Goal: Communication & Community: Answer question/provide support

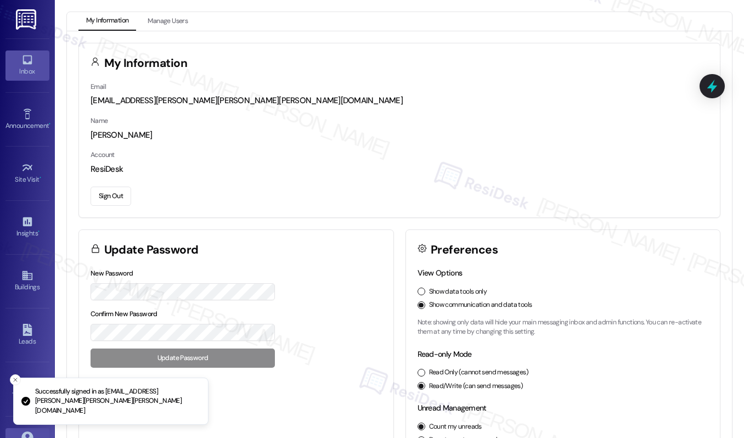
click at [15, 75] on div "Inbox" at bounding box center [27, 71] width 55 height 11
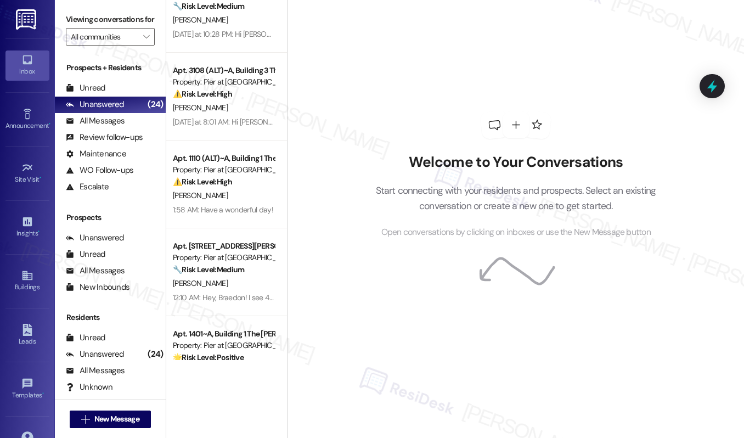
scroll to position [1, 0]
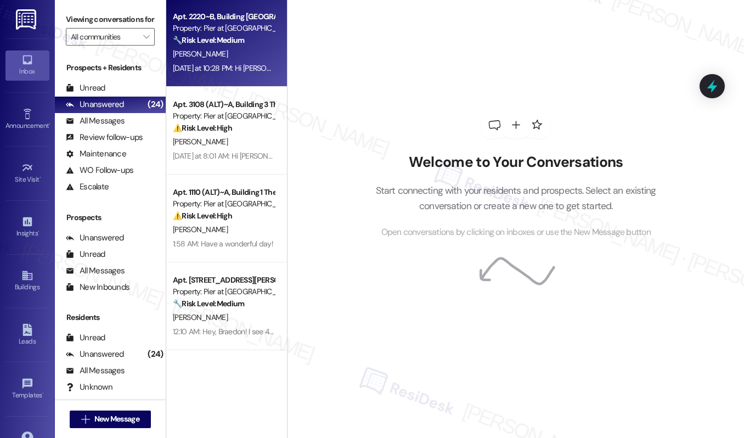
click at [237, 35] on strong "🔧 Risk Level: Medium" at bounding box center [208, 40] width 71 height 10
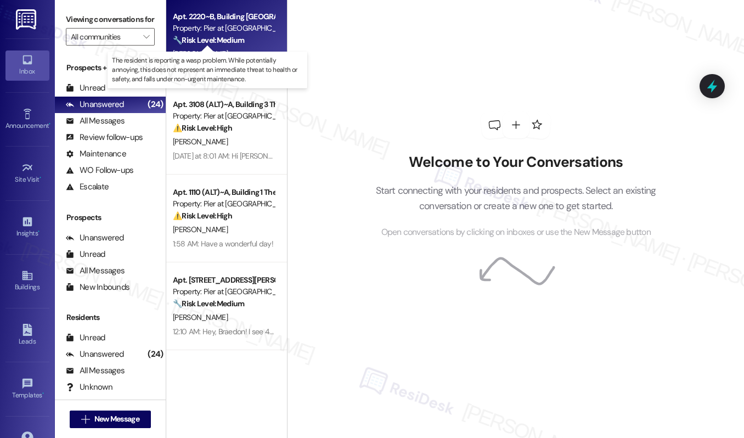
click at [237, 35] on strong "🔧 Risk Level: Medium" at bounding box center [208, 40] width 71 height 10
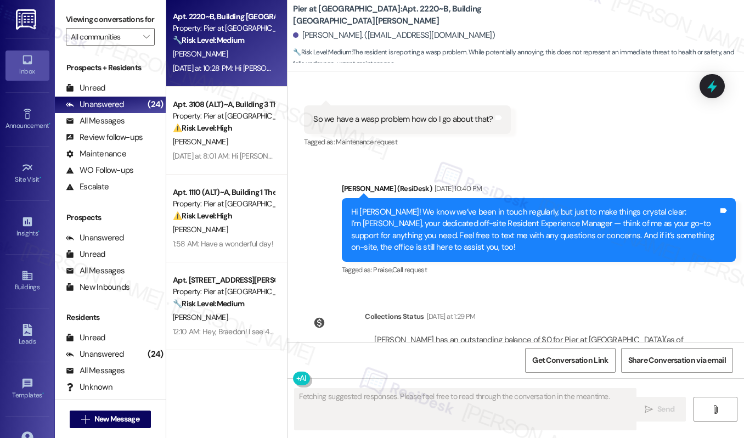
scroll to position [505, 0]
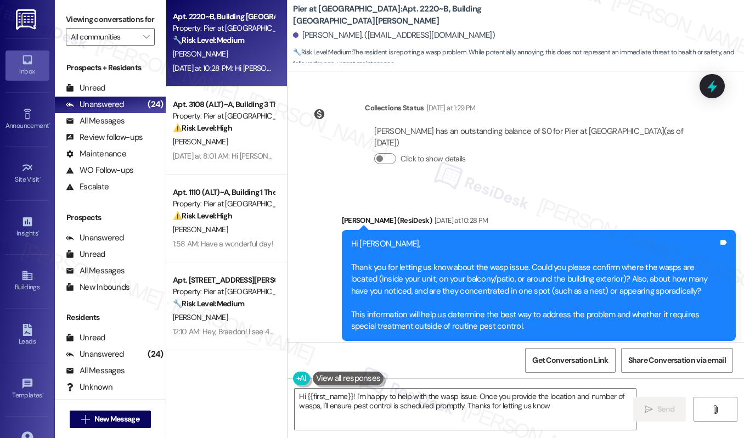
type textarea "Hi {{first_name}}! I'm happy to help with the wasp issue. Once you provide the …"
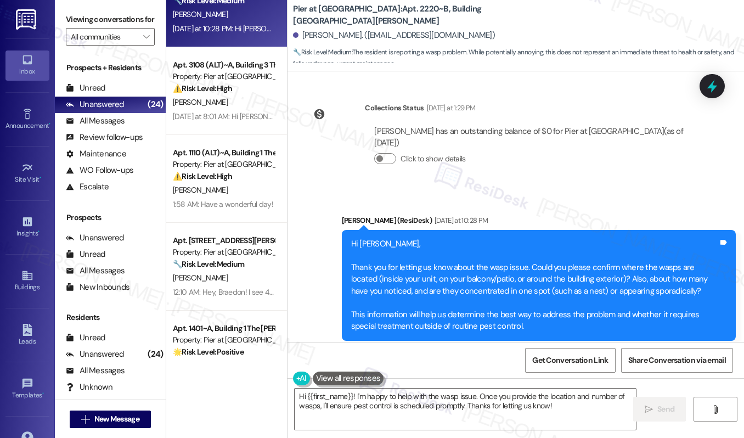
scroll to position [0, 0]
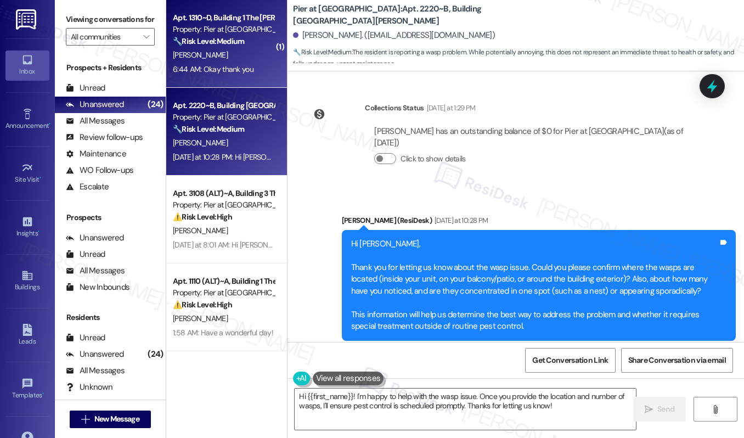
click at [240, 39] on strong "🔧 Risk Level: Medium" at bounding box center [208, 41] width 71 height 10
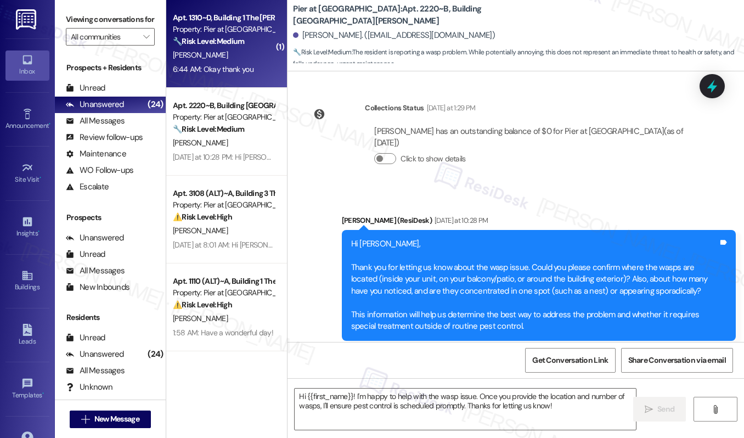
click at [240, 38] on strong "🔧 Risk Level: Medium" at bounding box center [208, 41] width 71 height 10
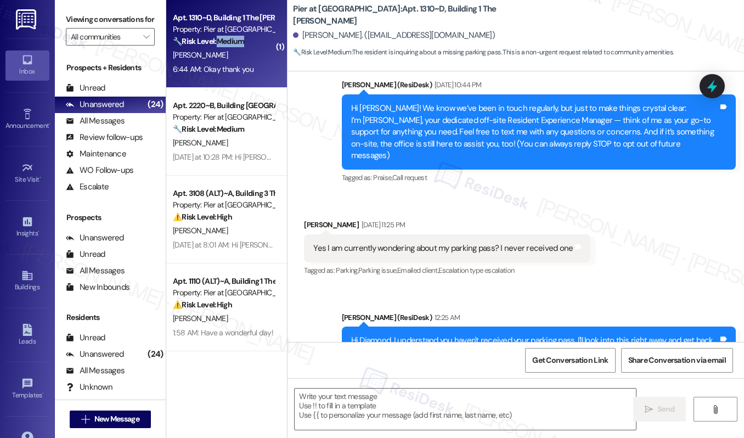
type textarea "Fetching suggested responses. Please feel free to read through the conversation…"
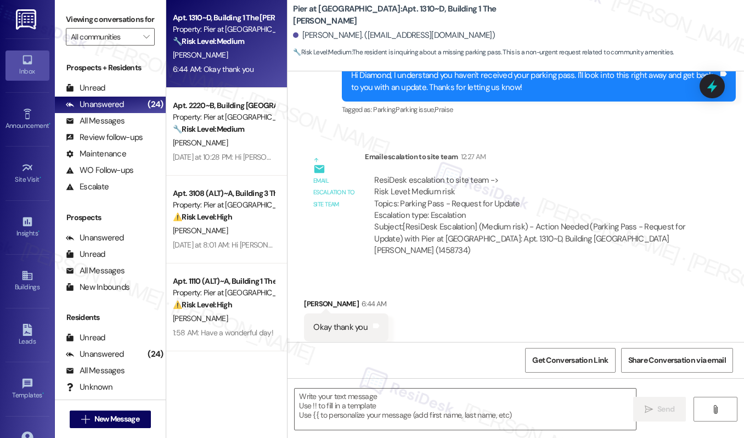
scroll to position [378, 0]
click at [430, 406] on textarea at bounding box center [465, 409] width 341 height 41
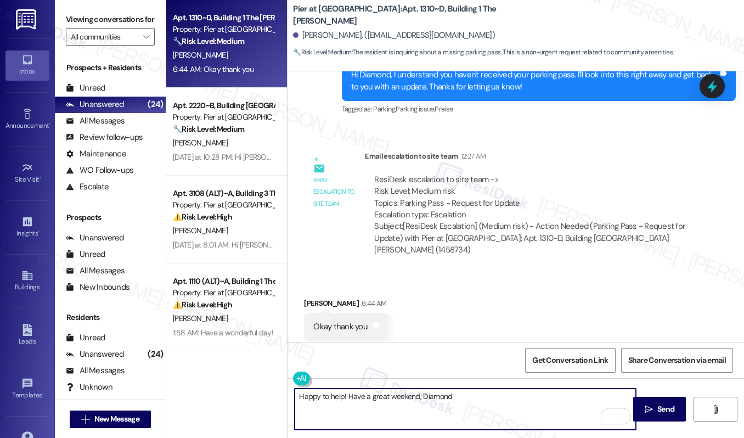
type textarea "Happy to help! Have a great weekend, Diamond."
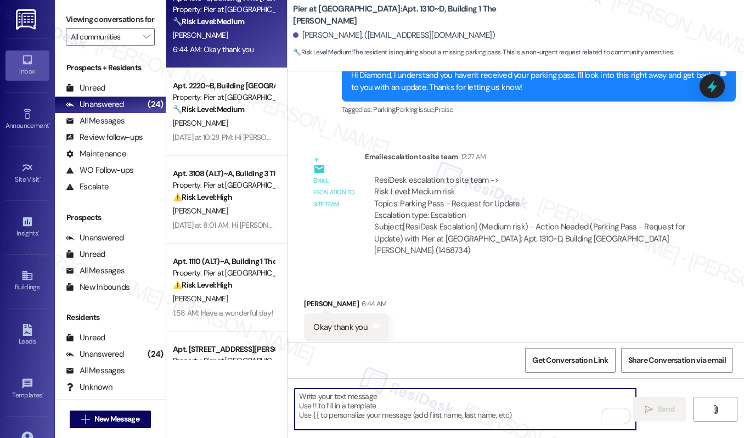
scroll to position [21, 0]
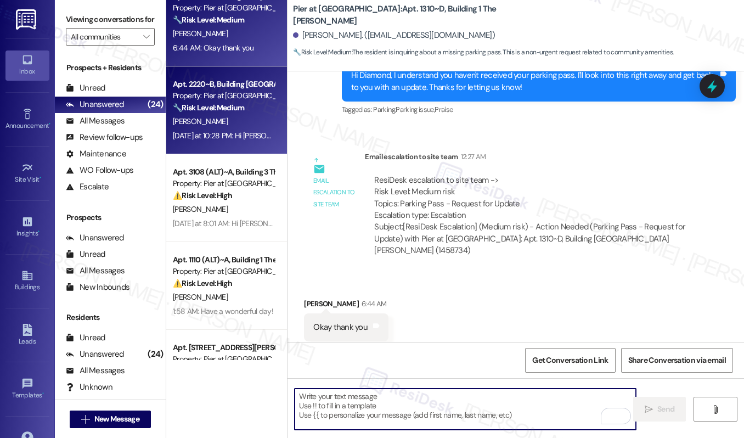
click at [247, 123] on div "[PERSON_NAME]" at bounding box center [224, 122] width 104 height 14
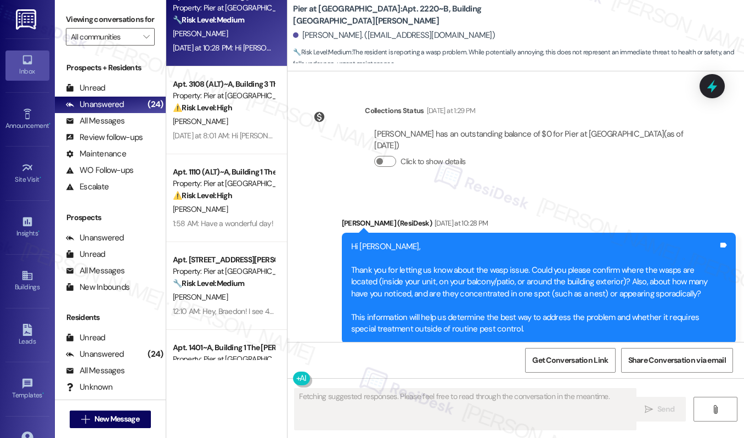
scroll to position [504, 0]
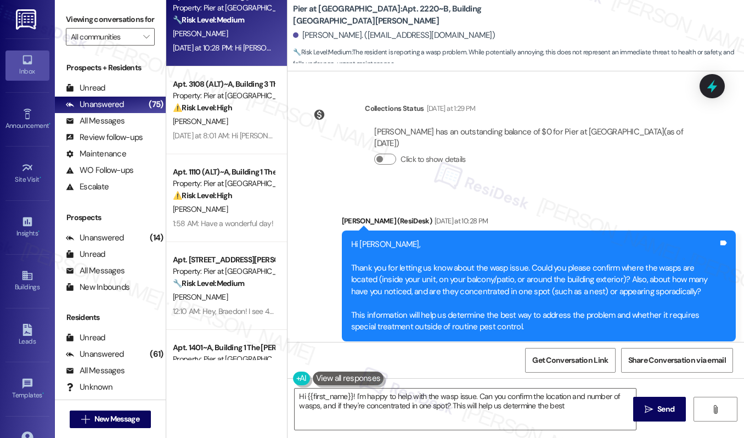
type textarea "Hi {{first_name}}! I'm happy to help with the wasp issue. Can you confirm the l…"
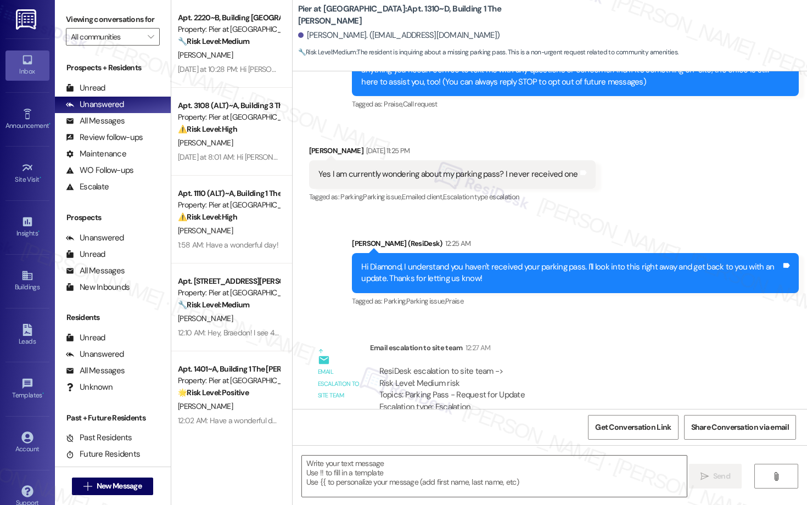
type textarea "Fetching suggested responses. Please feel free to read through the conversation…"
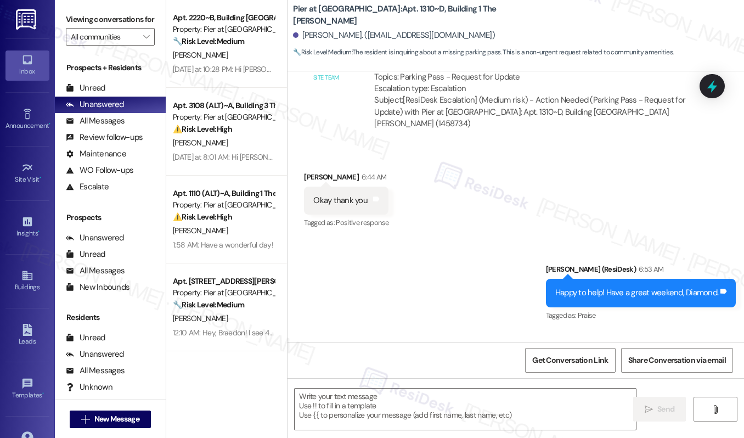
scroll to position [582, 0]
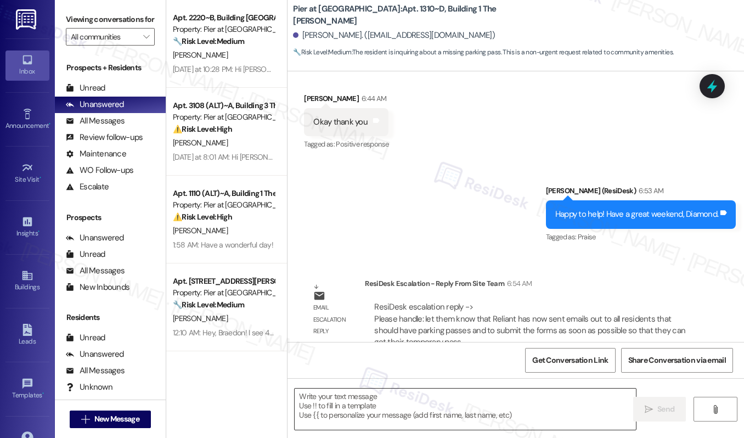
click at [343, 397] on textarea at bounding box center [465, 409] width 341 height 41
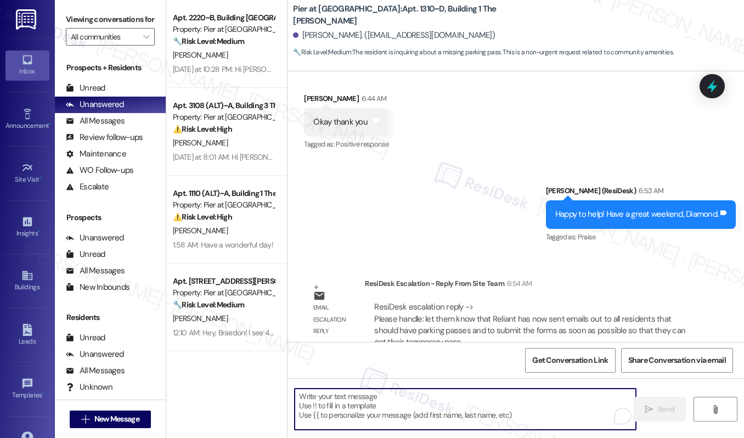
paste textarea "Hi [Resident’s Name], Reliant has sent emails to all residents who should have …"
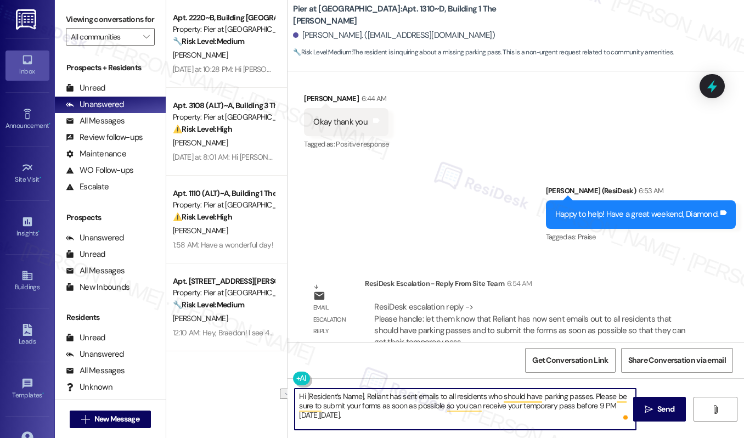
drag, startPoint x: 364, startPoint y: 394, endPoint x: 278, endPoint y: 400, distance: 86.9
click at [278, 399] on div "Apt. 2220~B, Building 2 The Pier [PERSON_NAME] Property: [PERSON_NAME] at [GEOG…" at bounding box center [455, 219] width 578 height 438
click at [476, 420] on textarea "Quick update from the site team: Reliant has sent emails to all residents who s…" at bounding box center [465, 409] width 341 height 41
type textarea "Quick update from the site team: Reliant has sent emails to all residents who s…"
click at [659, 412] on span "Send" at bounding box center [666, 409] width 17 height 12
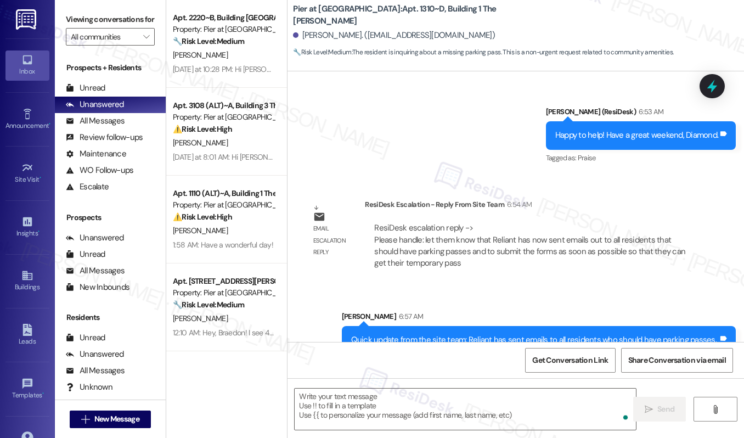
scroll to position [682, 0]
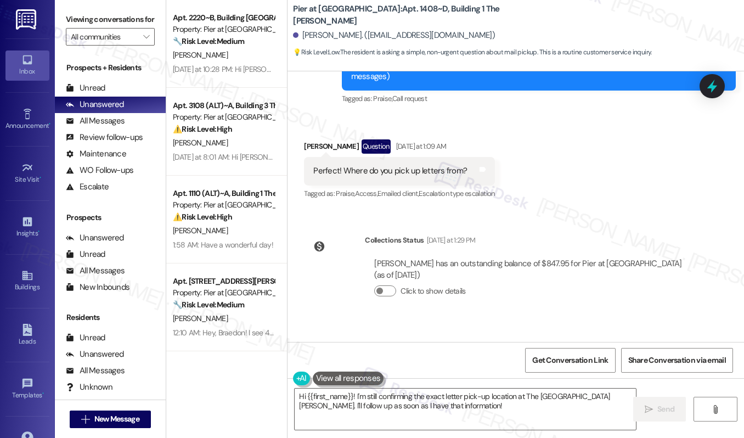
scroll to position [583, 0]
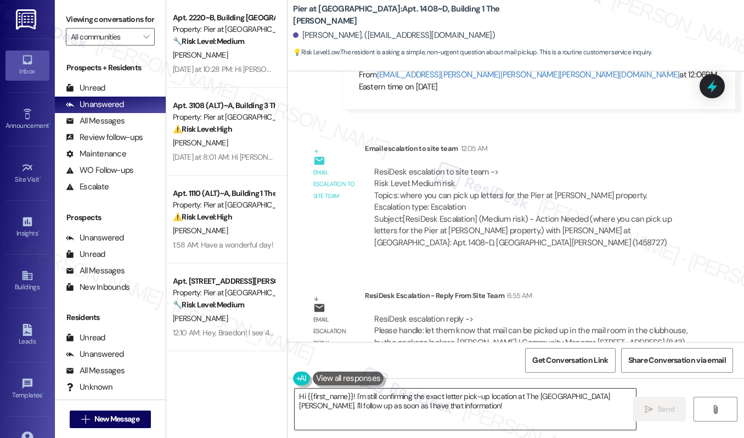
click at [356, 407] on textarea "Hi {{first_name}}! I'm still confirming the exact letter pick-up location at Th…" at bounding box center [465, 409] width 341 height 41
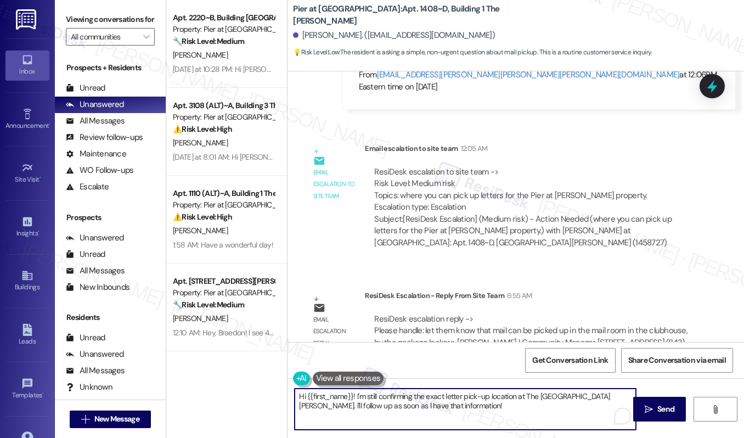
click at [356, 407] on textarea "Hi {{first_name}}! I'm still confirming the exact letter pick-up location at Th…" at bounding box center [465, 409] width 341 height 41
paste textarea "[Resident’s Name], your mail can be picked up in the mail room located in the c…"
drag, startPoint x: 364, startPoint y: 395, endPoint x: 268, endPoint y: 390, distance: 96.2
click at [268, 390] on div "Apt. 2220~B, Building 2 The Pier Conway Property: Pier at Conway 🔧 Risk Level: …" at bounding box center [455, 219] width 578 height 438
click at [410, 414] on textarea "Hey Ava! Quick update: your mail can be picked up in the mail room located in t…" at bounding box center [465, 409] width 341 height 41
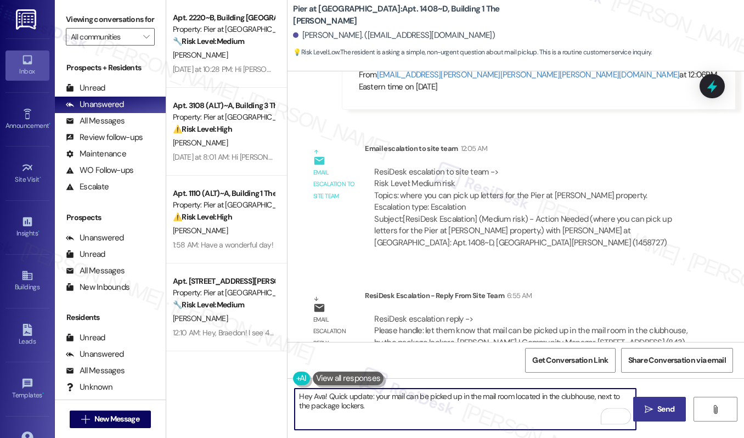
type textarea "Hey Ava! Quick update: your mail can be picked up in the mail room located in t…"
click at [659, 411] on span "Send" at bounding box center [666, 409] width 17 height 12
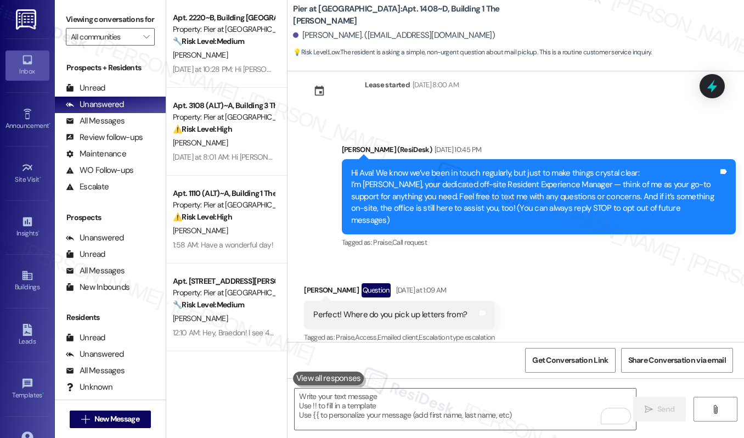
scroll to position [671, 0]
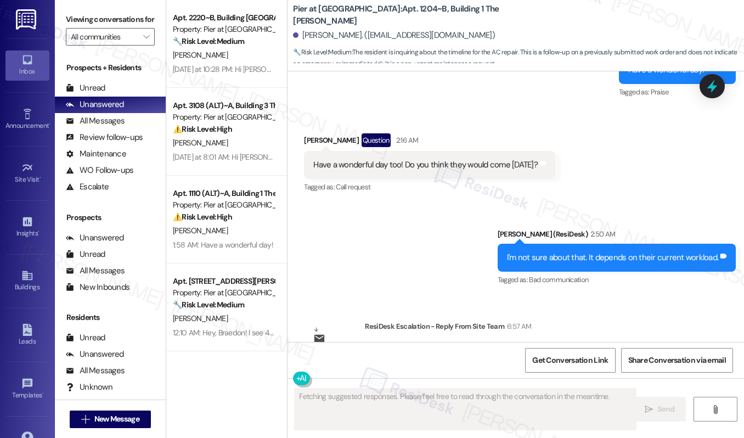
scroll to position [2079, 0]
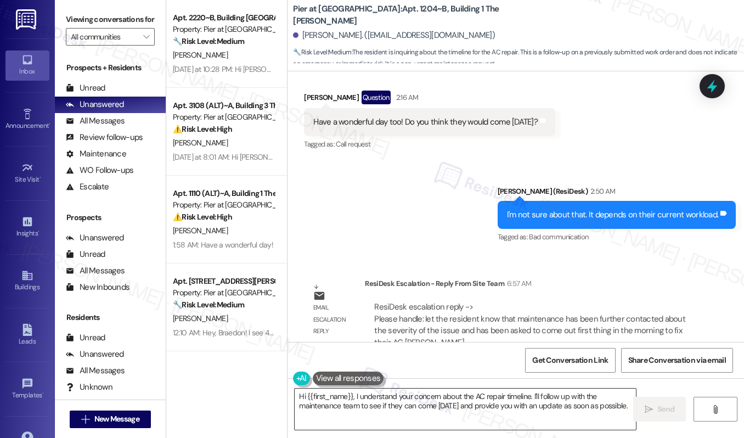
click at [384, 393] on textarea "Hi {{first_name}}, I understand your concern about the AC repair timeline. I'll…" at bounding box center [465, 409] width 341 height 41
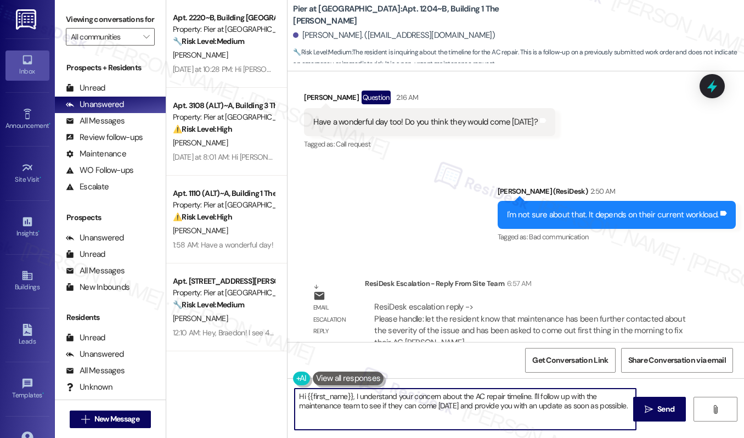
click at [384, 393] on textarea "Hi {{first_name}}, I understand your concern about the AC repair timeline. I'll…" at bounding box center [465, 409] width 341 height 41
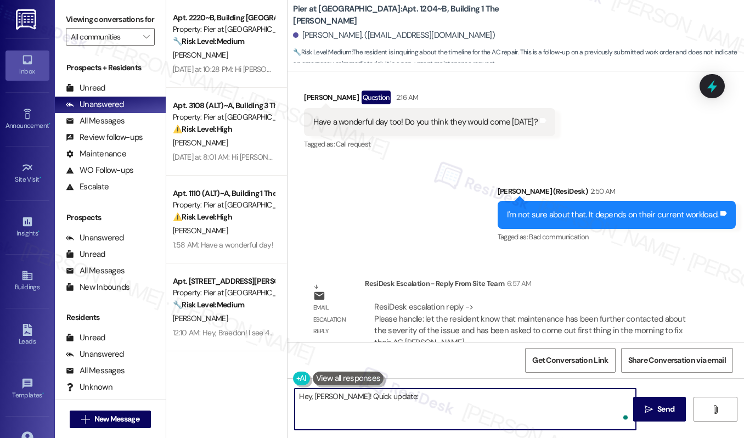
paste textarea "Hi [Resident’s Name], we’ve further contacted maintenance about the severity of…"
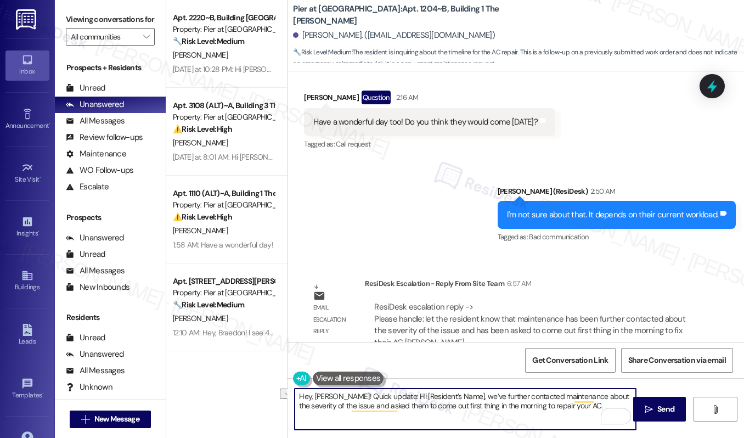
drag, startPoint x: 451, startPoint y: 398, endPoint x: 384, endPoint y: 398, distance: 67.5
click at [384, 398] on textarea "Hey, Celsey! Quick update: Hi [Resident’s Name], we’ve further contacted mainte…" at bounding box center [465, 409] width 341 height 41
click at [529, 408] on textarea "Hey, [PERSON_NAME]! Quick update: We’ve further contacted maintenance about the…" at bounding box center [465, 409] width 341 height 41
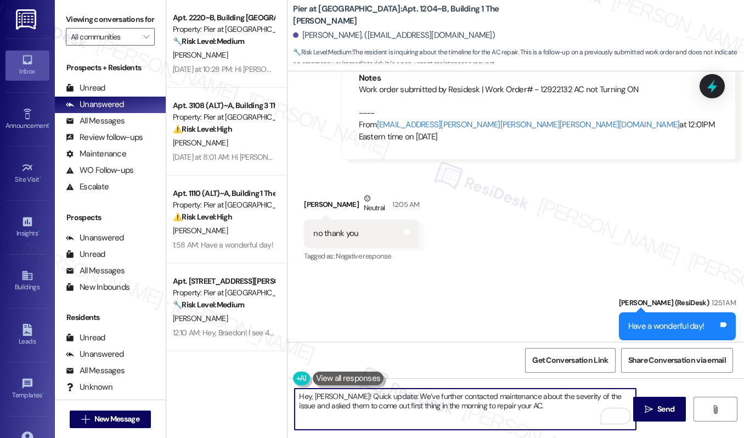
scroll to position [1699, 0]
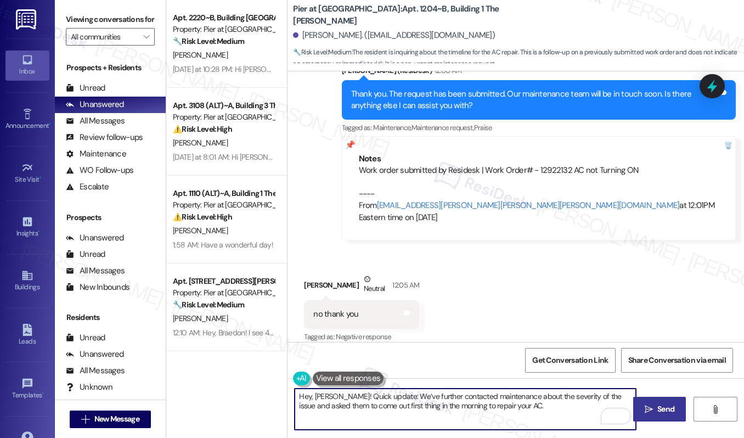
type textarea "Hey, [PERSON_NAME]! Quick update: We’ve further contacted maintenance about the…"
click at [654, 411] on span " Send" at bounding box center [660, 409] width 35 height 12
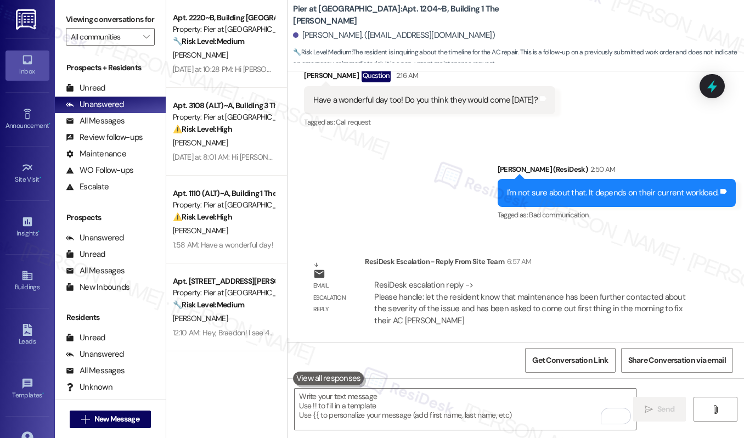
scroll to position [2168, 0]
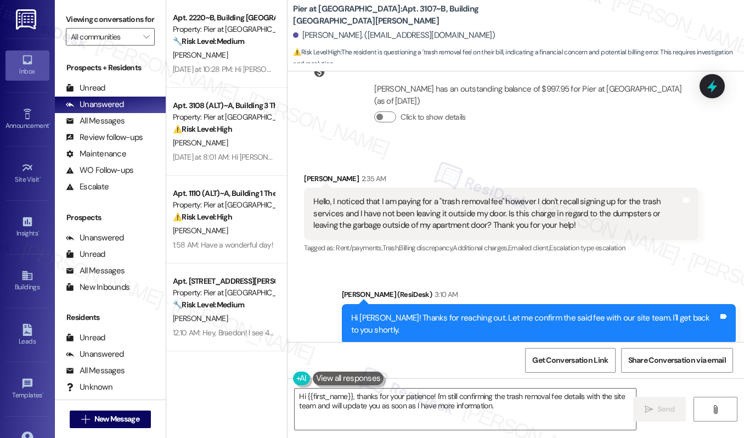
scroll to position [512, 0]
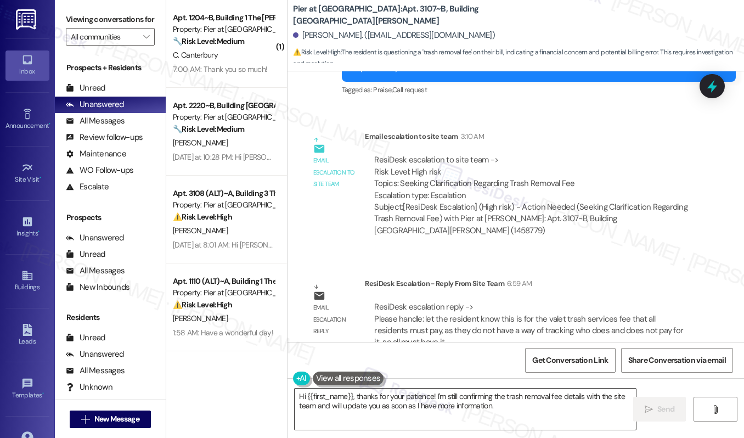
click at [342, 409] on textarea "Hi {{first_name}}, thanks for your patience! I'm still confirming the trash rem…" at bounding box center [465, 409] width 341 height 41
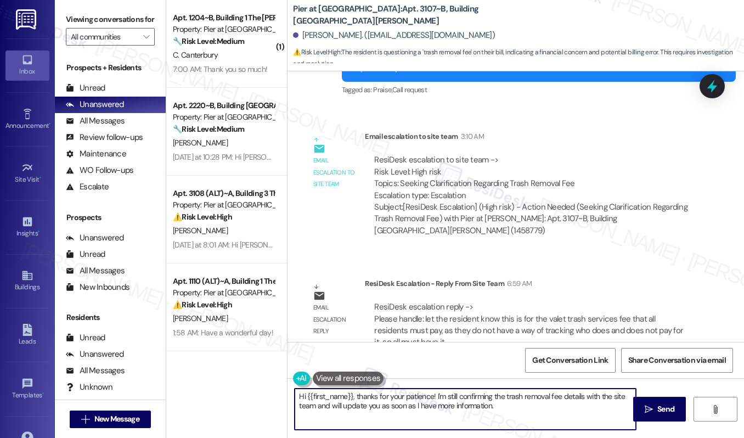
click at [342, 409] on textarea "Hi {{first_name}}, thanks for your patience! I'm still confirming the trash rem…" at bounding box center [465, 409] width 341 height 41
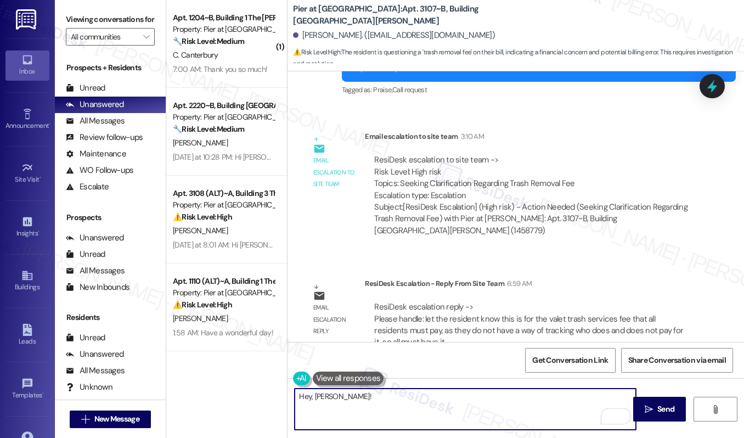
click at [366, 395] on textarea "Hey, [PERSON_NAME]!" at bounding box center [465, 409] width 341 height 41
paste textarea "Hi [Resident’s Name], the charge is for the valet trash service fee, which appl…"
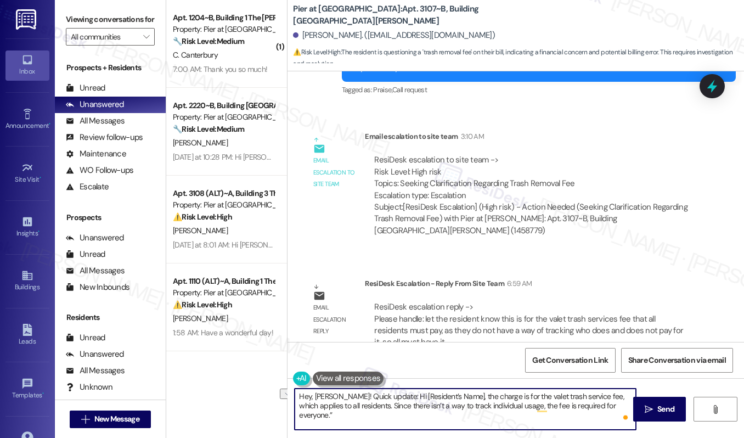
drag, startPoint x: 462, startPoint y: 397, endPoint x: 393, endPoint y: 400, distance: 68.6
click at [393, 400] on textarea "Hey, [PERSON_NAME]! Quick update: Hi [Resident’s Name], the charge is for the v…" at bounding box center [465, 409] width 341 height 41
click at [543, 405] on textarea "Hey, [PERSON_NAME]! Quick update: The charge is for the valet trash service fee…" at bounding box center [465, 409] width 341 height 41
click at [575, 405] on textarea "Hey, [PERSON_NAME]! Quick update: The charge is for the valet trash service fee…" at bounding box center [465, 409] width 341 height 41
type textarea "Hey, [PERSON_NAME]! Quick update: The charge is for the valet trash service fee…"
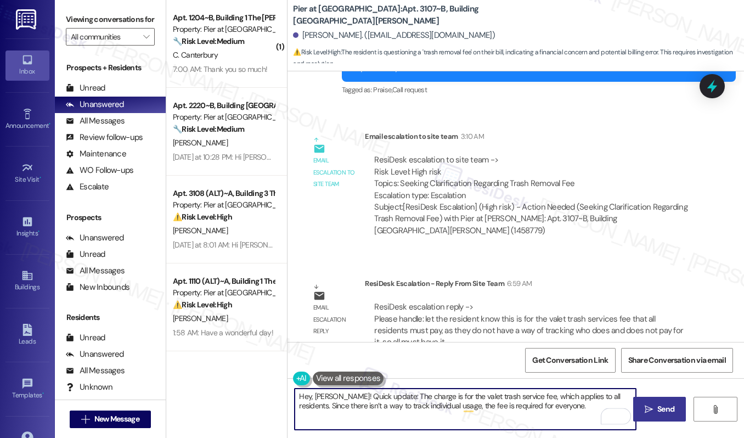
click at [655, 408] on span "Send" at bounding box center [665, 409] width 21 height 12
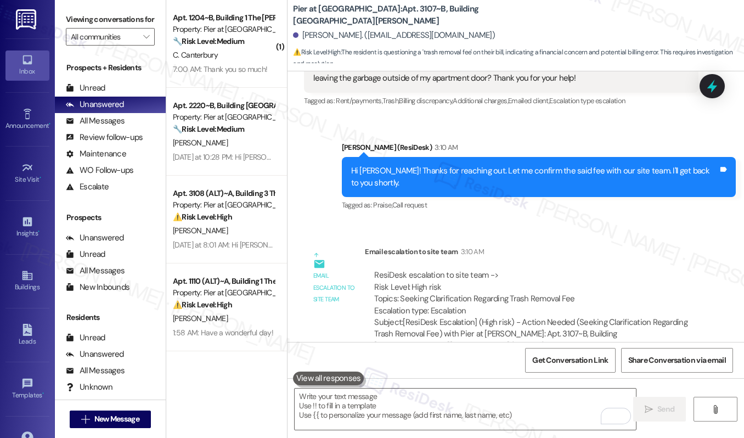
scroll to position [600, 0]
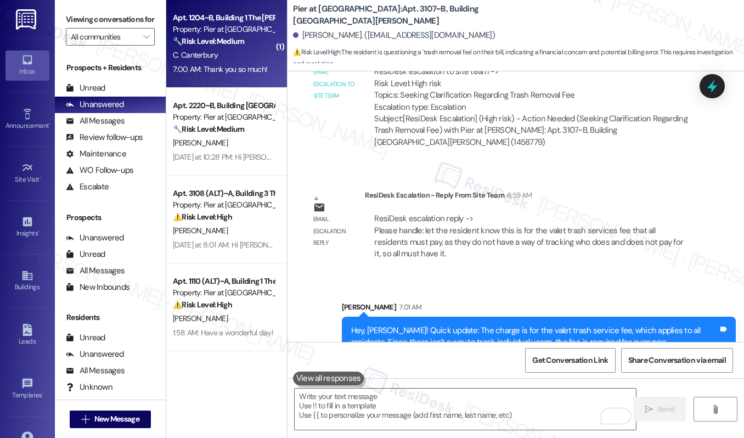
click at [222, 57] on div "C. Canterbury" at bounding box center [224, 55] width 104 height 14
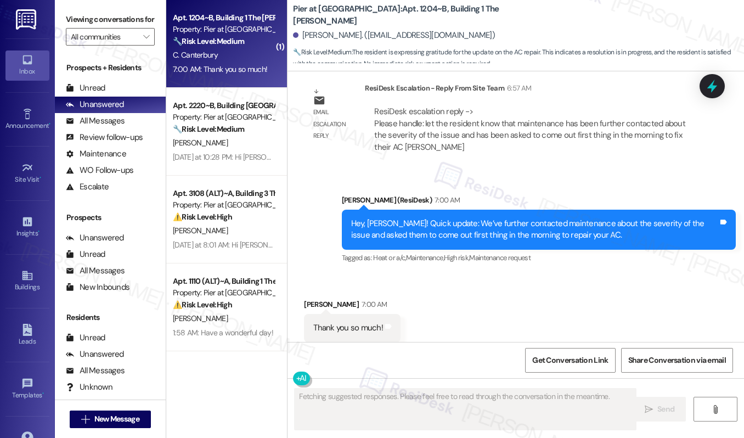
scroll to position [2276, 0]
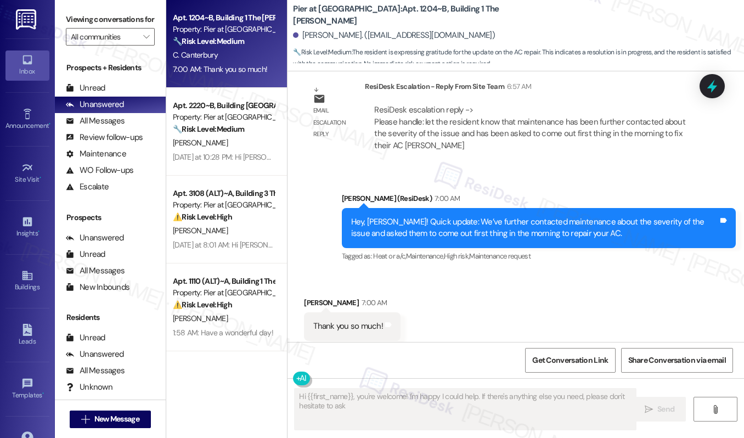
type textarea "Hi {{first_name}}, you're welcome! I'm happy I could help. If there's anything …"
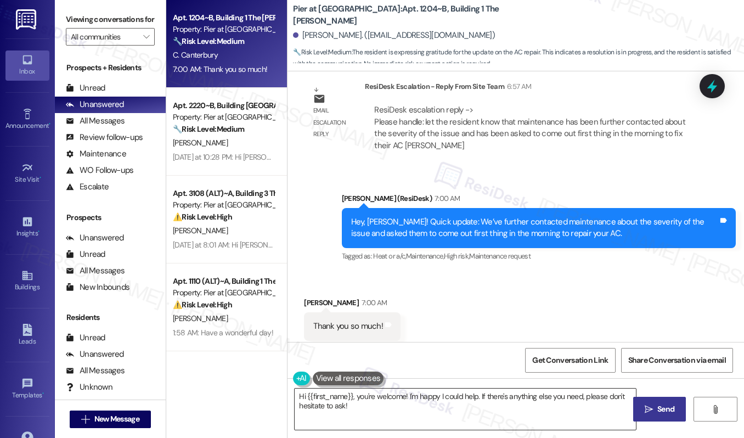
click at [405, 414] on textarea "Hi {{first_name}}, you're welcome! I'm happy I could help. If there's anything …" at bounding box center [465, 409] width 341 height 41
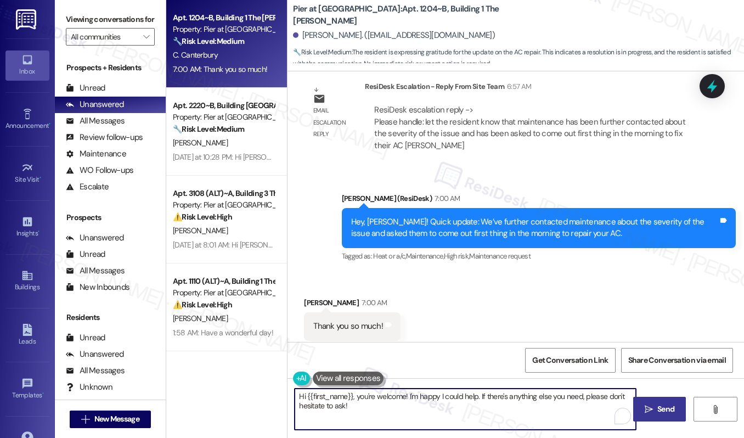
click at [405, 414] on textarea "Hi {{first_name}}, you're welcome! I'm happy I could help. If there's anything …" at bounding box center [465, 409] width 341 height 41
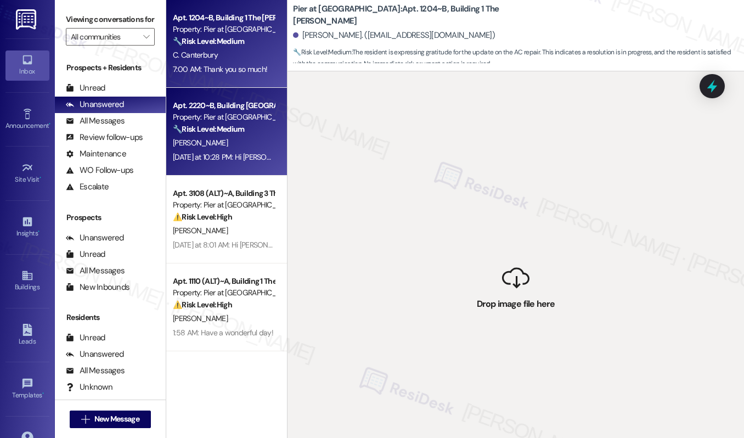
click at [231, 147] on div "[PERSON_NAME]" at bounding box center [224, 143] width 104 height 14
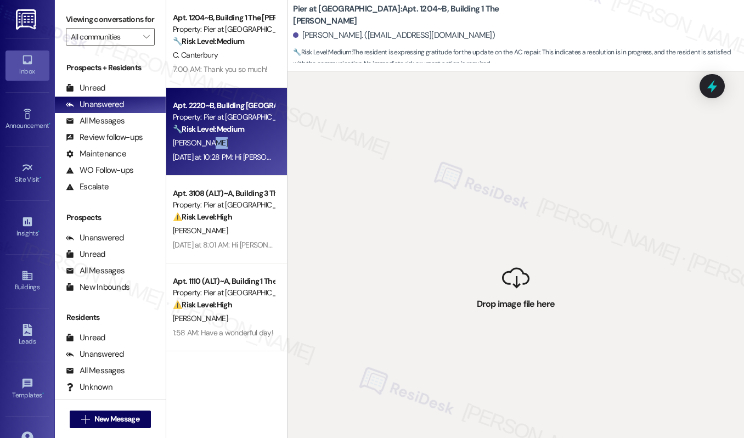
click at [231, 147] on div "[PERSON_NAME]" at bounding box center [224, 143] width 104 height 14
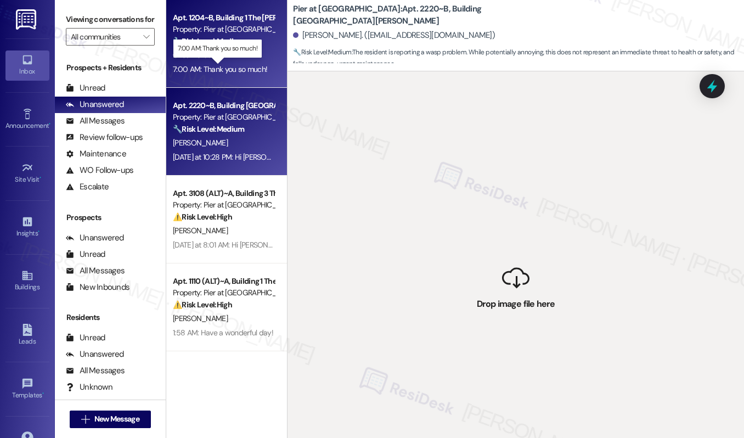
click at [231, 64] on div "7:00 AM: Thank you so much! 7:00 AM: Thank you so much!" at bounding box center [220, 69] width 94 height 10
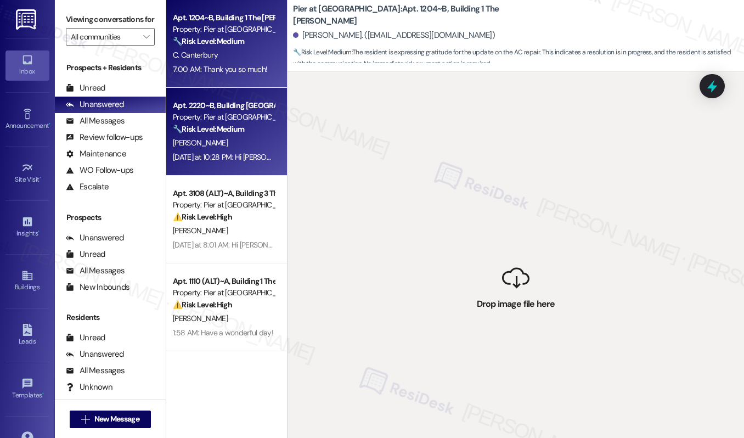
click at [233, 142] on div "[PERSON_NAME]" at bounding box center [224, 143] width 104 height 14
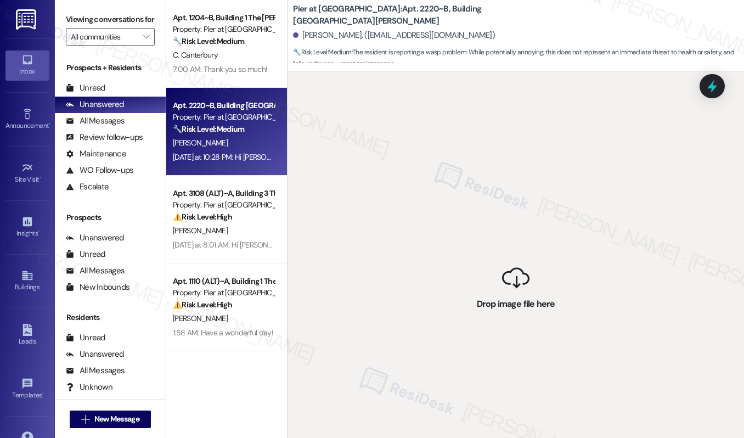
click at [237, 149] on div "[PERSON_NAME]" at bounding box center [224, 143] width 104 height 14
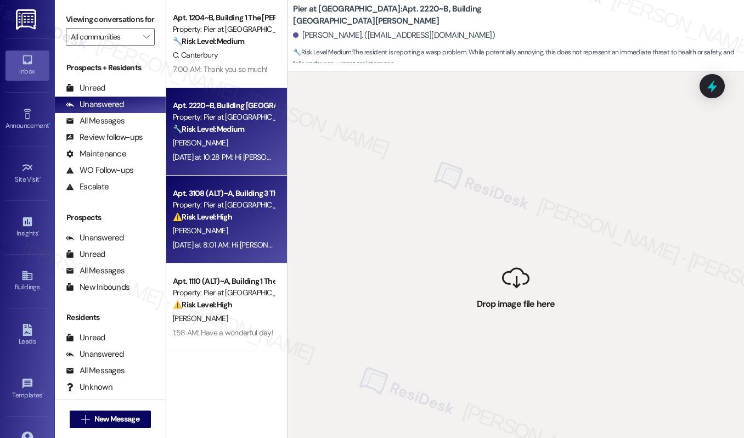
click at [238, 232] on div "[PERSON_NAME]" at bounding box center [224, 231] width 104 height 14
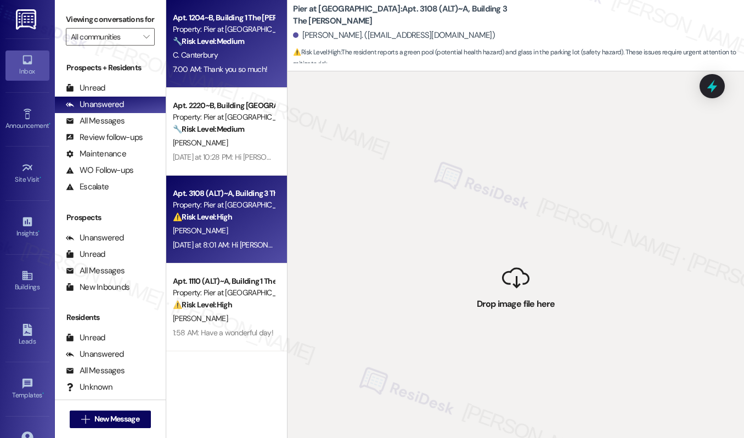
click at [201, 56] on span "C. Canterbury" at bounding box center [195, 55] width 45 height 10
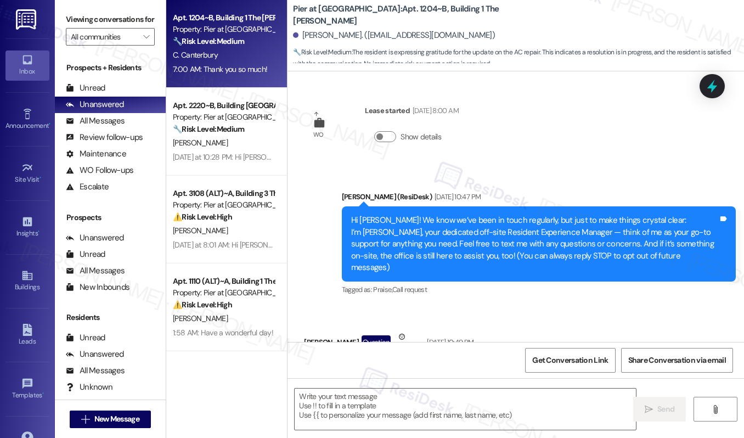
scroll to position [2276, 0]
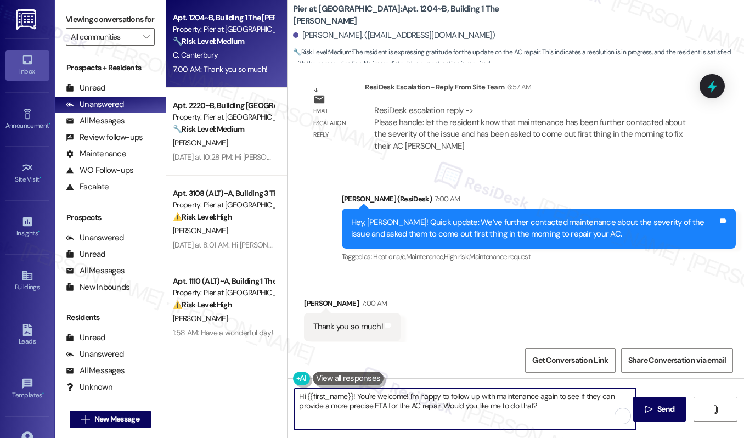
drag, startPoint x: 356, startPoint y: 397, endPoint x: 288, endPoint y: 395, distance: 67.5
click at [289, 395] on div "Hi {{first_name}}! You're welcome! I'm happy to follow up with maintenance agai…" at bounding box center [460, 409] width 343 height 42
drag, startPoint x: 482, startPoint y: 408, endPoint x: 348, endPoint y: 398, distance: 134.8
click at [348, 398] on textarea "You're welcome! I'm happy to follow up with maintenance again to see if they ca…" at bounding box center [465, 409] width 341 height 41
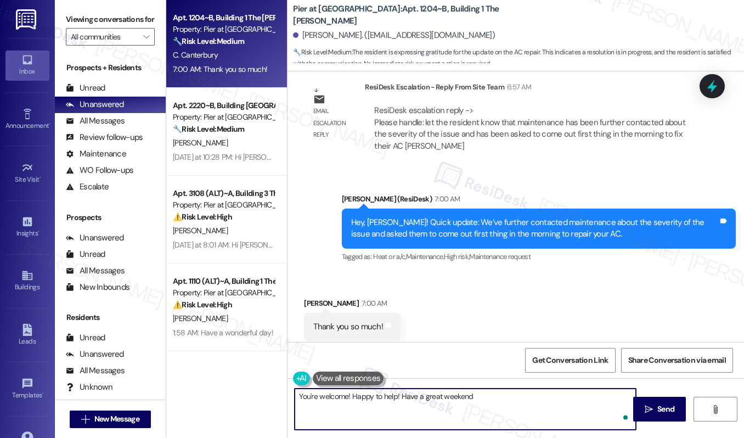
type textarea "You're welcome! Happy to help! Have a great weekend!"
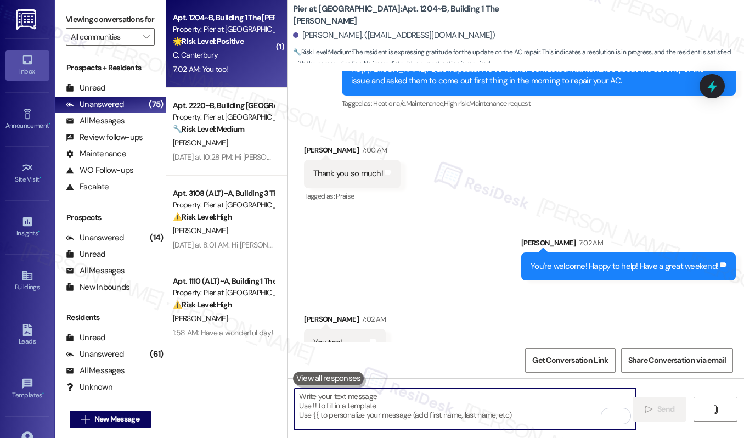
scroll to position [2429, 0]
click at [433, 400] on textarea "To enrich screen reader interactions, please activate Accessibility in Grammarl…" at bounding box center [465, 409] width 341 height 41
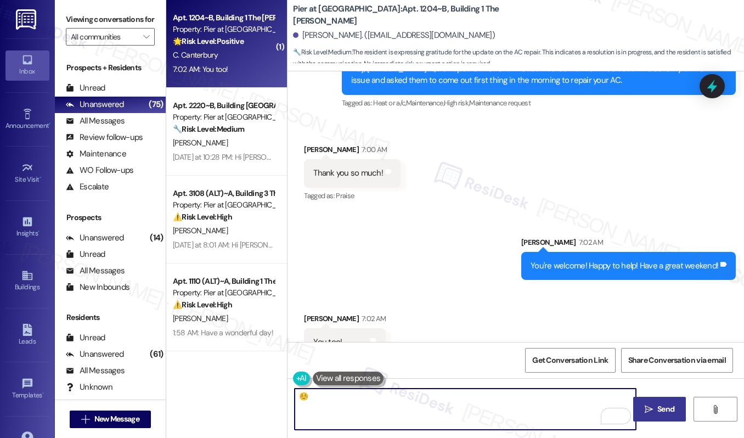
type textarea "☺️"
click at [661, 409] on span "Send" at bounding box center [666, 409] width 17 height 12
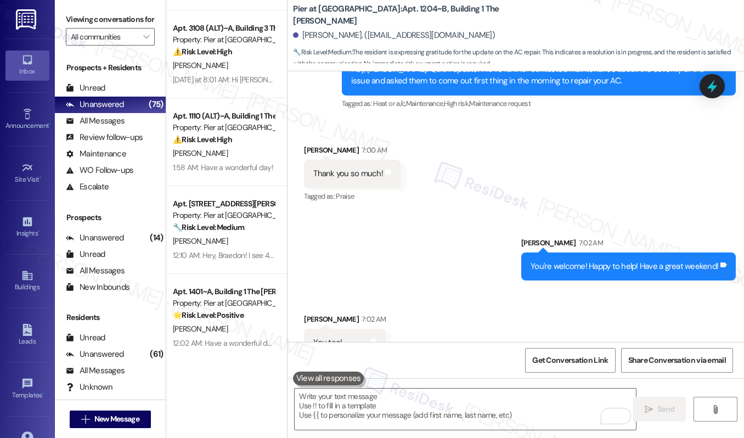
scroll to position [0, 0]
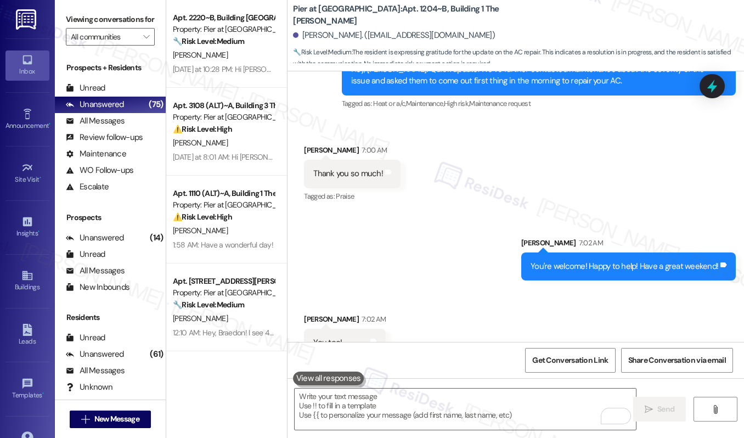
click at [463, 212] on div "Sent via SMS Sarah 7:02 AM You're welcome! Happy to help! Have a great weekend!…" at bounding box center [516, 250] width 457 height 76
click at [143, 41] on icon "" at bounding box center [146, 36] width 6 height 9
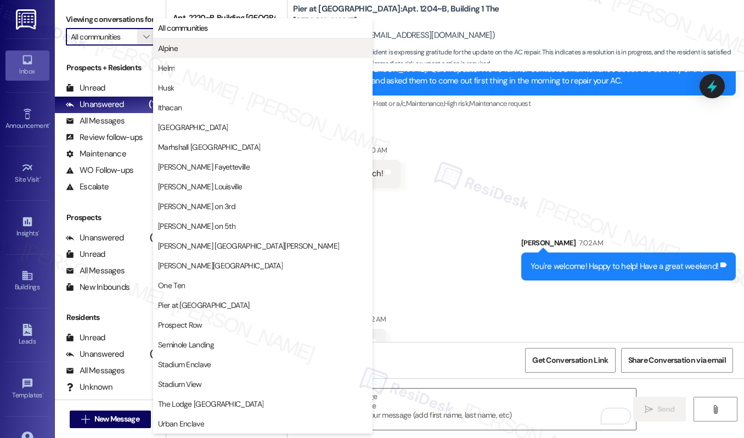
click at [181, 45] on span "Alpine" at bounding box center [263, 48] width 210 height 11
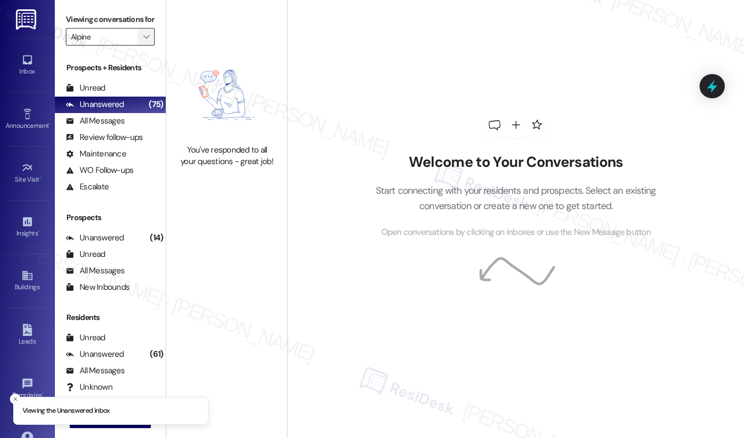
click at [146, 41] on icon "" at bounding box center [146, 36] width 6 height 9
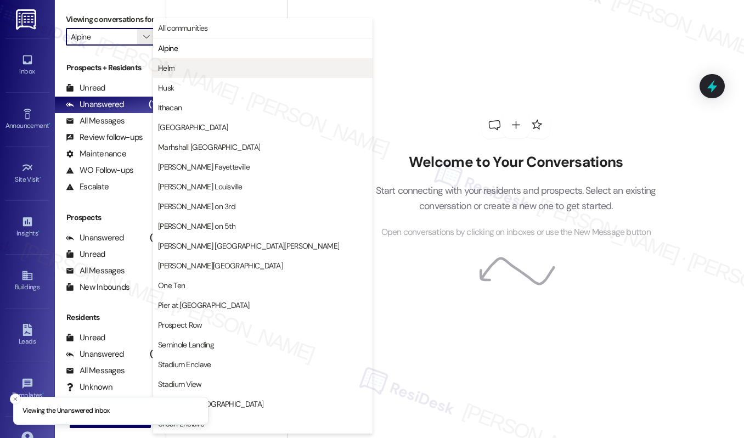
click at [201, 70] on span "Helm" at bounding box center [263, 68] width 210 height 11
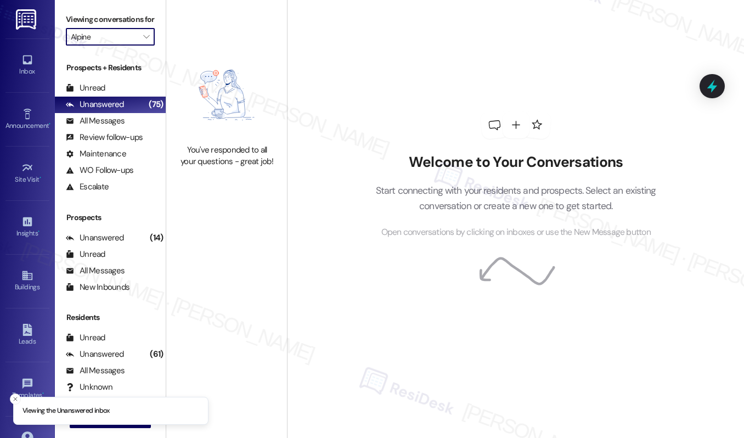
type input "Helm"
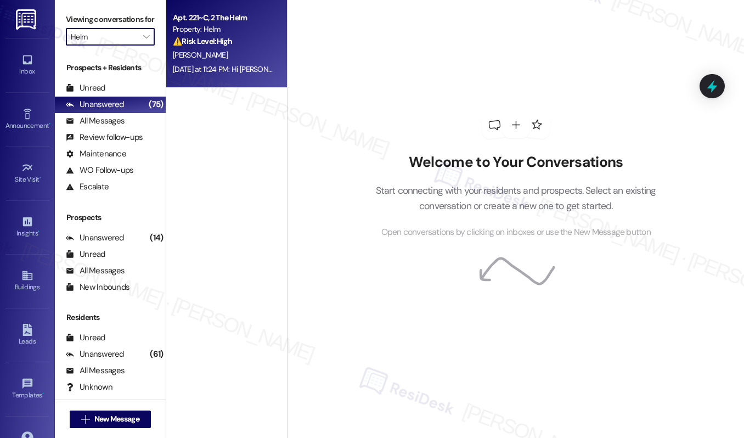
click at [226, 57] on div "C. Conley" at bounding box center [224, 55] width 104 height 14
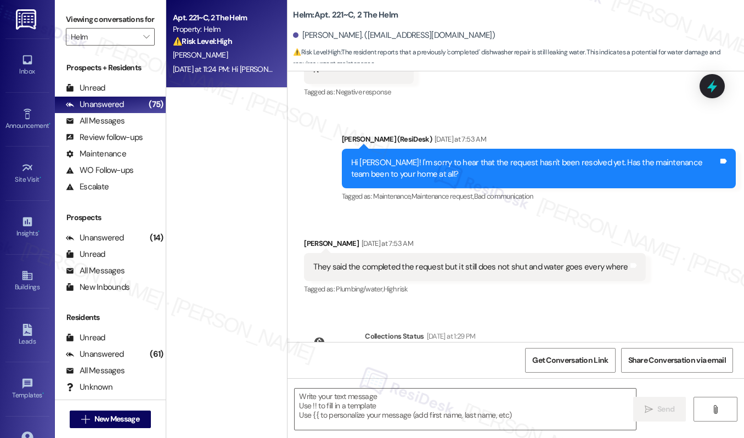
type textarea "Fetching suggested responses. Please feel free to read through the conversation…"
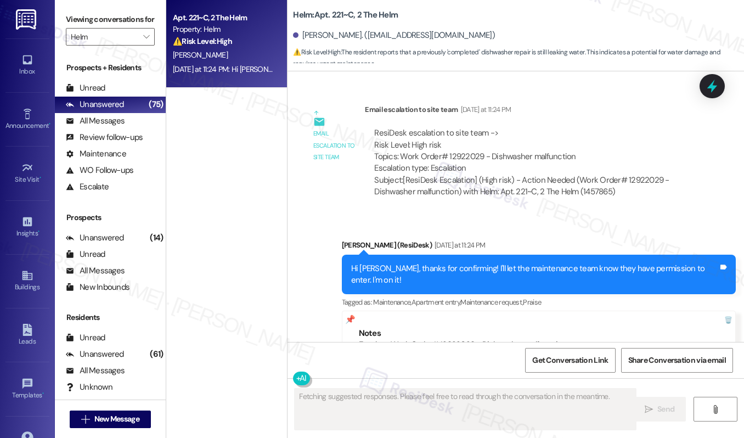
scroll to position [939, 0]
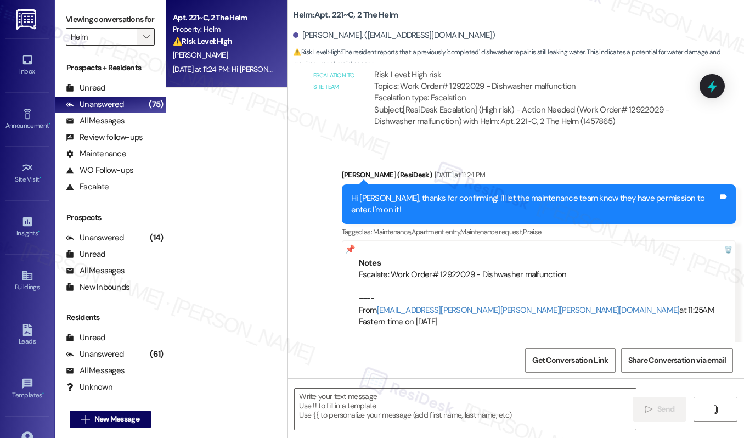
click at [149, 46] on span "" at bounding box center [146, 37] width 10 height 18
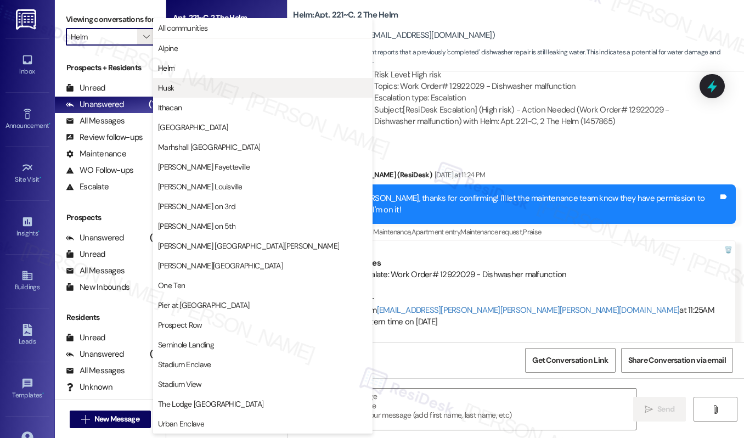
click at [174, 91] on span "Husk" at bounding box center [263, 87] width 210 height 11
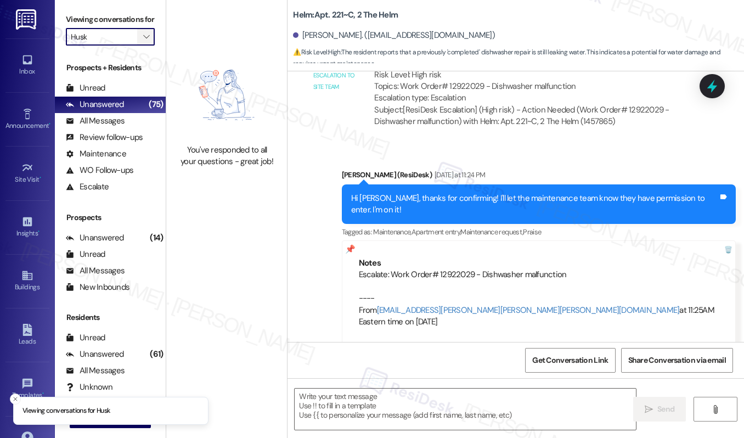
click at [144, 41] on icon "" at bounding box center [146, 36] width 6 height 9
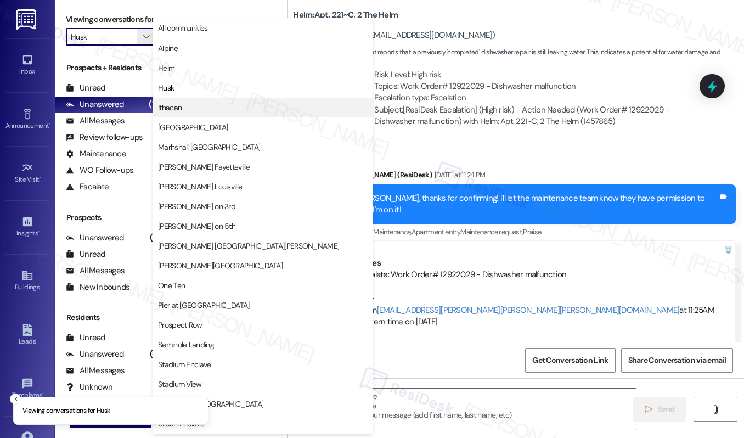
click at [176, 106] on span "Ithacan" at bounding box center [170, 107] width 24 height 11
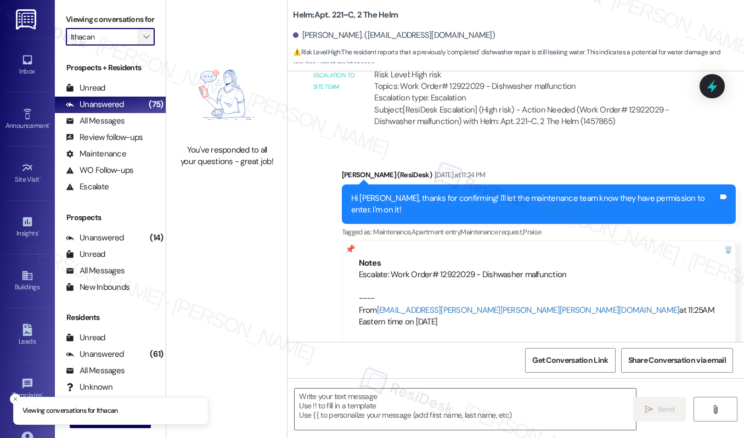
click at [148, 46] on span "" at bounding box center [146, 37] width 10 height 18
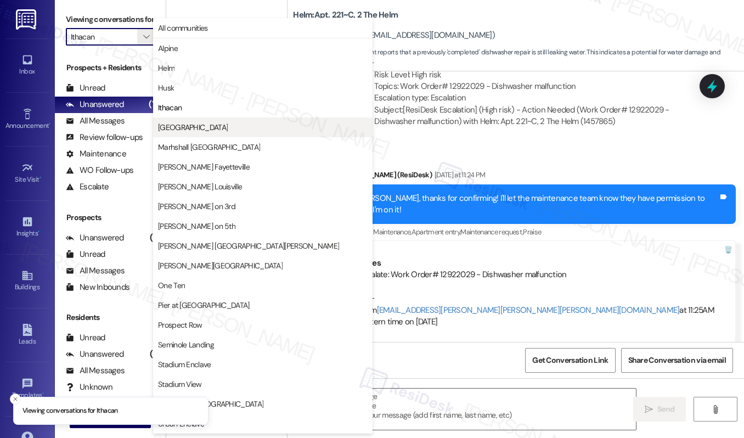
click at [185, 123] on span "[GEOGRAPHIC_DATA]" at bounding box center [193, 127] width 70 height 11
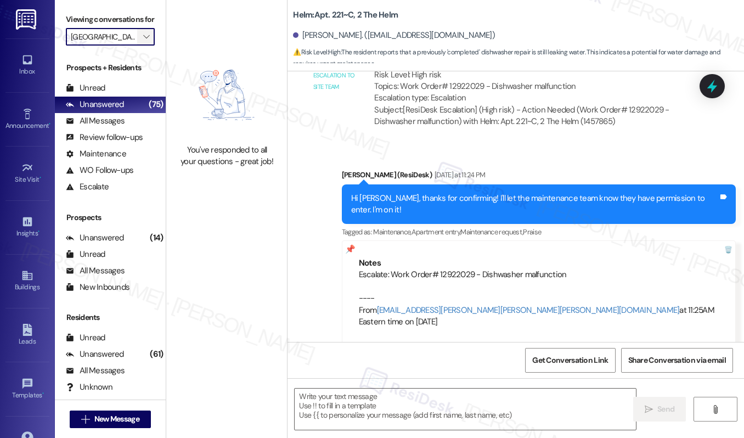
click at [143, 41] on icon "" at bounding box center [146, 36] width 6 height 9
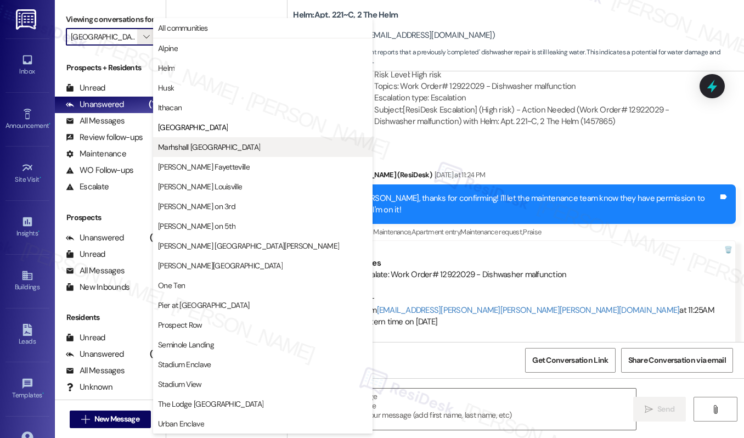
click at [189, 147] on span "Marhshall [GEOGRAPHIC_DATA]" at bounding box center [209, 147] width 102 height 11
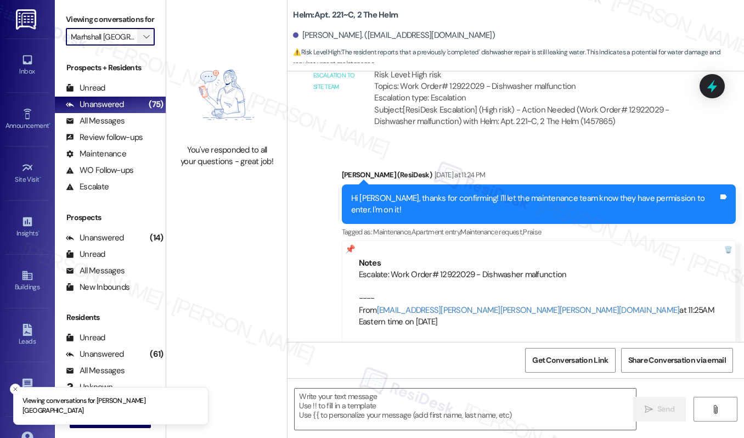
click at [145, 41] on icon "" at bounding box center [146, 36] width 6 height 9
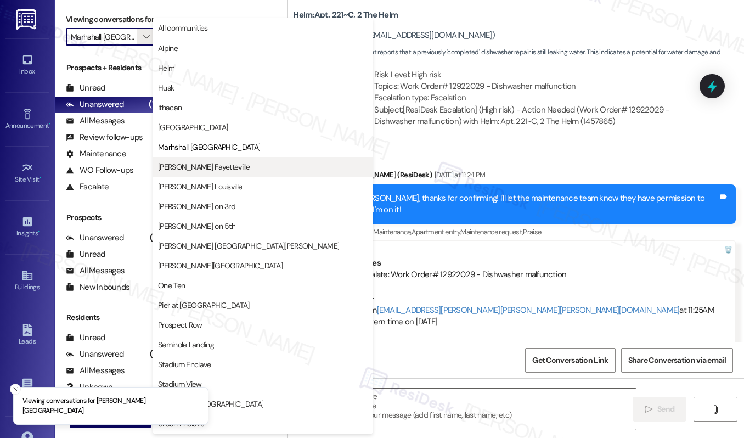
click at [191, 171] on span "[PERSON_NAME] Fayetteville" at bounding box center [204, 166] width 92 height 11
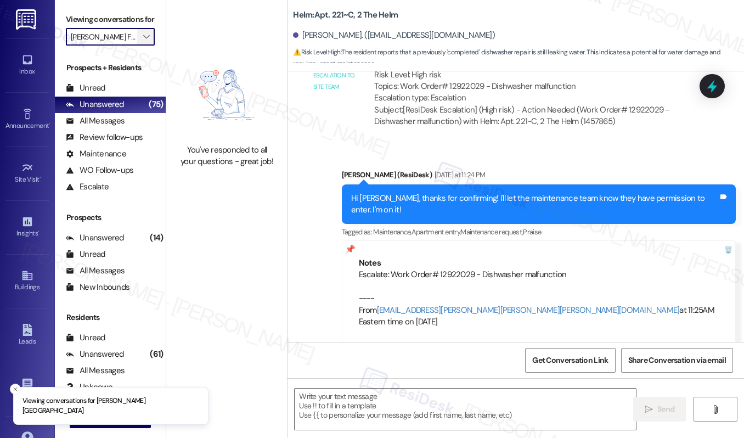
click at [148, 46] on span "" at bounding box center [146, 37] width 10 height 18
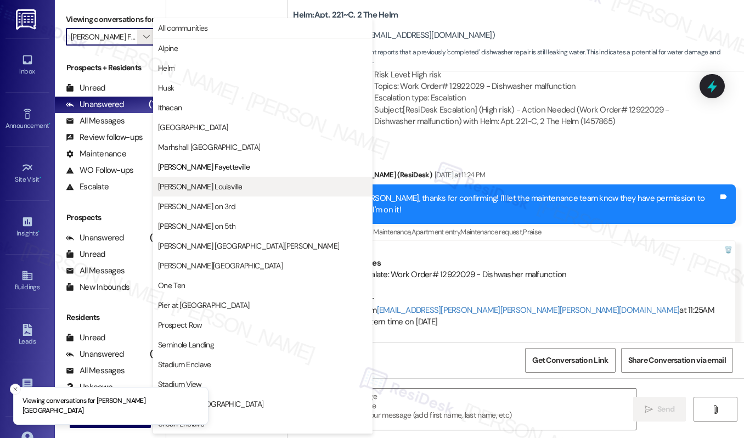
click at [185, 186] on span "[PERSON_NAME] Louisville" at bounding box center [200, 186] width 84 height 11
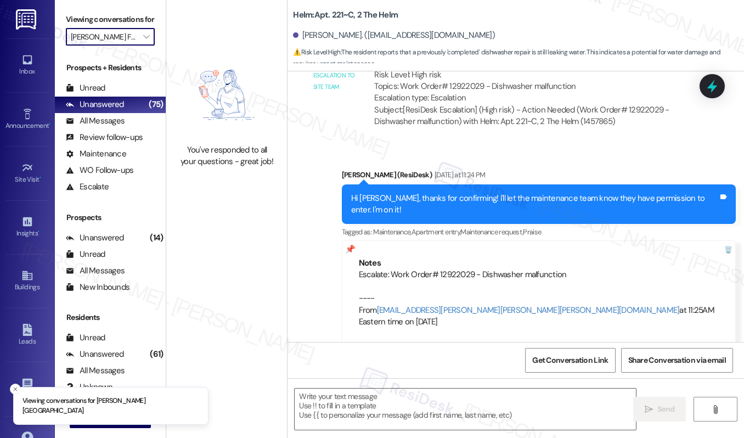
type input "[PERSON_NAME] Louisville"
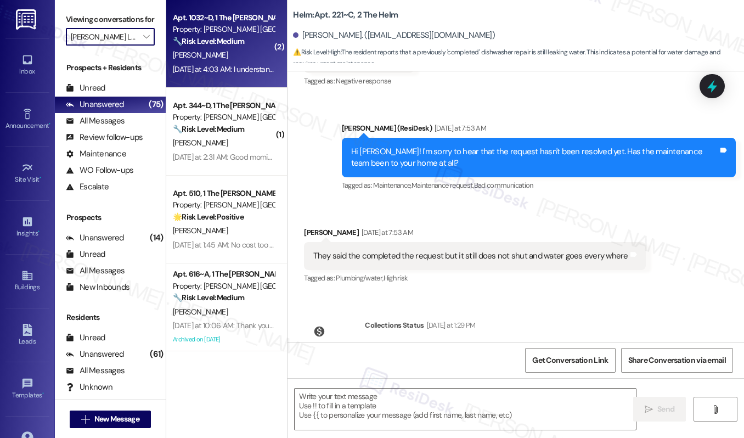
type textarea "Fetching suggested responses. Please feel free to read through the conversation…"
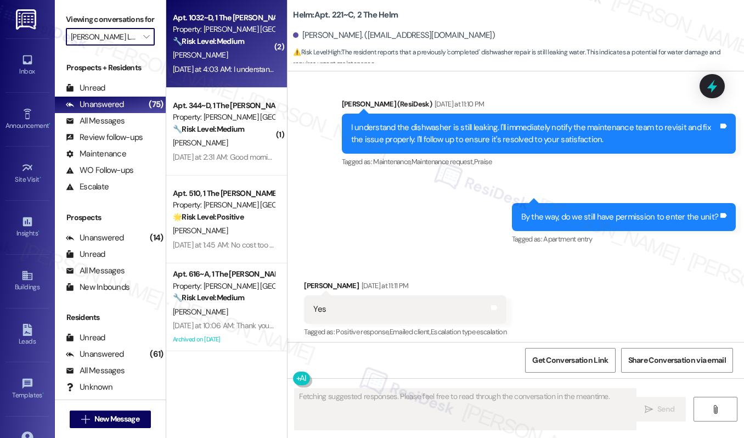
scroll to position [605, 0]
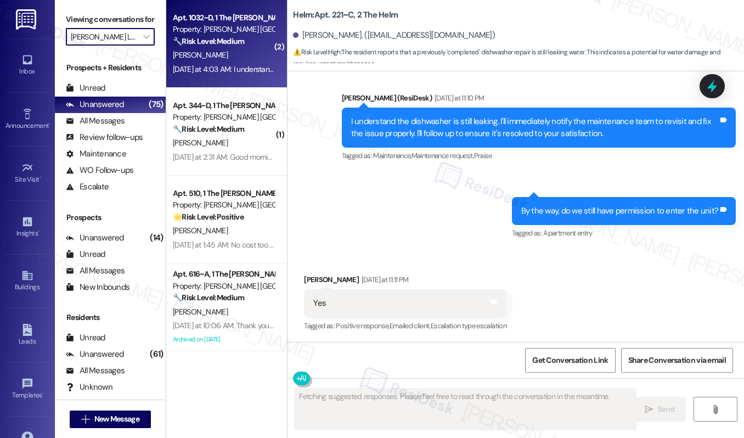
click at [236, 58] on div "[PERSON_NAME]" at bounding box center [224, 55] width 104 height 14
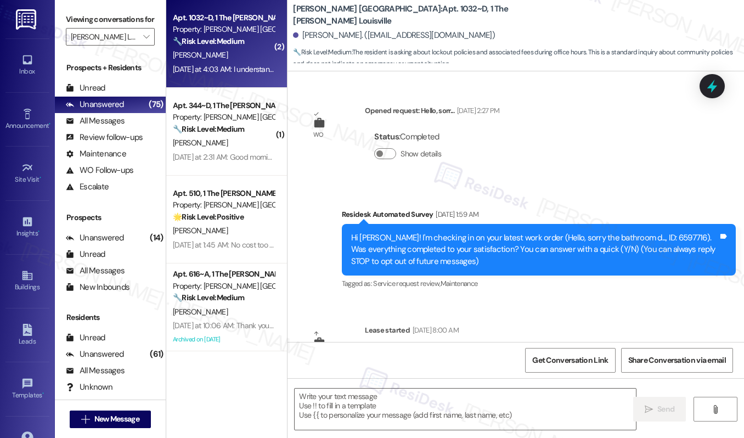
click at [236, 58] on div "[PERSON_NAME]" at bounding box center [224, 55] width 104 height 14
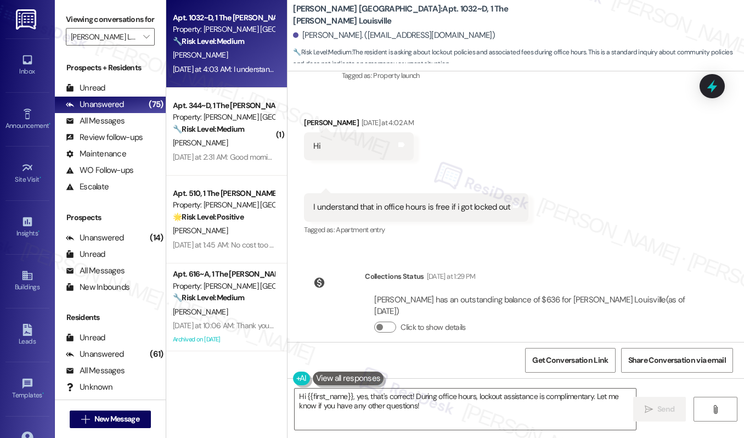
scroll to position [428, 0]
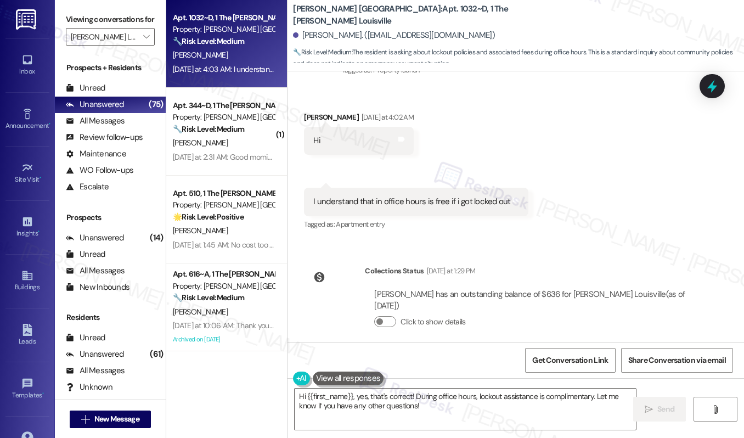
click at [468, 196] on div "I understand that in office hours is free if i got locked out" at bounding box center [411, 202] width 197 height 12
copy div "I understand that in office hours is free if i got locked out Tags and notes"
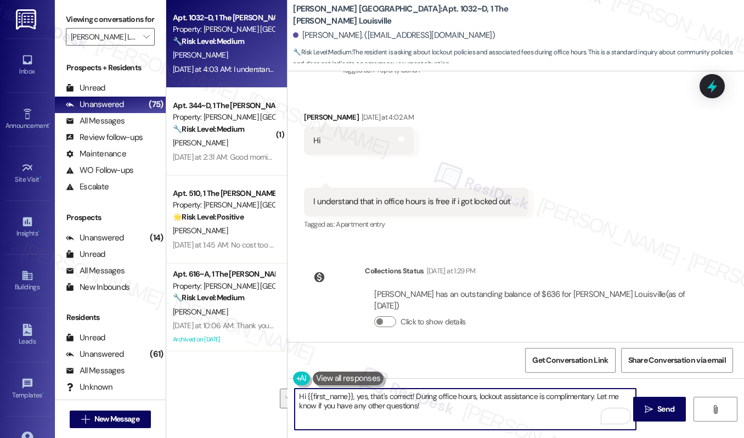
drag, startPoint x: 420, startPoint y: 407, endPoint x: 355, endPoint y: 395, distance: 66.3
click at [355, 395] on textarea "Hi {{first_name}}, yes, that's correct! During office hours, lockout assistance…" at bounding box center [465, 409] width 341 height 41
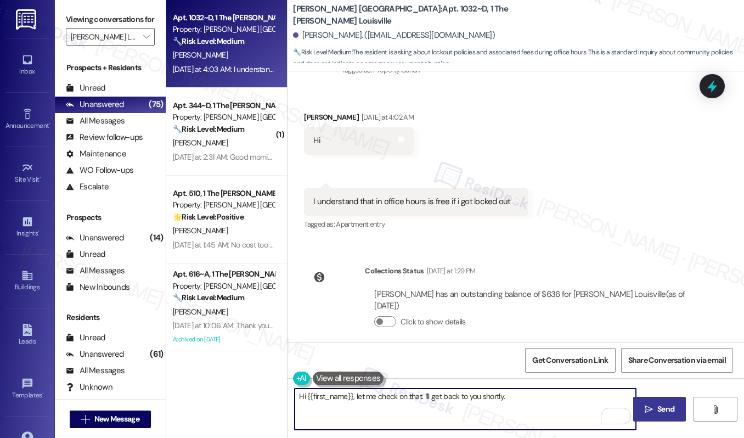
type textarea "Hi {{first_name}}, let me check on that. I'll get back to you shortly."
click at [658, 407] on span "Send" at bounding box center [666, 409] width 17 height 12
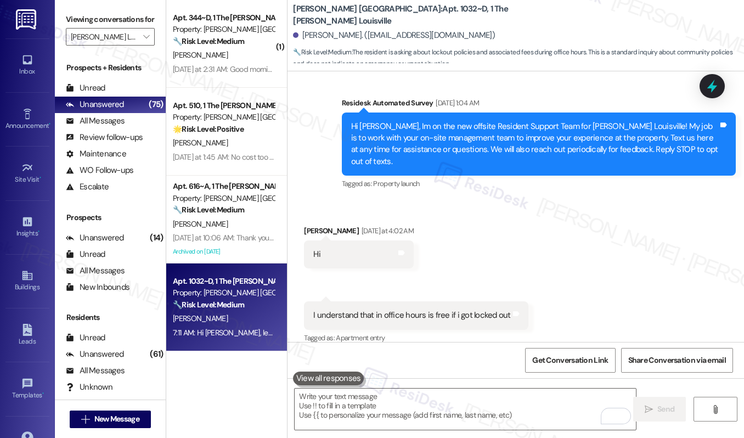
scroll to position [504, 0]
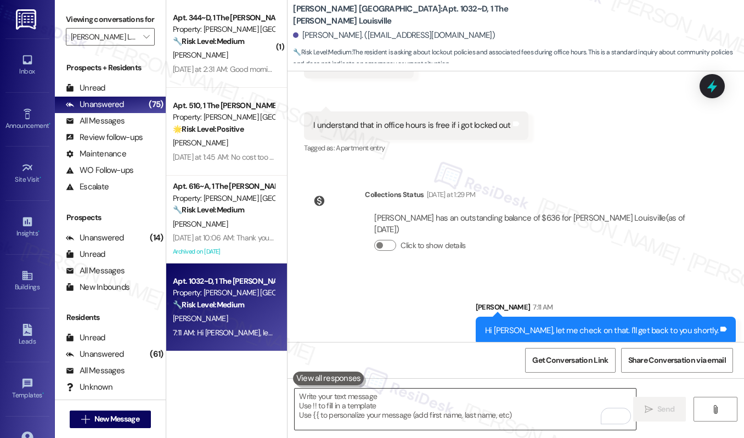
click at [334, 413] on textarea "To enrich screen reader interactions, please activate Accessibility in Grammarl…" at bounding box center [465, 409] width 341 height 41
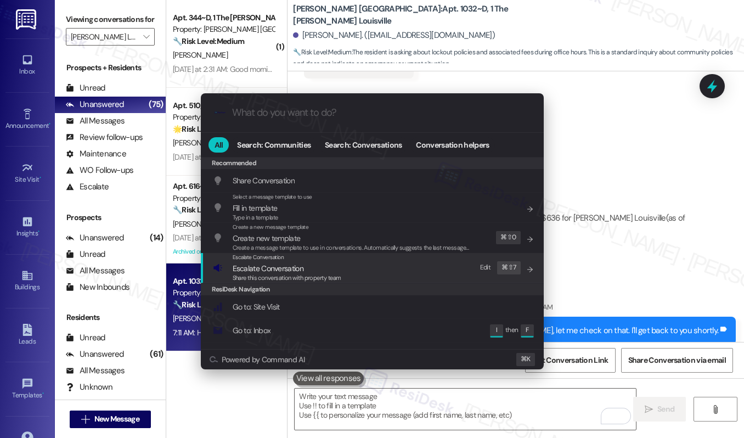
click at [276, 272] on span "Escalate Conversation" at bounding box center [268, 268] width 71 height 10
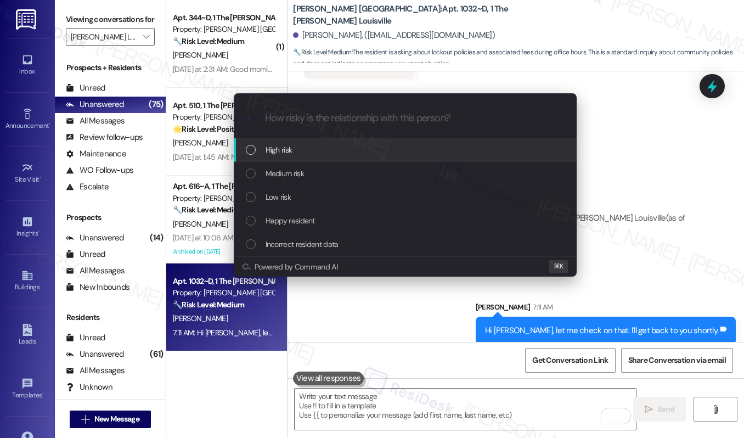
click at [287, 147] on span "High risk" at bounding box center [279, 150] width 27 height 12
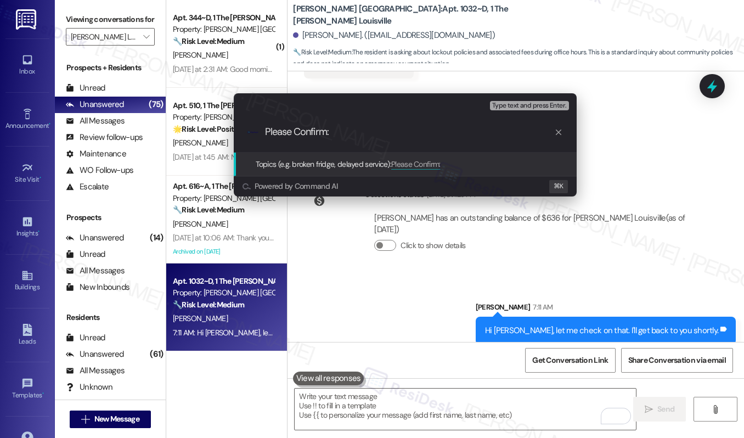
paste input "Free Lockout Service (Office Hours Only)"
type input "Please Confirm: Free Lockout Service (Office Hours Only)"
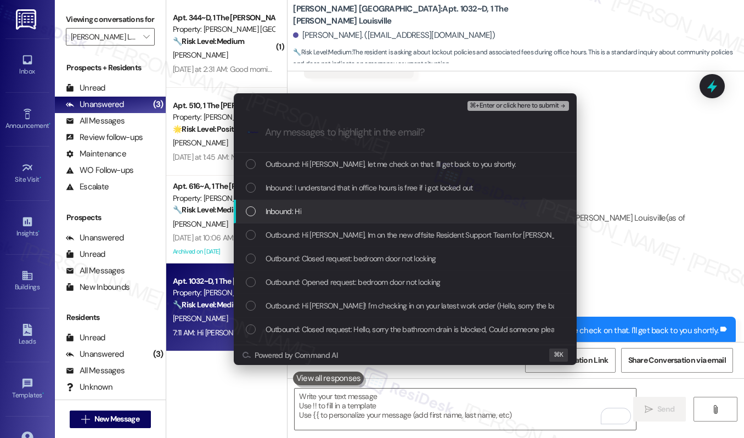
click at [380, 212] on div "Inbound: Hi" at bounding box center [406, 211] width 321 height 12
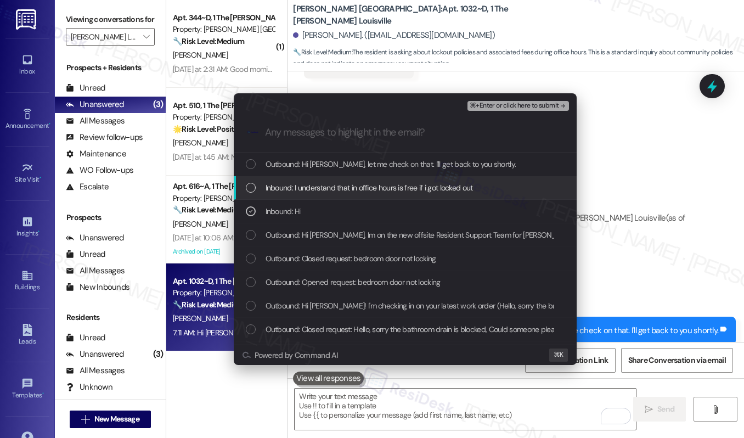
click at [391, 189] on span "Inbound: I understand that in office hours is free if i got locked out" at bounding box center [369, 188] width 207 height 12
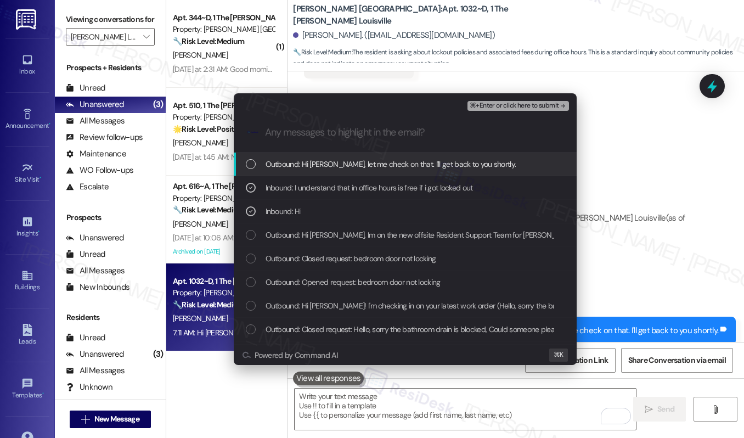
click at [403, 161] on span "Outbound: Hi Stephanie, let me check on that. I'll get back to you shortly." at bounding box center [391, 164] width 251 height 12
click at [482, 105] on span "⌘+Enter or click here to submit" at bounding box center [514, 106] width 89 height 8
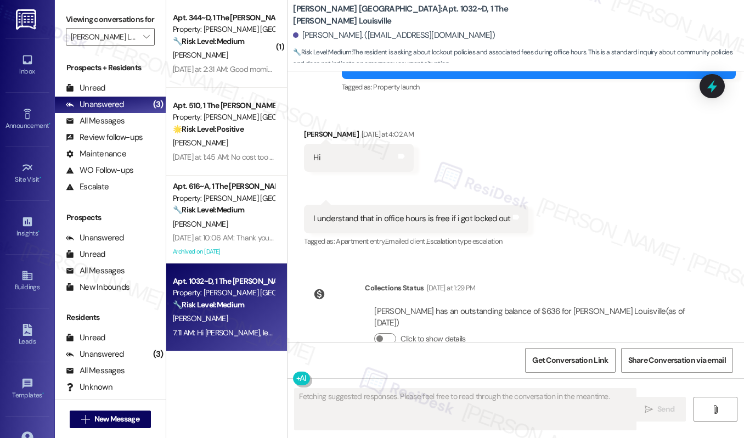
scroll to position [520, 0]
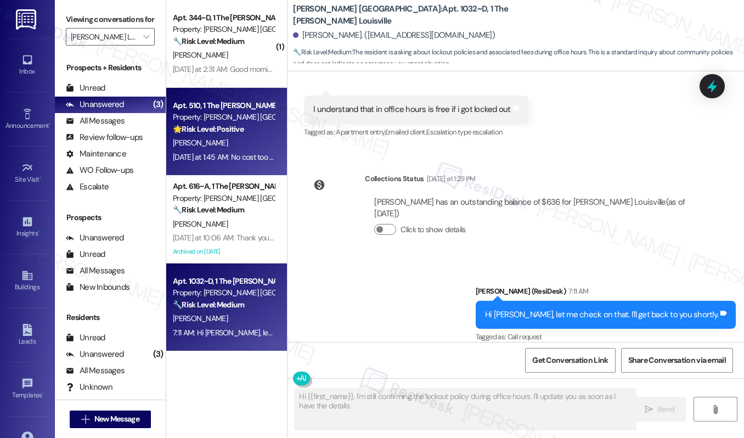
type textarea "Hi {{first_name}}, I'm still confirming the lockout policy during office hours.…"
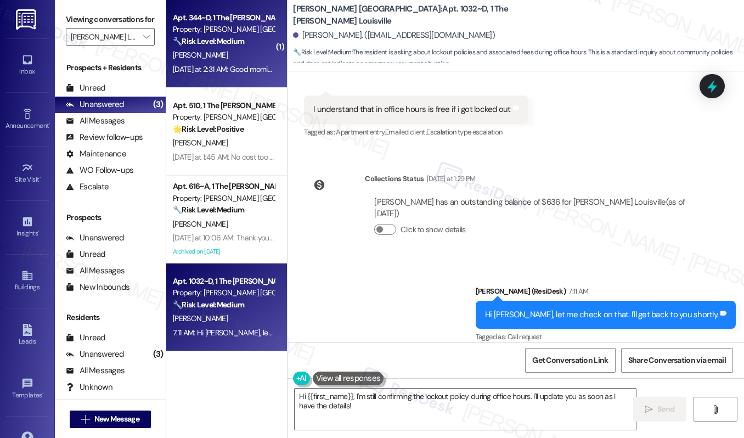
click at [276, 71] on div "Apt. 344~D, 1 The Marshall Louisville Property: Marshall Louisville 🔧 Risk Leve…" at bounding box center [226, 44] width 121 height 88
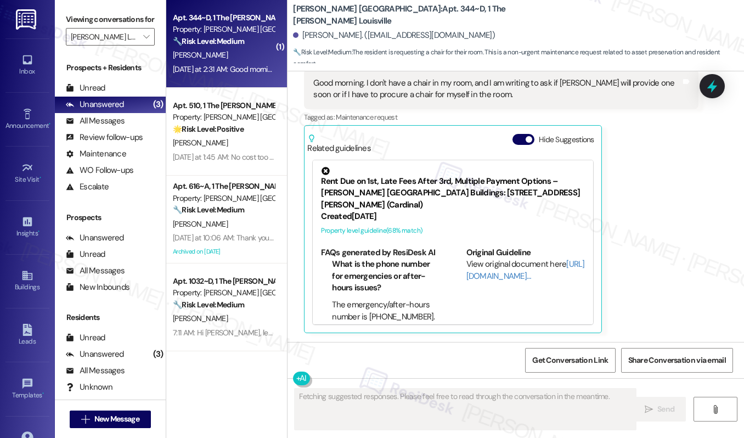
scroll to position [245, 0]
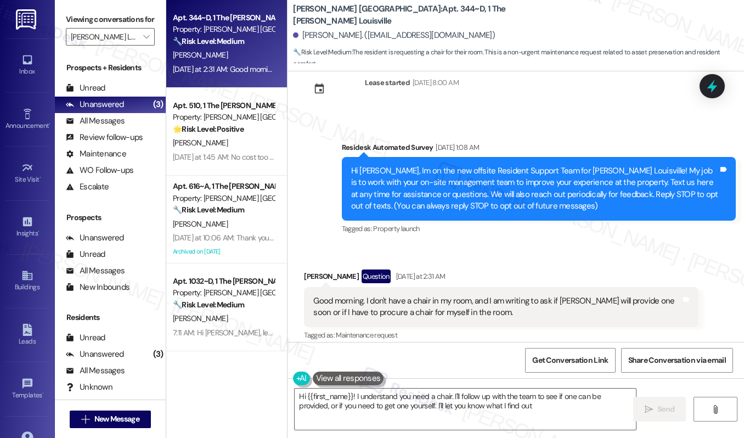
type textarea "Hi {{first_name}}! I understand you need a chair. I'll follow up with the team …"
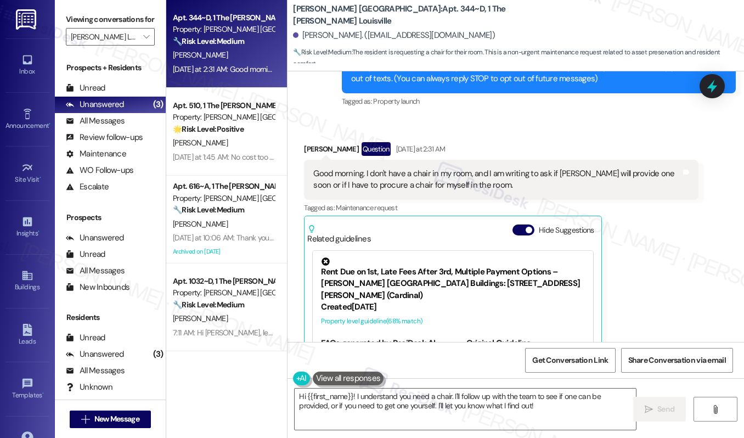
scroll to position [165, 0]
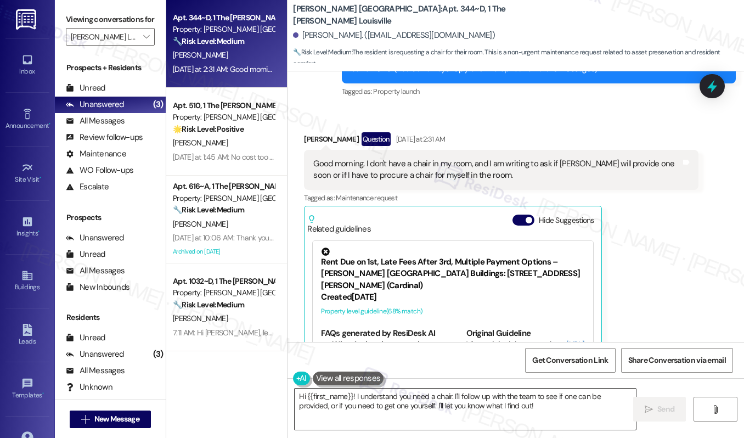
click at [429, 408] on textarea "Hi {{first_name}}! I understand you need a chair. I'll follow up with the team …" at bounding box center [465, 409] width 341 height 41
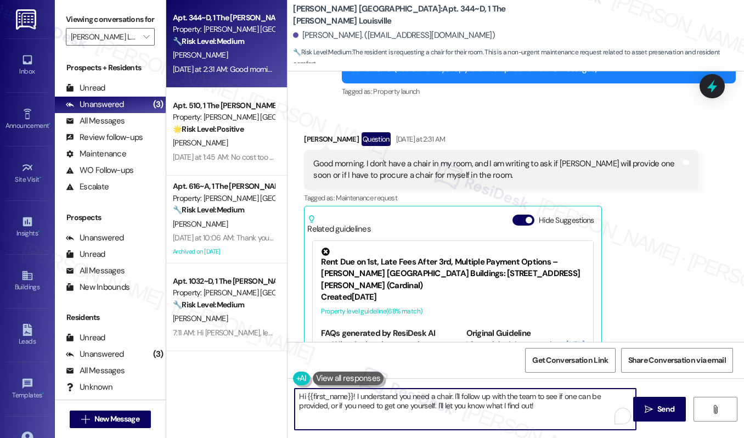
click at [429, 408] on textarea "Hi {{first_name}}! I understand you need a chair. I'll follow up with the team …" at bounding box center [465, 409] width 341 height 41
click at [500, 411] on textarea "Hi {{first_name}}! I understand you need a chair. I'll follow up with the team …" at bounding box center [465, 409] width 341 height 41
click at [652, 405] on icon "" at bounding box center [649, 409] width 8 height 9
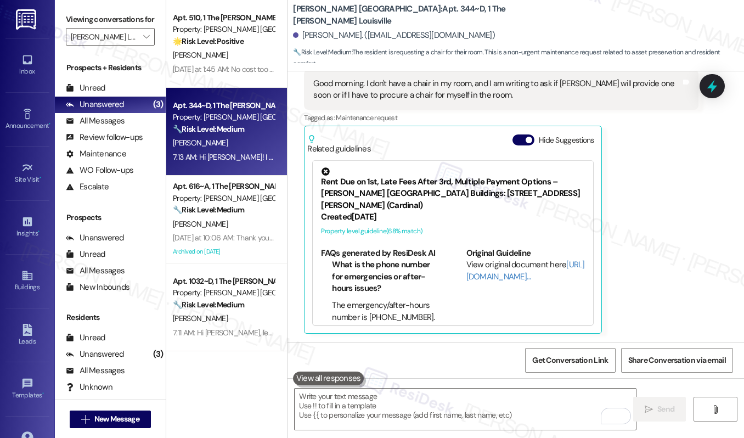
scroll to position [334, 0]
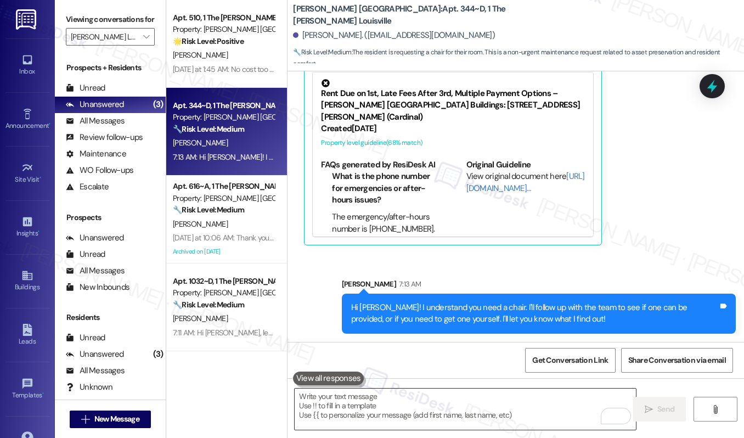
click at [426, 420] on textarea "To enrich screen reader interactions, please activate Accessibility in Grammarl…" at bounding box center [465, 409] width 341 height 41
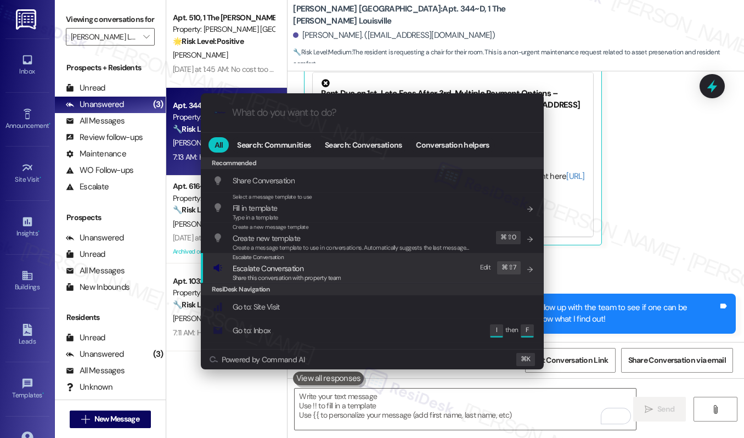
click at [277, 269] on span "Escalate Conversation" at bounding box center [268, 268] width 71 height 10
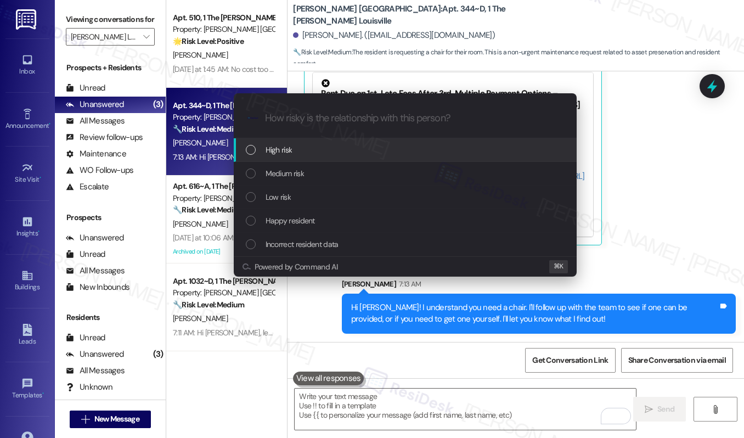
click at [279, 152] on span "High risk" at bounding box center [279, 150] width 27 height 12
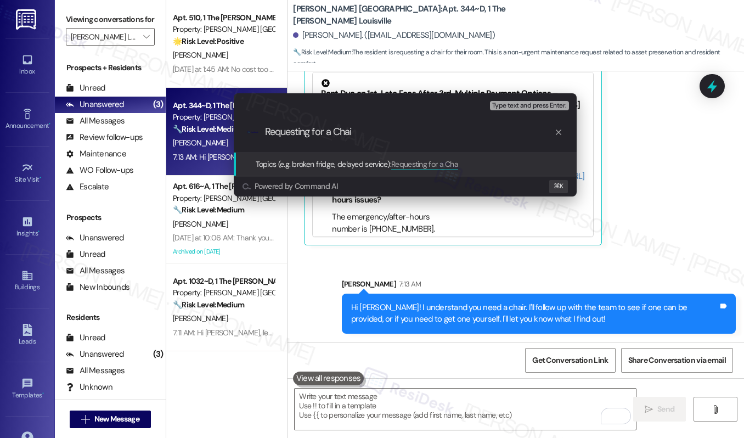
type input "Requesting for a Chair"
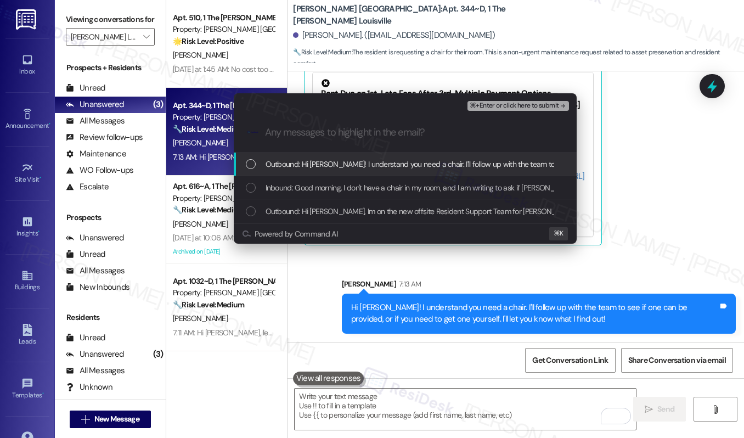
click at [281, 162] on span "Outbound: Hi Asante Bright! I understand you need a chair. I'll follow up with …" at bounding box center [557, 164] width 583 height 12
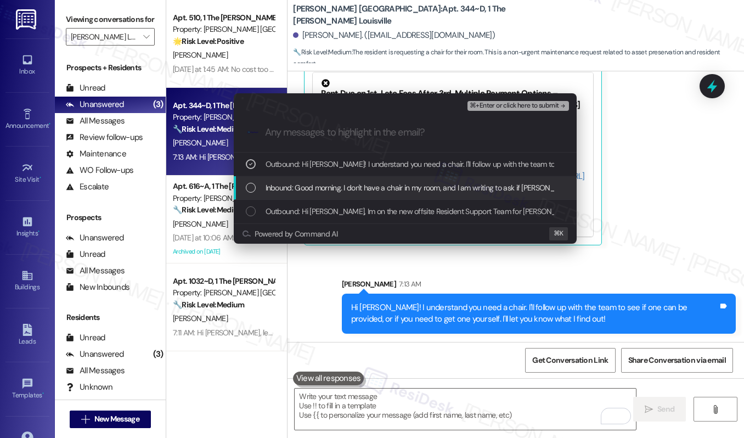
click at [291, 184] on span "Inbound: Good morning. I don't have a chair in my room, and I am writing to ask…" at bounding box center [538, 188] width 544 height 12
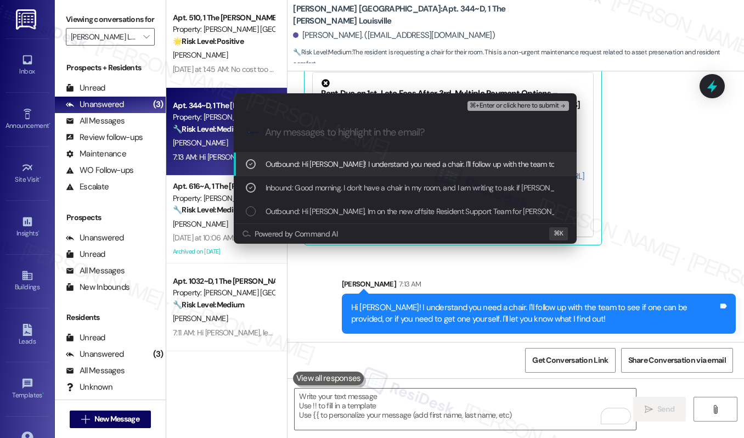
click at [502, 111] on div "⌘+Enter or click here to submit" at bounding box center [519, 106] width 103 height 14
click at [502, 107] on span "⌘+Enter or click here to submit" at bounding box center [514, 106] width 89 height 8
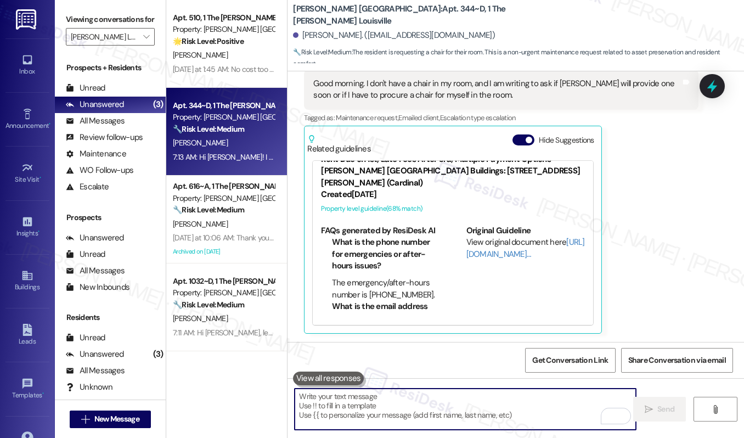
scroll to position [350, 0]
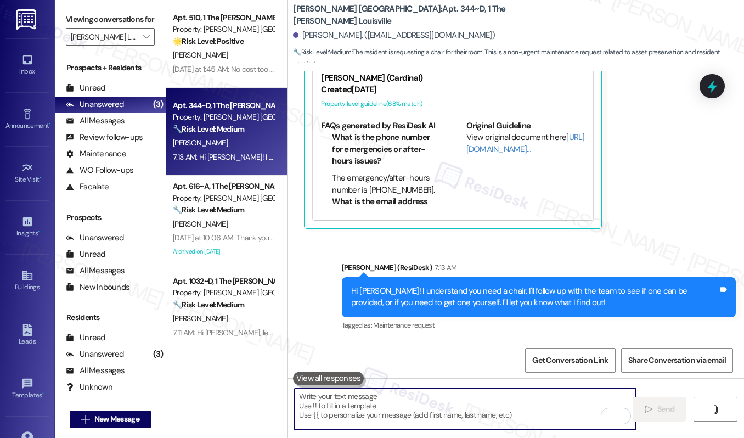
click at [444, 414] on textarea "To enrich screen reader interactions, please activate Accessibility in Grammarl…" at bounding box center [465, 409] width 341 height 41
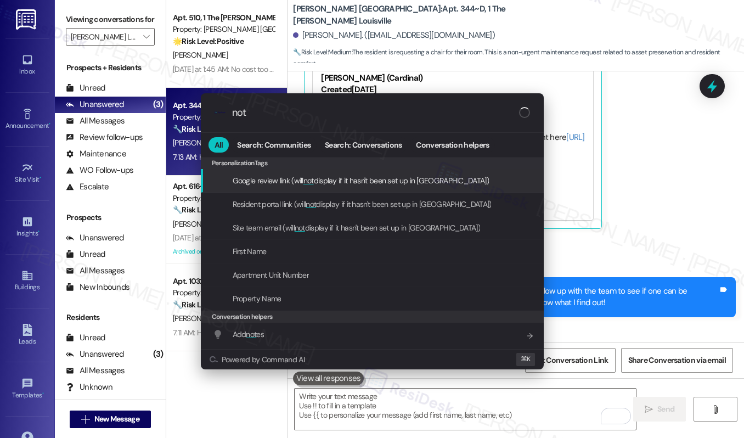
type input "note"
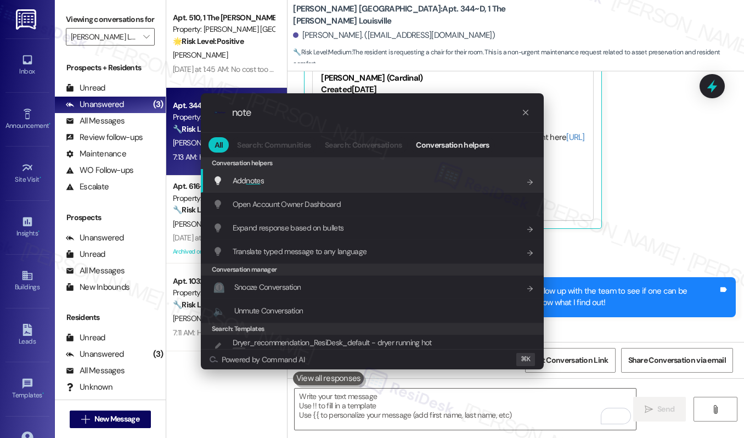
click at [394, 178] on div "Add note s Add shortcut" at bounding box center [373, 181] width 321 height 12
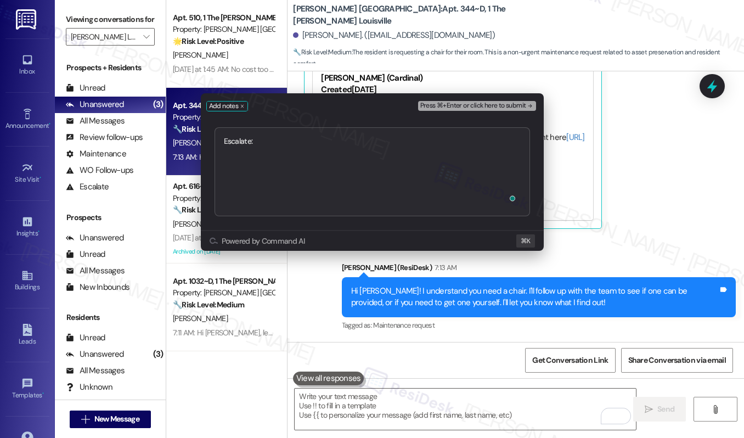
type textarea "Escalate: Requesting for a Chair"
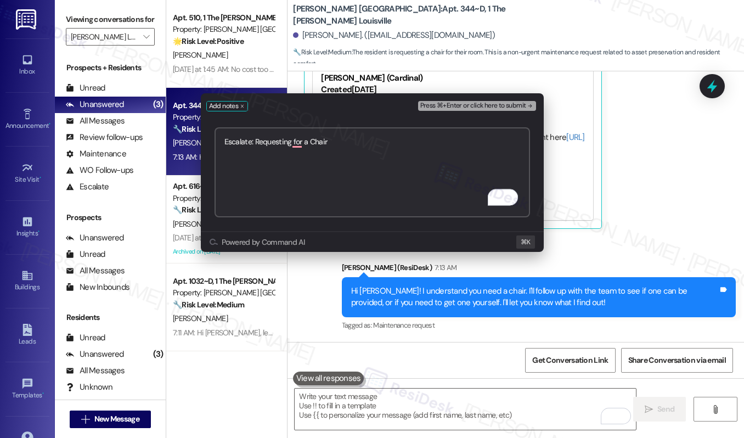
click at [474, 106] on span "Press ⌘+Enter or click here to submit" at bounding box center [473, 106] width 106 height 8
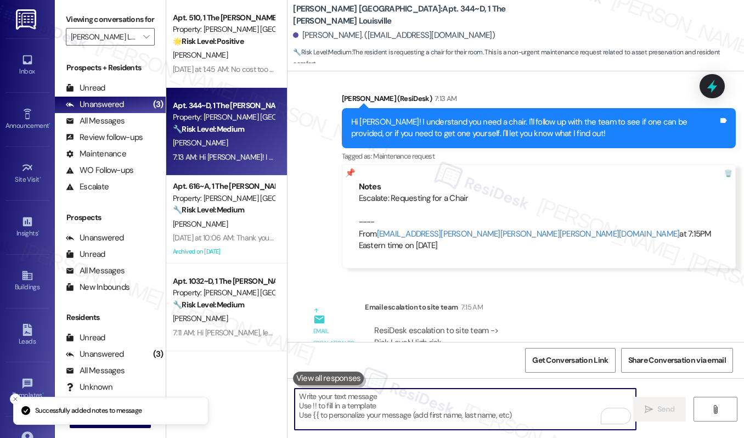
scroll to position [590, 0]
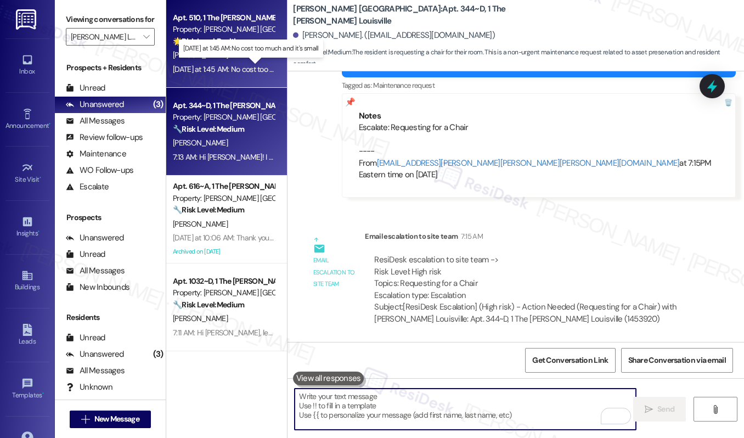
click at [211, 71] on div "Yesterday at 1:45 AM: No cost too much and it's small Yesterday at 1:45 AM: No …" at bounding box center [251, 69] width 157 height 10
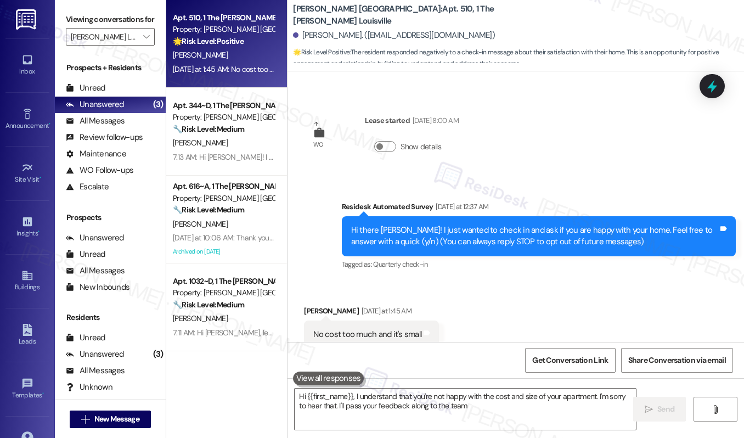
type textarea "Hi {{first_name}}, I understand that you're not happy with the cost and size of…"
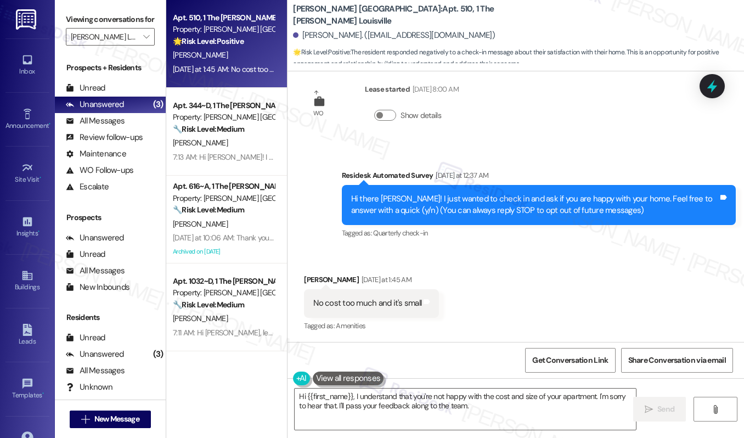
scroll to position [238, 0]
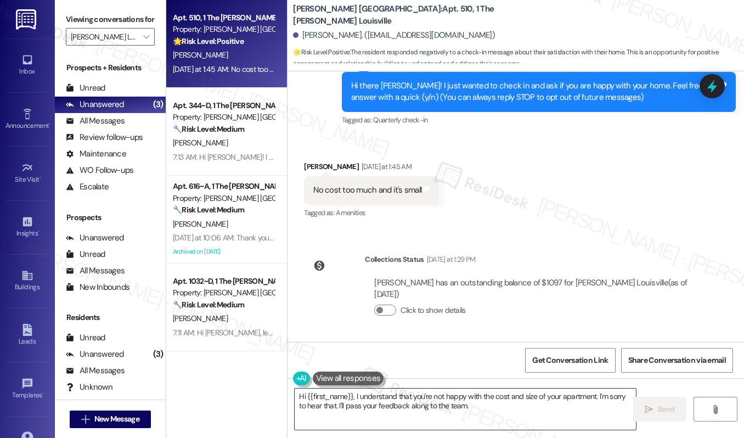
click at [484, 412] on textarea "Hi {{first_name}}, I understand that you're not happy with the cost and size of…" at bounding box center [465, 409] width 341 height 41
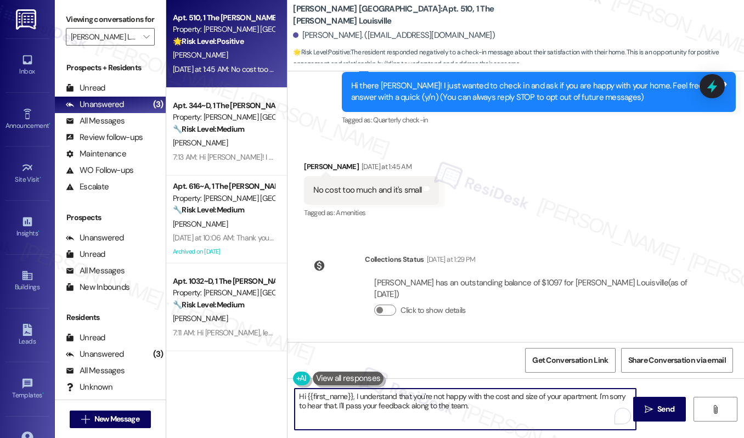
click at [485, 412] on textarea "Hi {{first_name}}, I understand that you're not happy with the cost and size of…" at bounding box center [465, 409] width 341 height 41
click at [664, 407] on span "Send" at bounding box center [666, 409] width 17 height 12
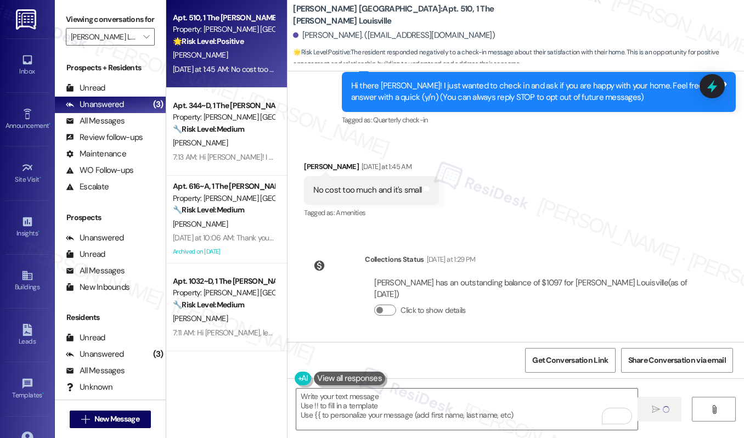
type textarea "Fetching suggested responses. Please feel free to read through the conversation…"
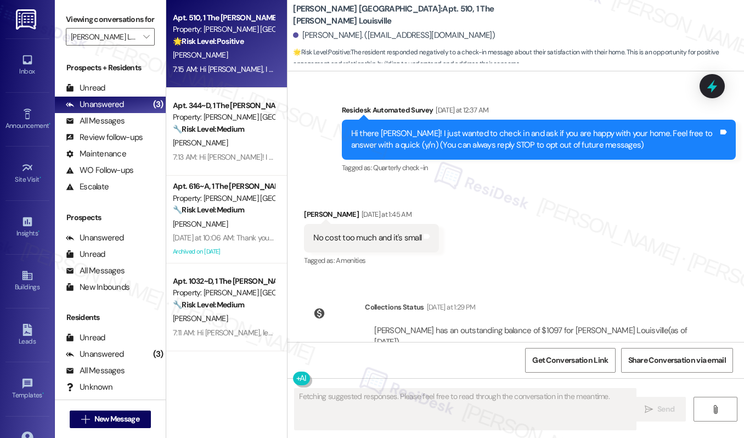
scroll to position [327, 0]
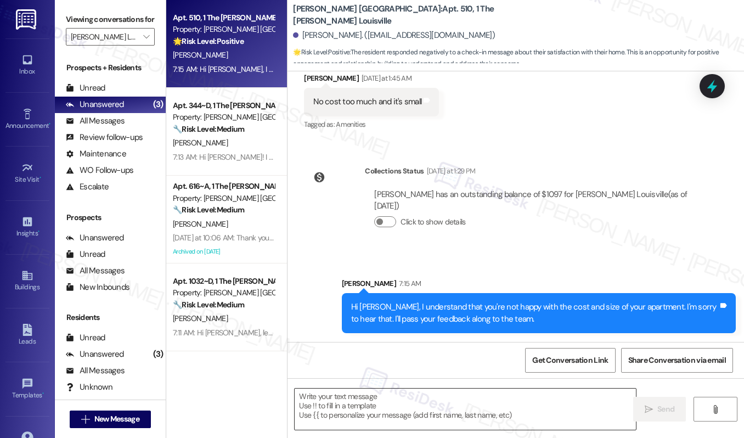
click at [472, 406] on textarea "To enrich screen reader interactions, please activate Accessibility in Grammarl…" at bounding box center [465, 409] width 341 height 41
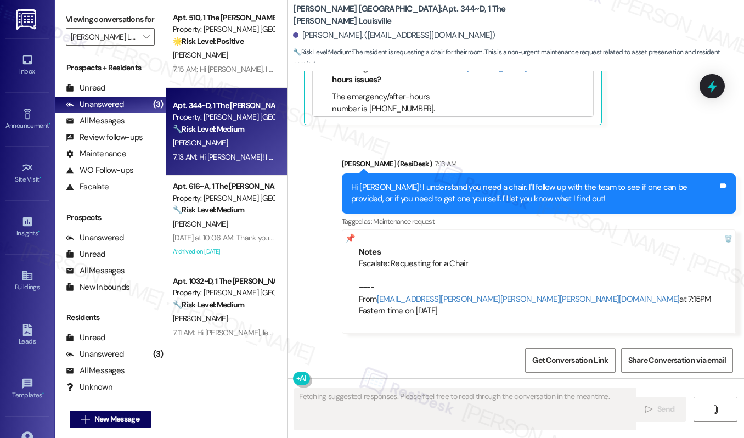
scroll to position [590, 0]
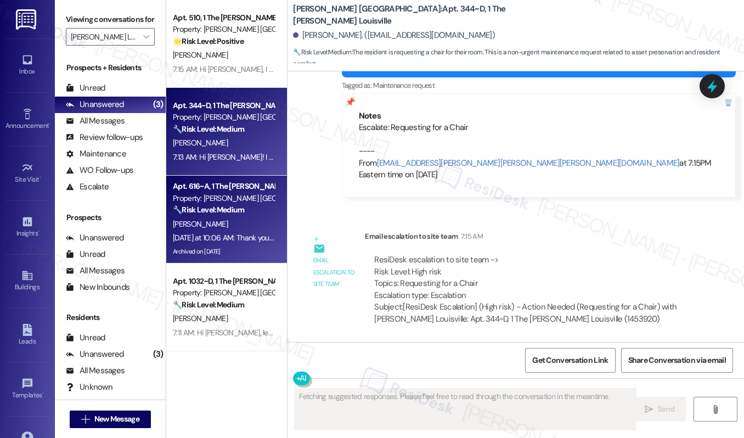
click at [204, 210] on strong "🔧 Risk Level: Medium" at bounding box center [208, 210] width 71 height 10
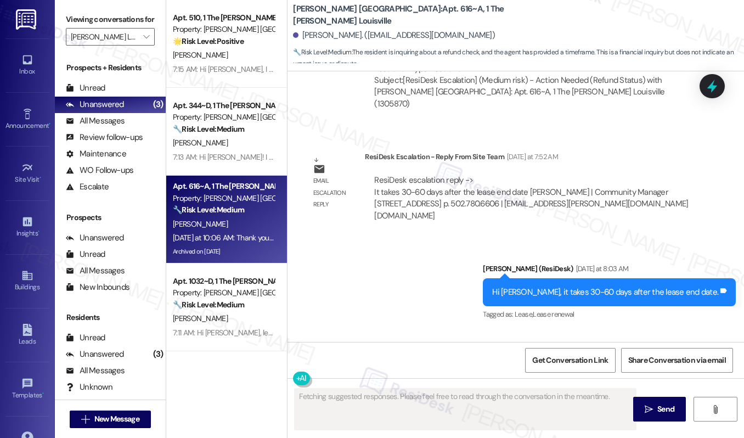
scroll to position [7271, 0]
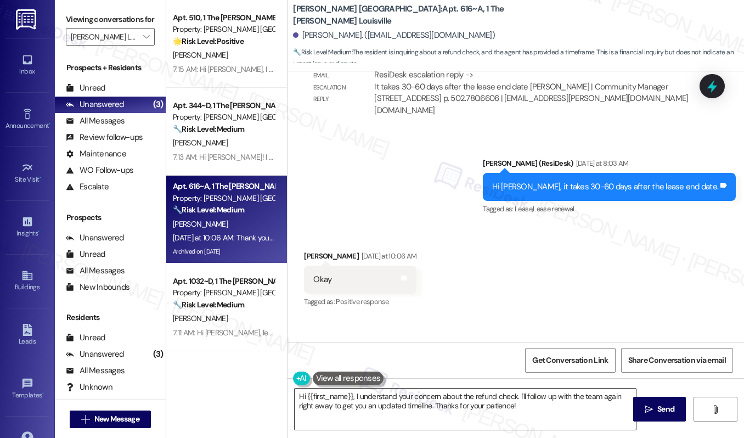
click at [404, 412] on textarea "Hi {{first_name}}, I understand your concern about the refund check. I'll follo…" at bounding box center [465, 409] width 341 height 41
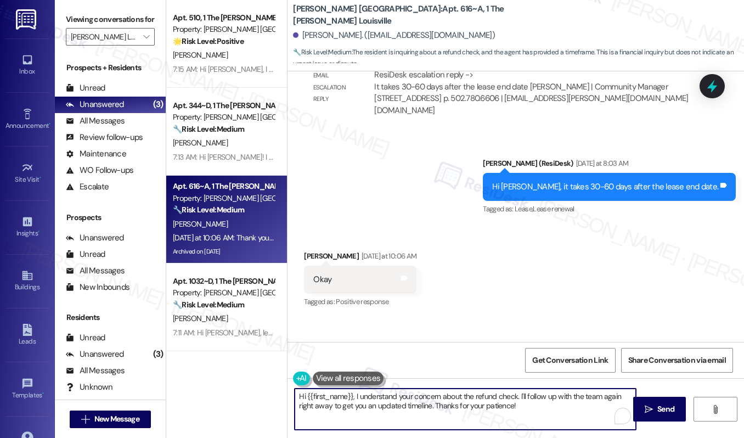
click at [404, 412] on textarea "Hi {{first_name}}, I understand your concern about the refund check. I'll follo…" at bounding box center [465, 409] width 341 height 41
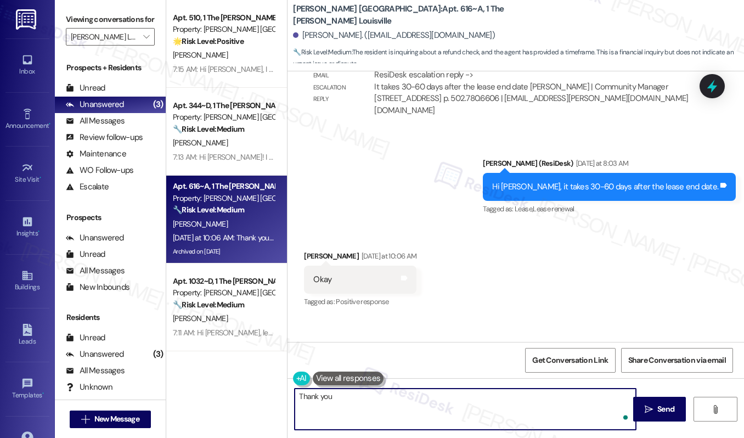
type textarea "Thank you!"
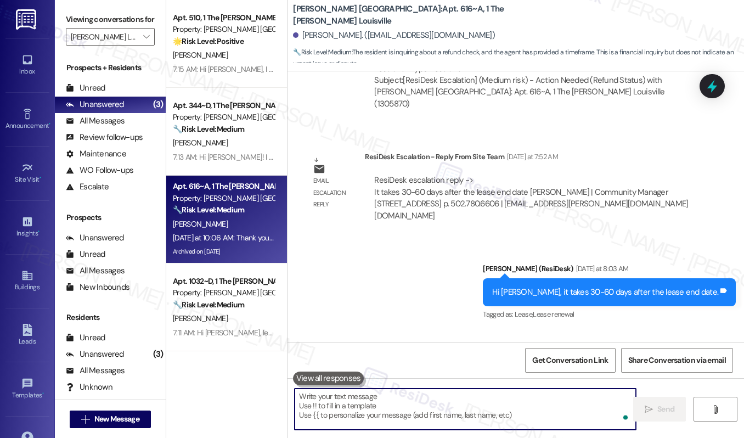
scroll to position [7347, 0]
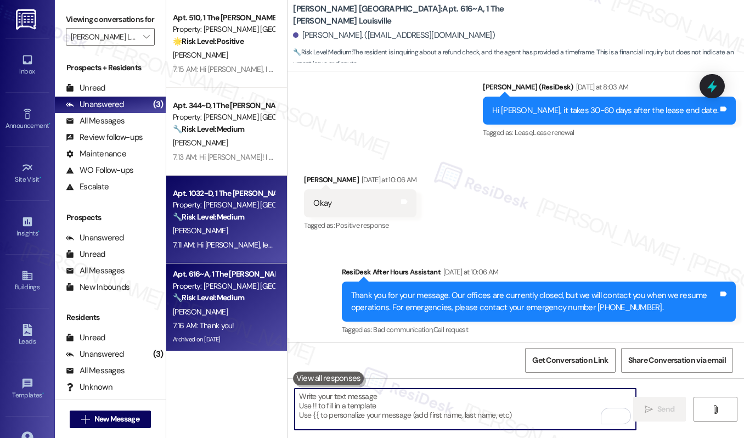
click at [218, 239] on div "7:11 AM: Hi [PERSON_NAME], let me check on that. I'll get back to you shortly. …" at bounding box center [224, 245] width 104 height 14
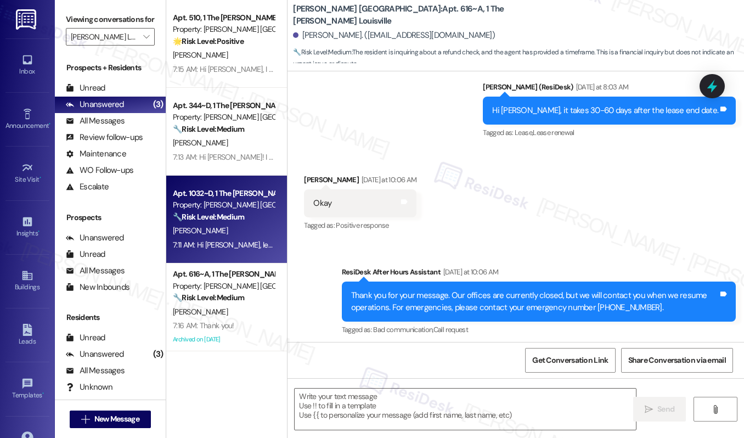
type textarea "Fetching suggested responses. Please feel free to read through the conversation…"
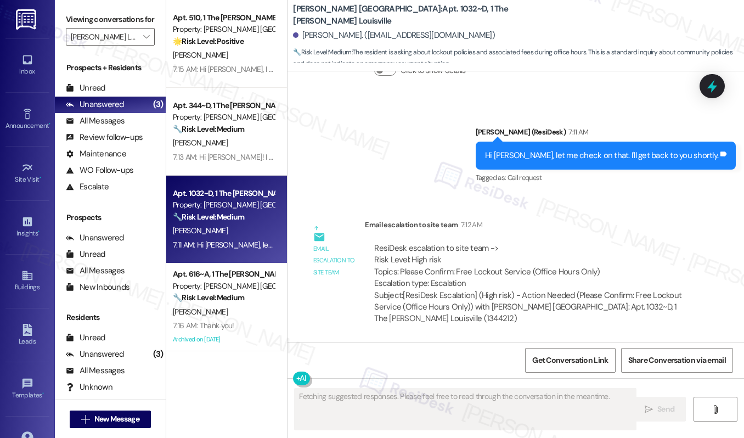
scroll to position [667, 0]
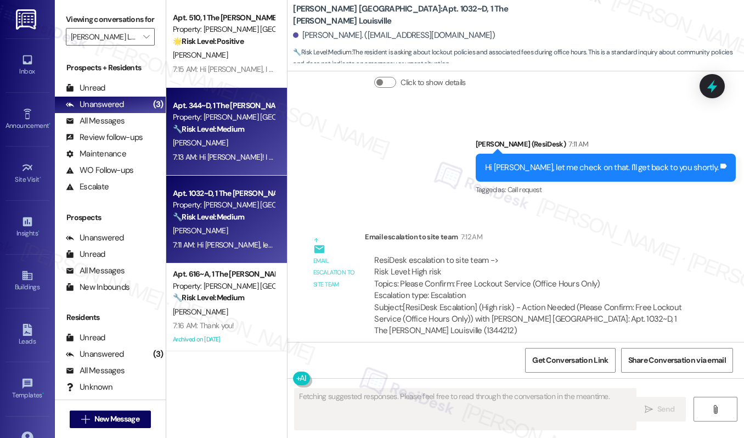
click at [214, 139] on div "[PERSON_NAME]" at bounding box center [224, 143] width 104 height 14
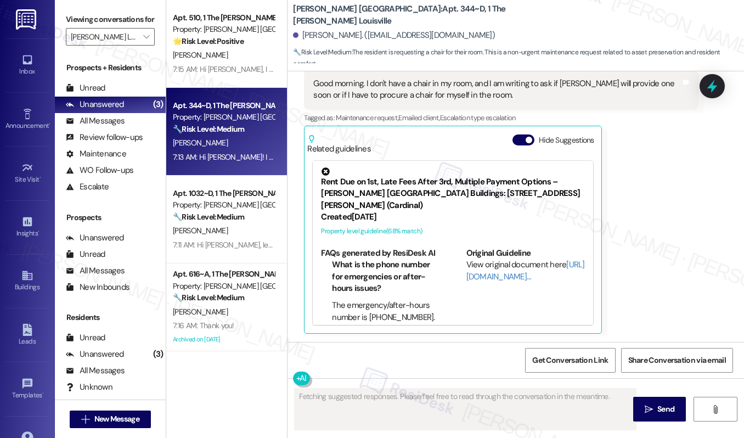
scroll to position [23, 0]
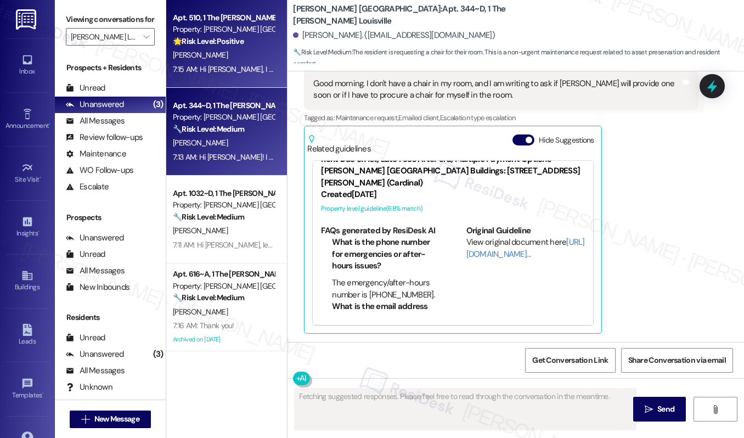
click at [268, 43] on div "🌟 Risk Level: Positive The resident responded negatively to a check-in message …" at bounding box center [224, 42] width 102 height 12
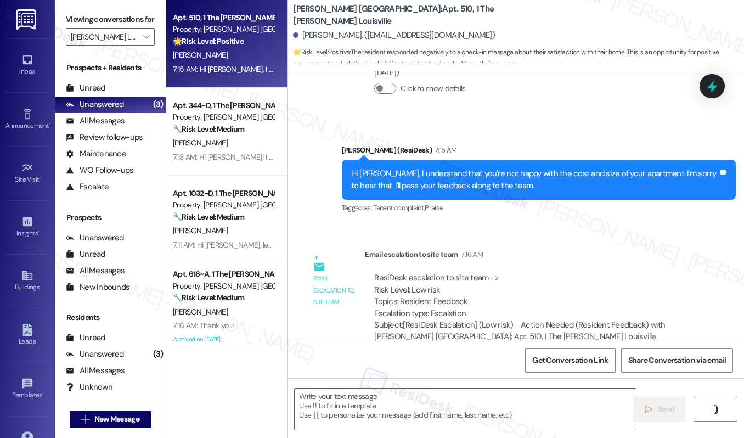
scroll to position [478, 0]
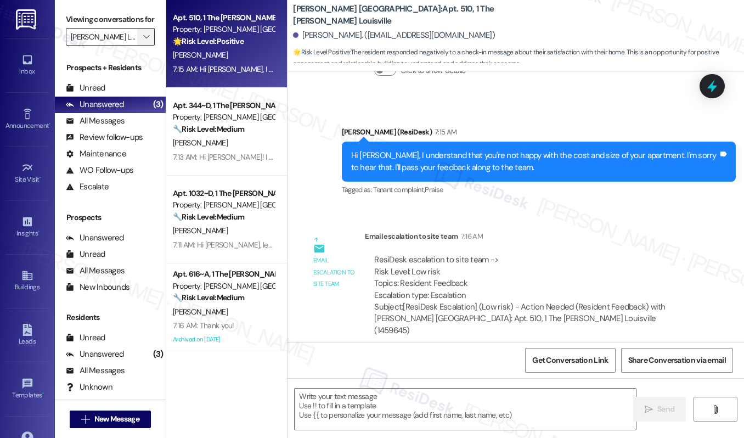
click at [146, 41] on icon "" at bounding box center [146, 36] width 6 height 9
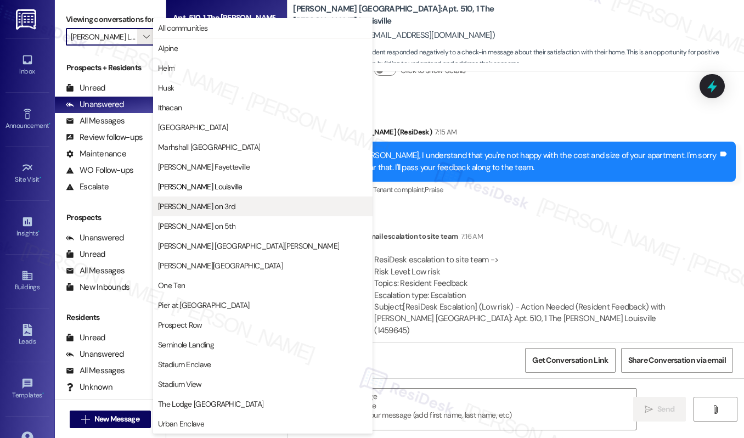
click at [204, 199] on button "[PERSON_NAME] on 3rd" at bounding box center [263, 206] width 220 height 20
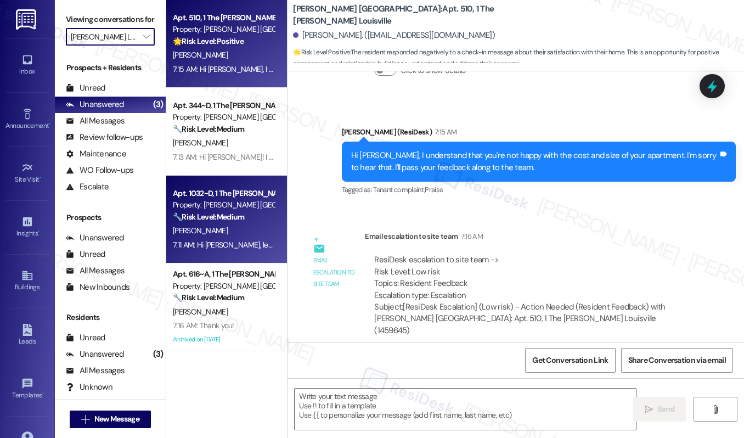
type input "[PERSON_NAME] on 3rd"
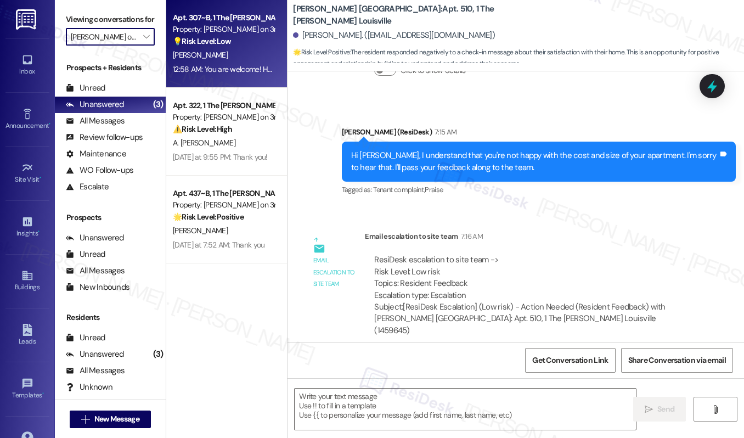
click at [225, 55] on div "[PERSON_NAME]" at bounding box center [224, 55] width 104 height 14
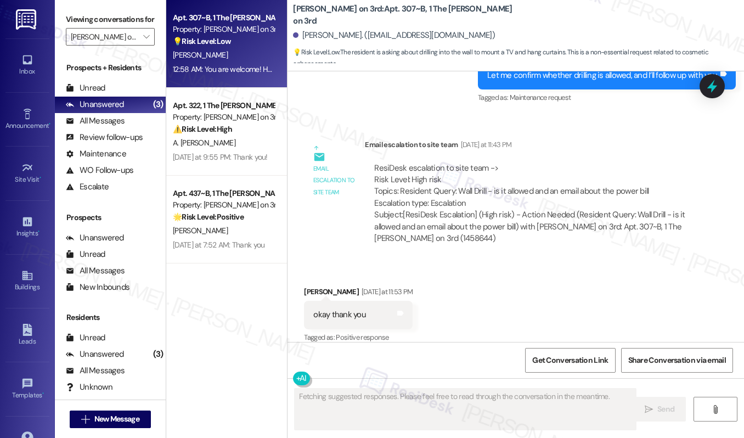
scroll to position [888, 0]
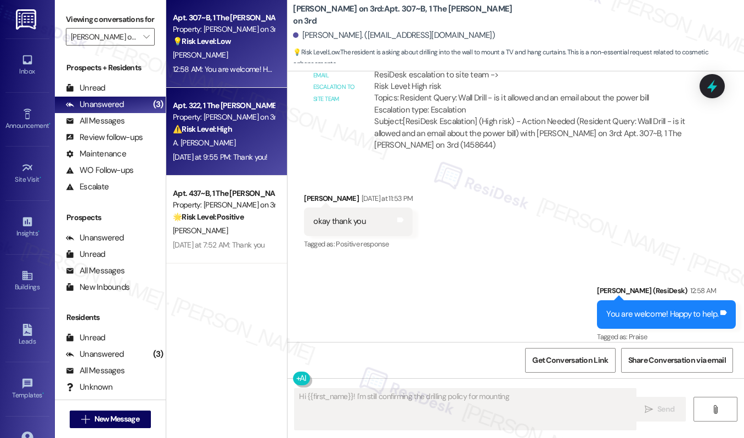
type textarea "Hi {{first_name}}! I'm still confirming the drilling policy for mounting"
click at [263, 171] on div "Apt. 322, 1 The [PERSON_NAME] on 3rd Property: [PERSON_NAME] on 3rd ⚠️ Risk Lev…" at bounding box center [226, 132] width 121 height 88
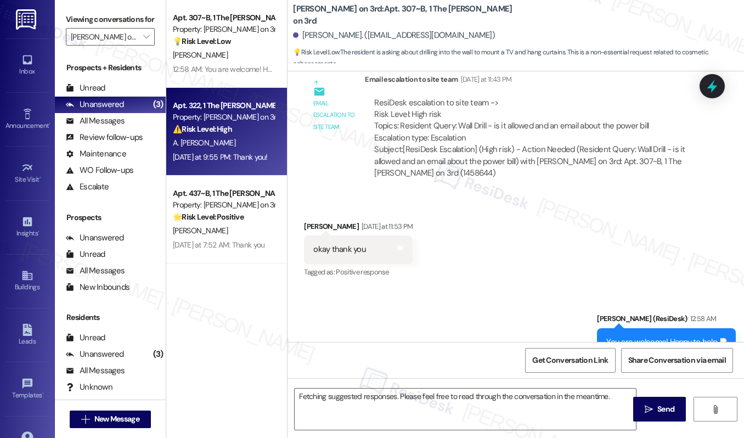
click at [257, 155] on div "[DATE] at 9:55 PM: Thank you! [DATE] at 9:55 PM: Thank you!" at bounding box center [220, 157] width 95 height 10
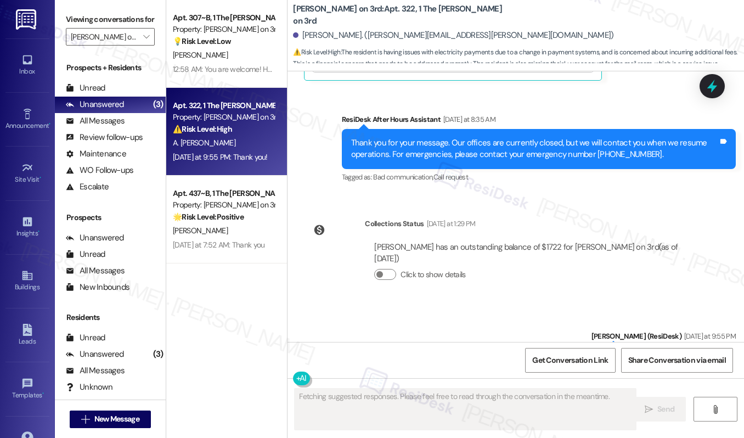
scroll to position [1035, 0]
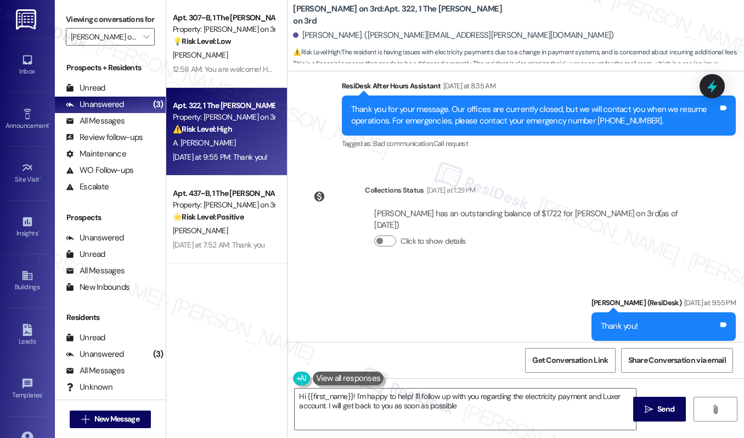
type textarea "Hi {{first_name}}! I'm happy to help! I'll follow up with you regarding the ele…"
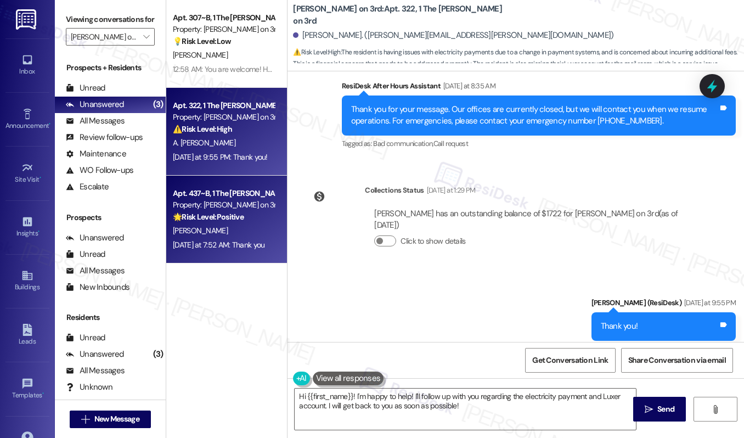
click at [239, 212] on strong "🌟 Risk Level: Positive" at bounding box center [208, 217] width 71 height 10
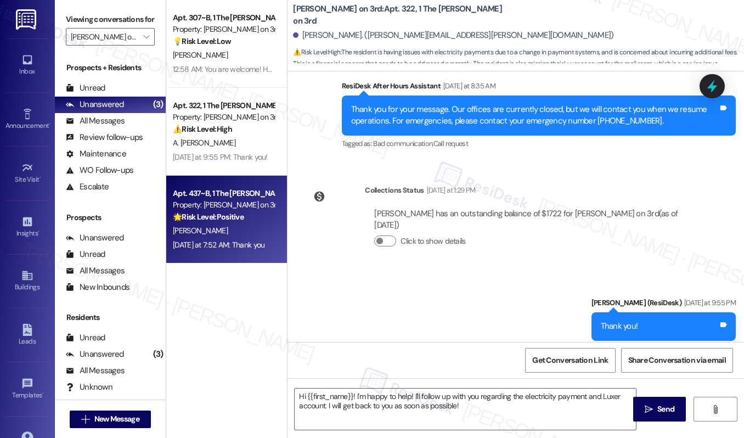
type textarea "Fetching suggested responses. Please feel free to read through the conversation…"
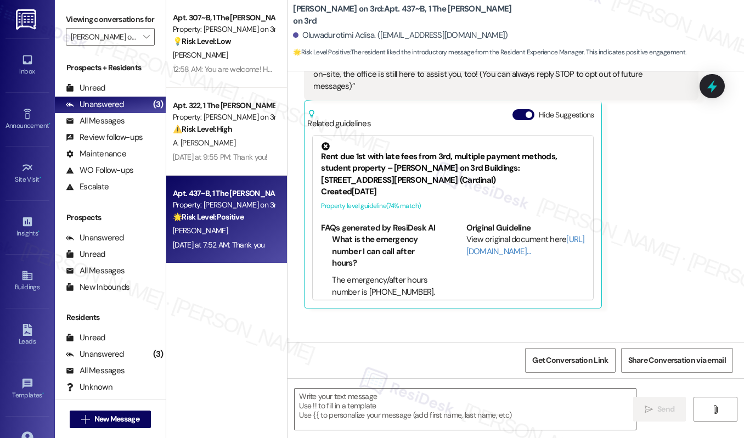
scroll to position [306, 0]
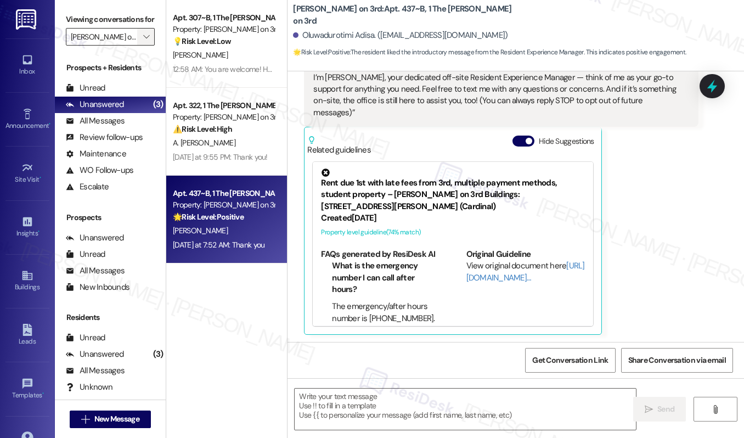
click at [143, 46] on span "" at bounding box center [146, 37] width 10 height 18
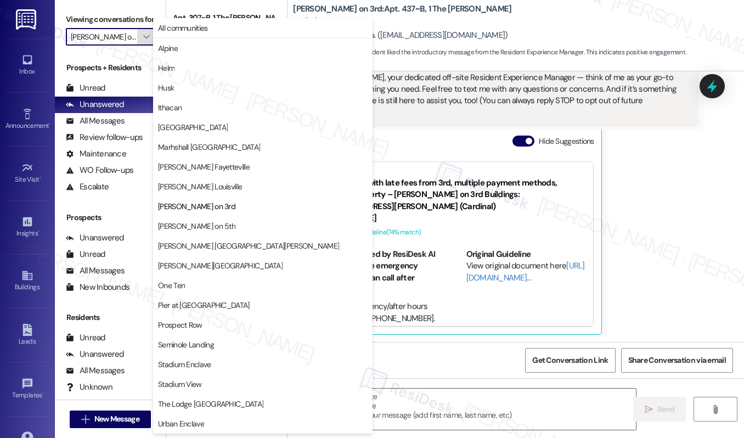
click at [143, 46] on span "" at bounding box center [146, 37] width 10 height 18
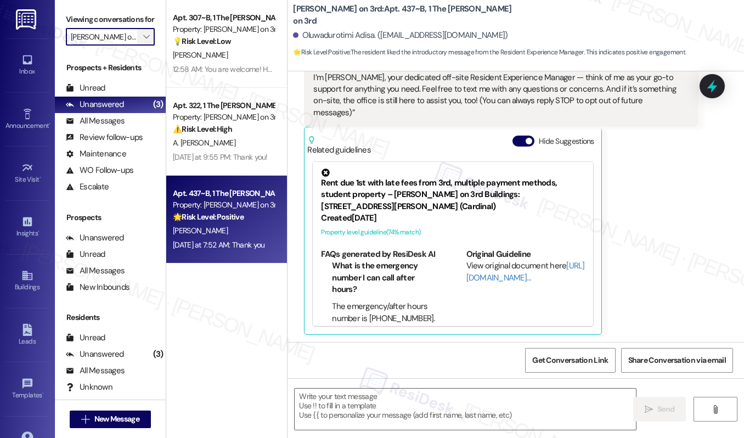
click at [143, 41] on icon "" at bounding box center [146, 36] width 6 height 9
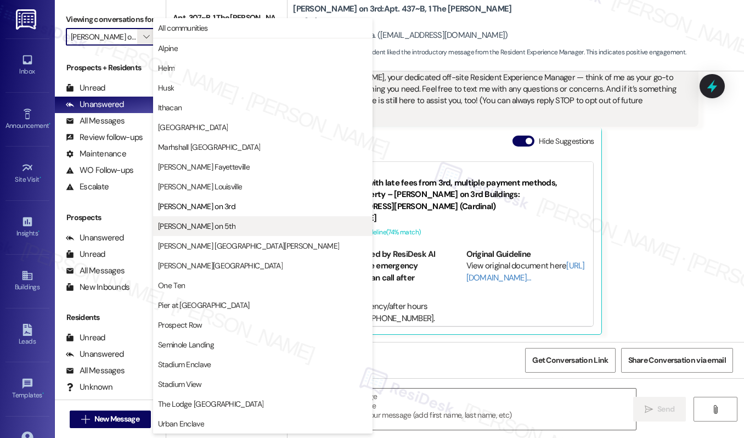
click at [182, 227] on span "[PERSON_NAME] on 5th" at bounding box center [196, 226] width 77 height 11
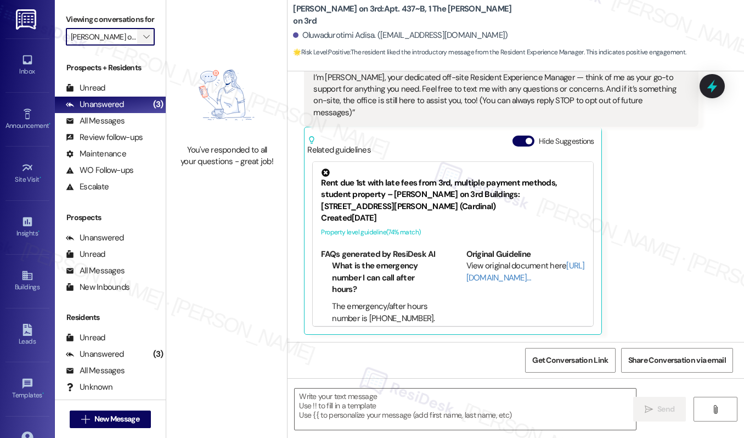
click at [141, 46] on span "" at bounding box center [146, 37] width 10 height 18
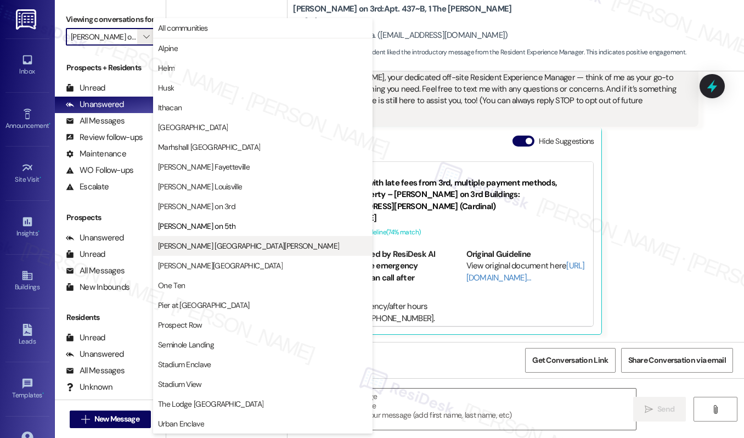
click at [183, 245] on span "[PERSON_NAME] [GEOGRAPHIC_DATA][PERSON_NAME]" at bounding box center [248, 245] width 181 height 11
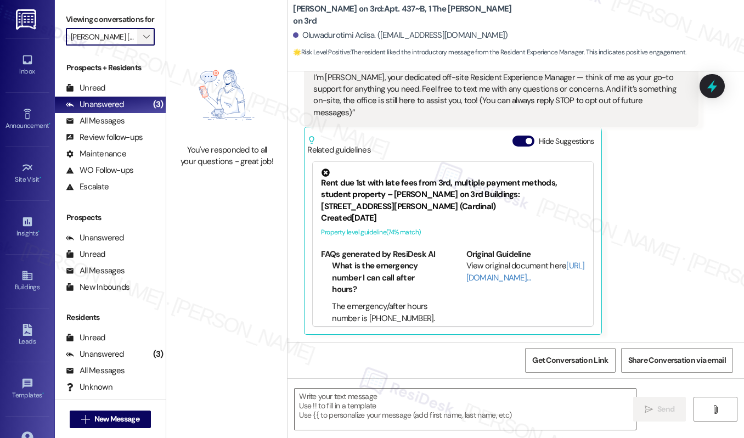
click at [149, 42] on span "" at bounding box center [146, 37] width 10 height 18
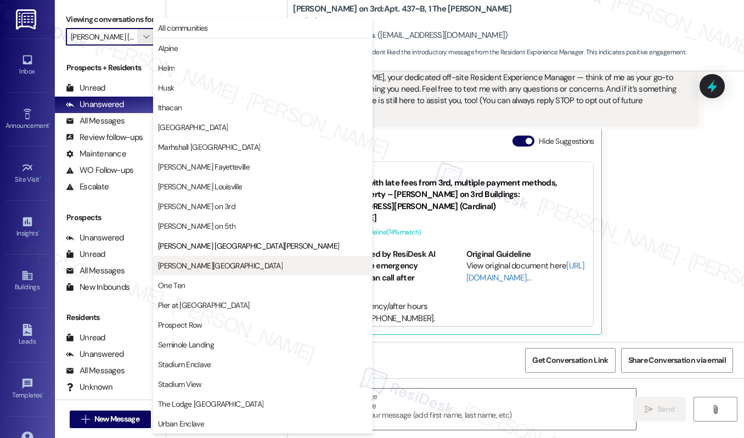
click at [186, 263] on span "[PERSON_NAME][GEOGRAPHIC_DATA]" at bounding box center [220, 265] width 125 height 11
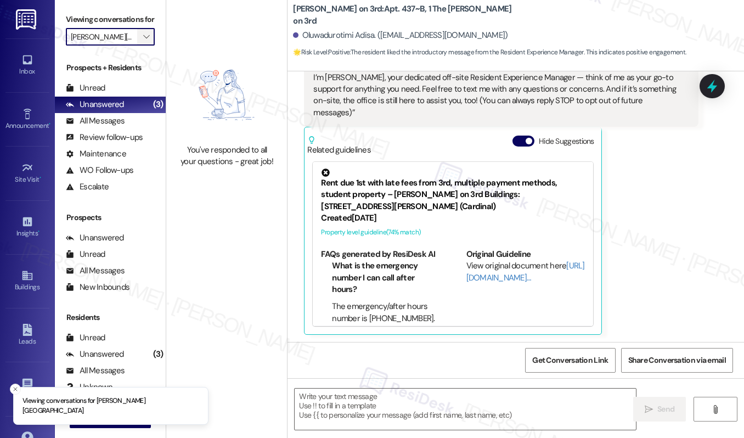
click at [141, 45] on span "" at bounding box center [146, 37] width 10 height 18
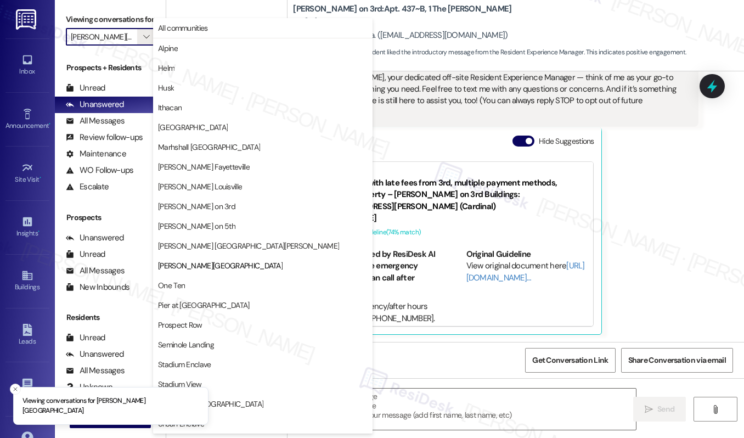
click at [196, 289] on span "One Ten" at bounding box center [263, 285] width 210 height 11
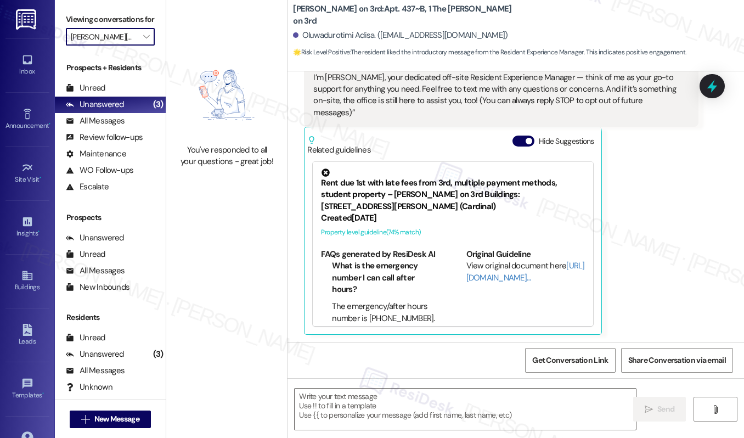
type input "One Ten"
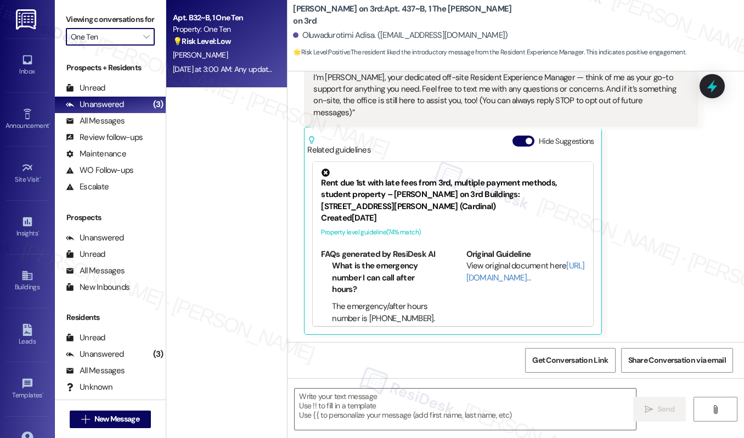
click at [248, 46] on div "💡 Risk Level: Low The message 'Any update?' is vague and lacks context. Without…" at bounding box center [224, 42] width 102 height 12
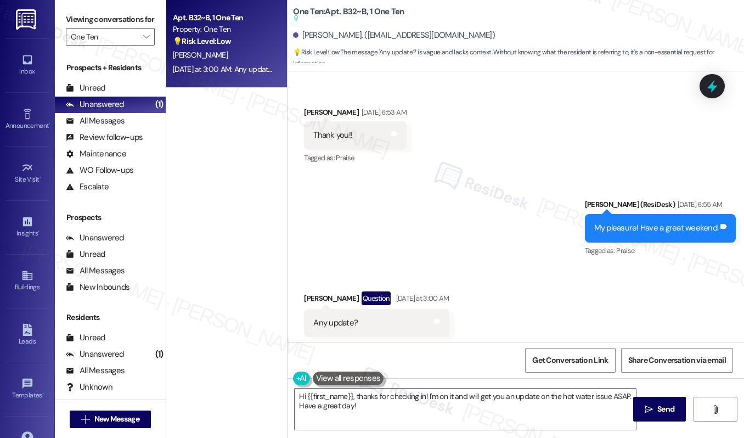
scroll to position [1502, 0]
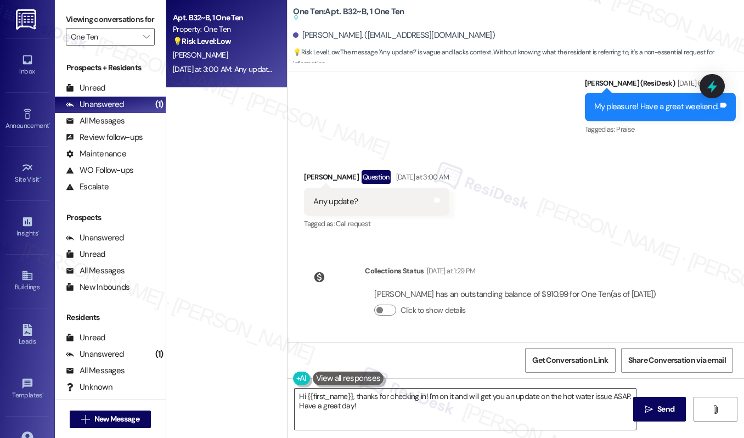
click at [403, 410] on textarea "Hi {{first_name}}, thanks for checking in! I'm on it and will get you an update…" at bounding box center [465, 409] width 341 height 41
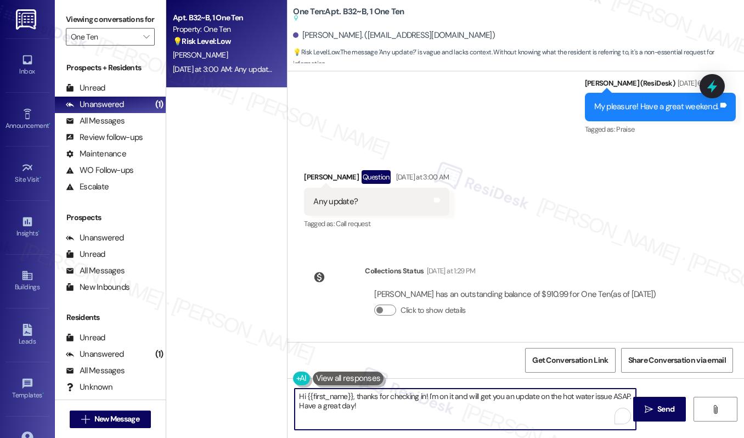
click at [403, 409] on textarea "Hi {{first_name}}, thanks for checking in! I'm on it and will get you an update…" at bounding box center [465, 409] width 341 height 41
type textarea "Hi [PERSON_NAME], my apologies as I still have not heard back from our site tea…"
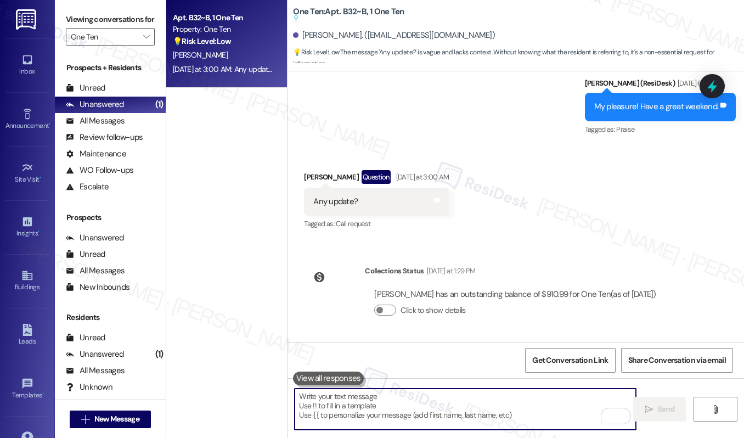
click at [340, 392] on textarea "To enrich screen reader interactions, please activate Accessibility in Grammarl…" at bounding box center [465, 409] width 341 height 41
paste textarea "Hi [PERSON_NAME], my apologies—I still haven’t heard back from our site team. I…"
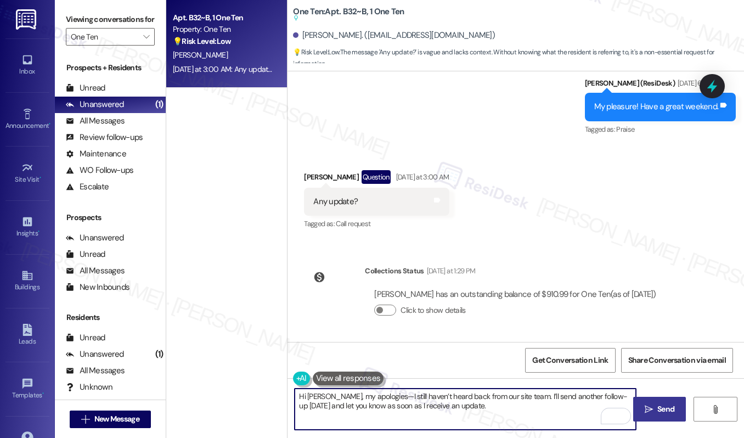
type textarea "Hi [PERSON_NAME], my apologies—I still haven’t heard back from our site team. I…"
click at [653, 409] on icon "" at bounding box center [649, 409] width 8 height 9
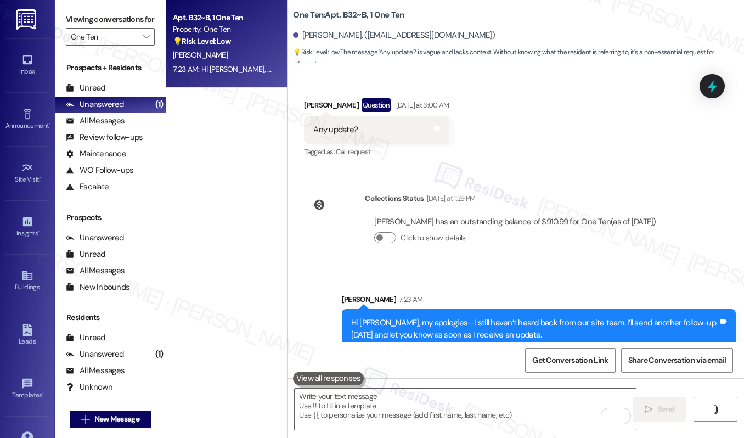
scroll to position [1558, 0]
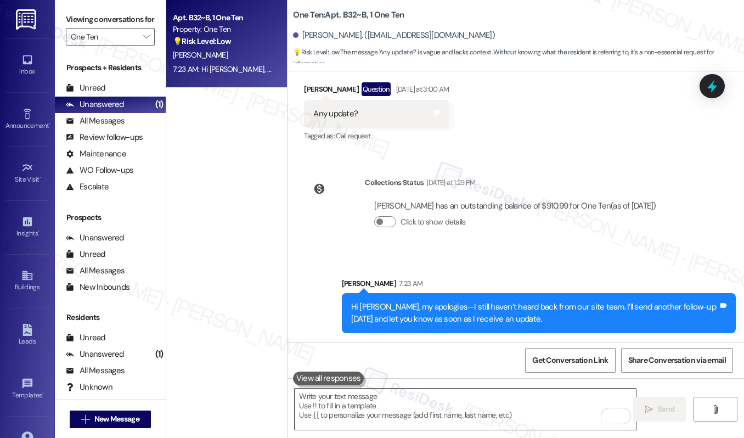
click at [519, 409] on textarea "To enrich screen reader interactions, please activate Accessibility in Grammarl…" at bounding box center [465, 409] width 341 height 41
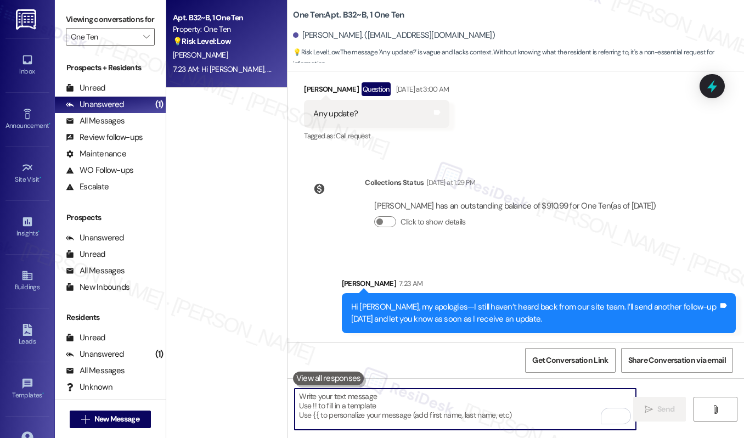
click at [422, 392] on textarea "To enrich screen reader interactions, please activate Accessibility in Grammarl…" at bounding box center [465, 409] width 341 height 41
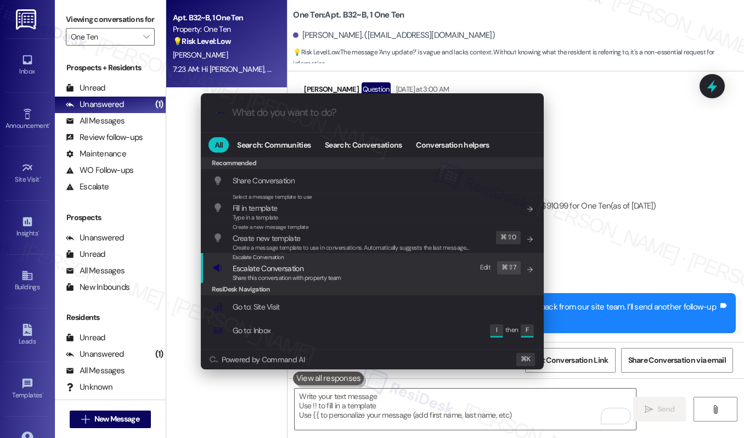
click at [288, 268] on span "Escalate Conversation" at bounding box center [268, 268] width 71 height 10
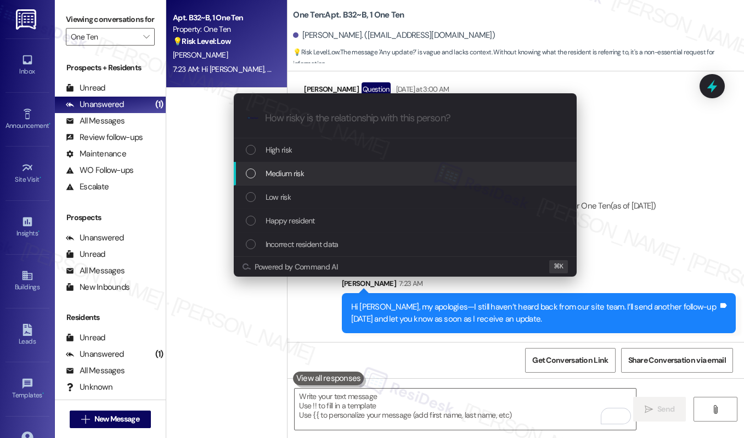
click at [218, 172] on div "Escalate Conversation How risky is the relationship with this person? Topics (e…" at bounding box center [372, 219] width 744 height 438
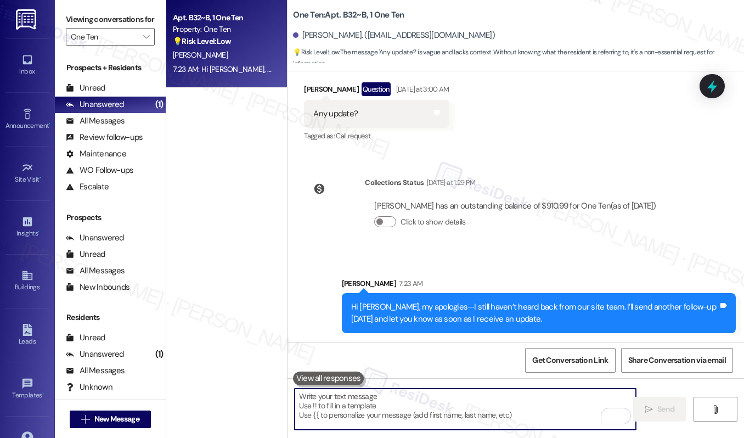
click at [408, 409] on textarea "To enrich screen reader interactions, please activate Accessibility in Grammarl…" at bounding box center [465, 409] width 341 height 41
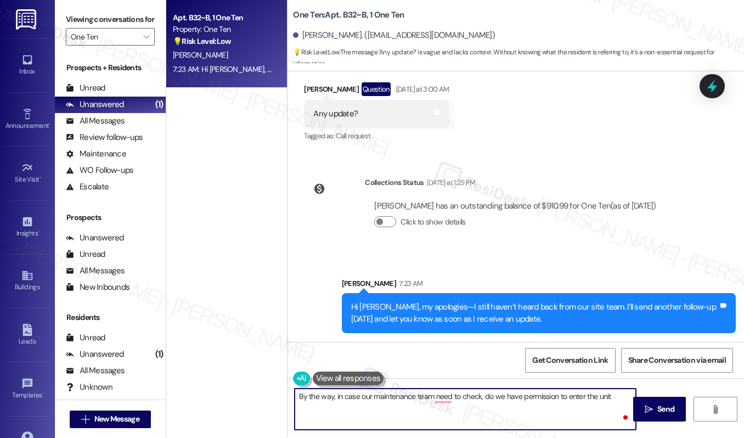
type textarea "By the way, in case our maintenance team need to check, do we have permission t…"
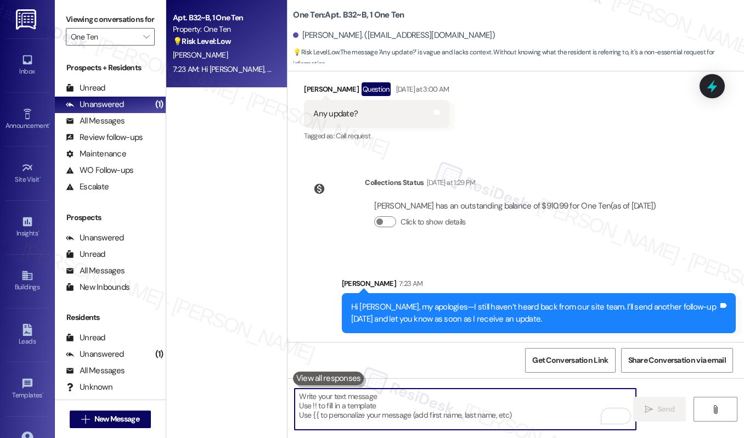
click at [395, 418] on textarea "To enrich screen reader interactions, please activate Accessibility in Grammarl…" at bounding box center [465, 409] width 341 height 41
paste textarea "By the way, in case our maintenance team needs to check, do we have your permis…"
type textarea "By the way, in case our maintenance team needs to check, do we have your permis…"
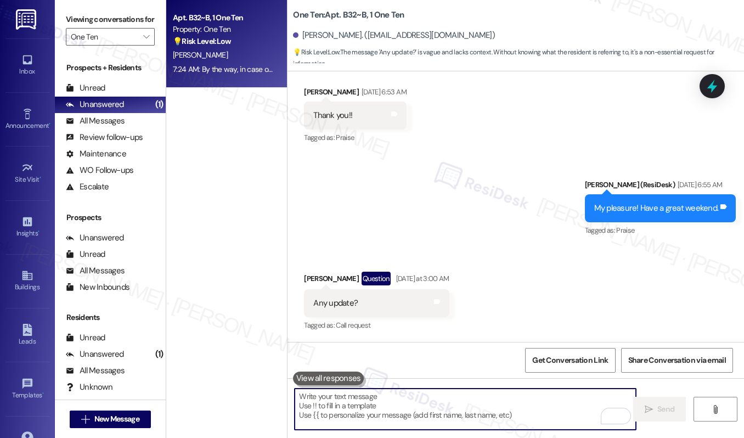
scroll to position [1635, 0]
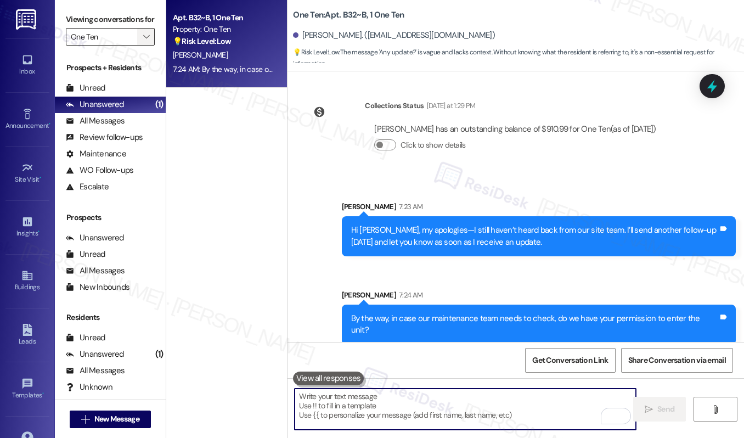
click at [147, 41] on icon "" at bounding box center [146, 36] width 6 height 9
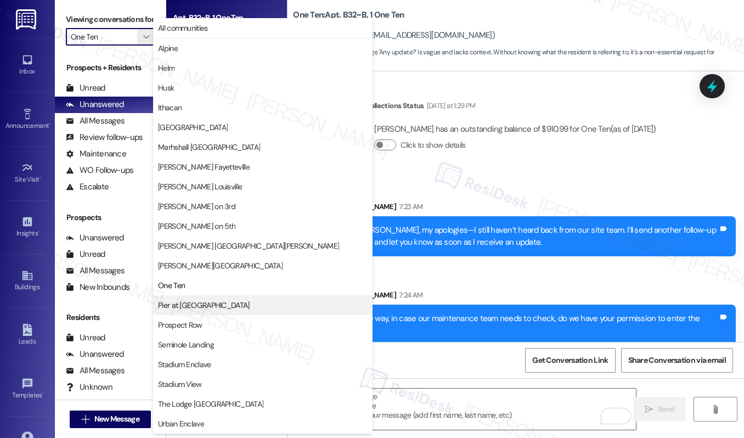
click at [185, 308] on span "Pier at [GEOGRAPHIC_DATA]" at bounding box center [204, 305] width 92 height 11
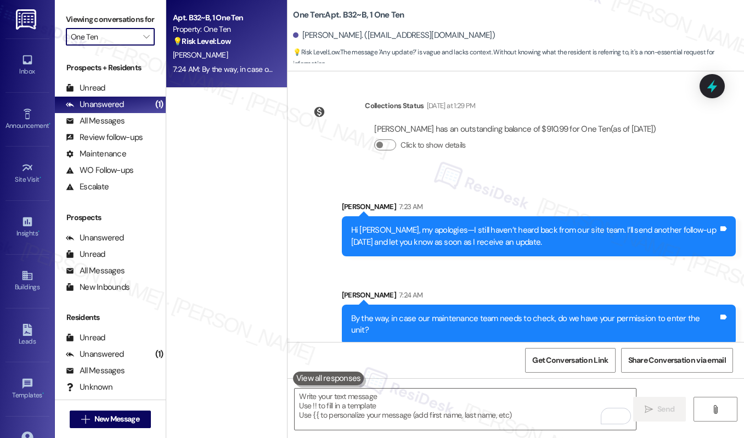
type input "Pier at [GEOGRAPHIC_DATA]"
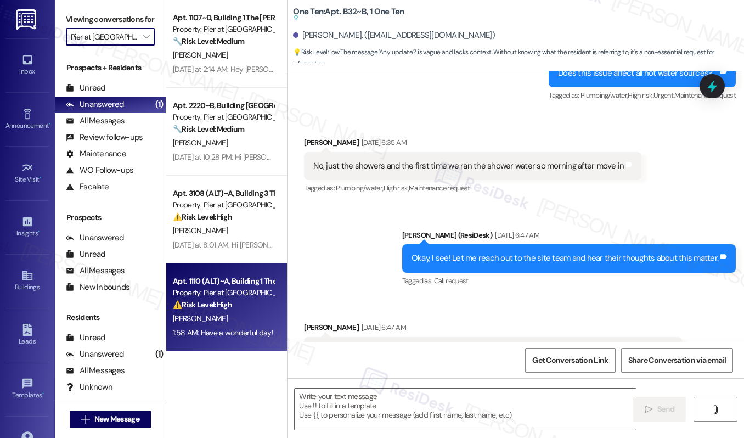
type textarea "Fetching suggested responses. Please feel free to read through the conversation…"
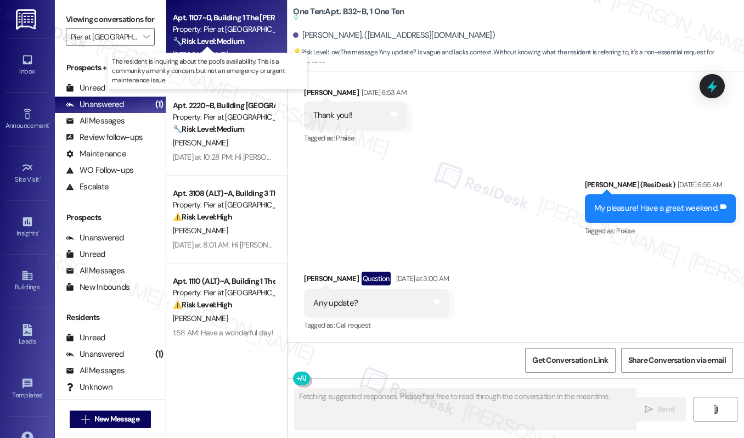
click at [212, 44] on strong "🔧 Risk Level: Medium" at bounding box center [208, 41] width 71 height 10
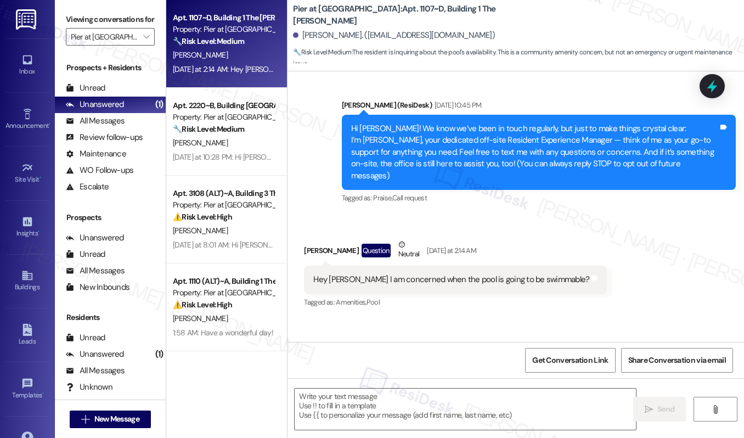
scroll to position [148, 0]
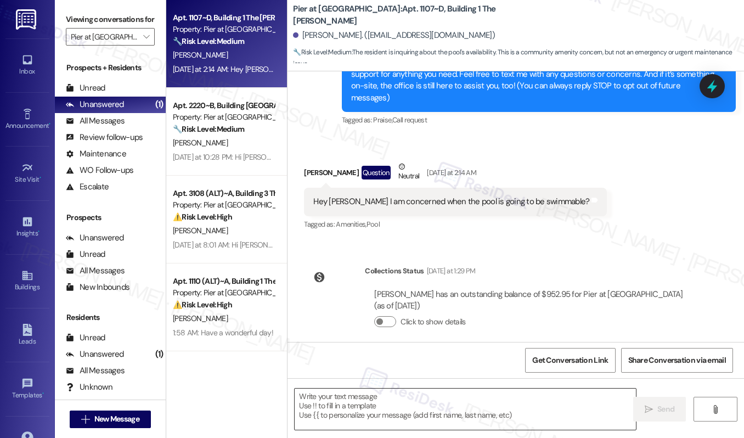
click at [350, 414] on textarea at bounding box center [465, 409] width 341 height 41
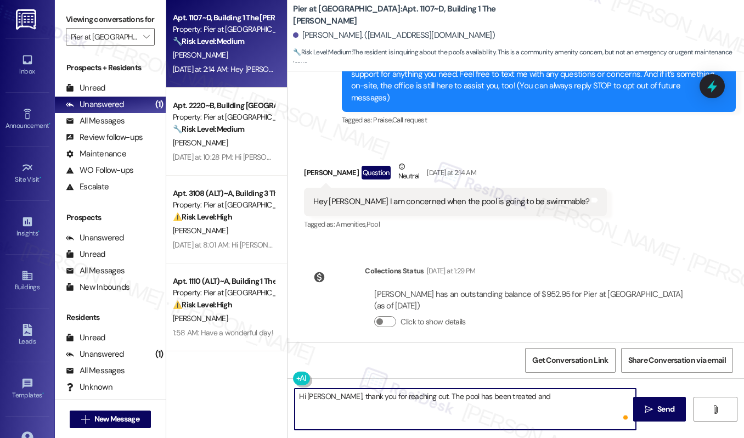
paste textarea "will be available for use come [DATE] morning"
type textarea "Hi [PERSON_NAME], thank you for reaching out. The pool has been treated and wil…"
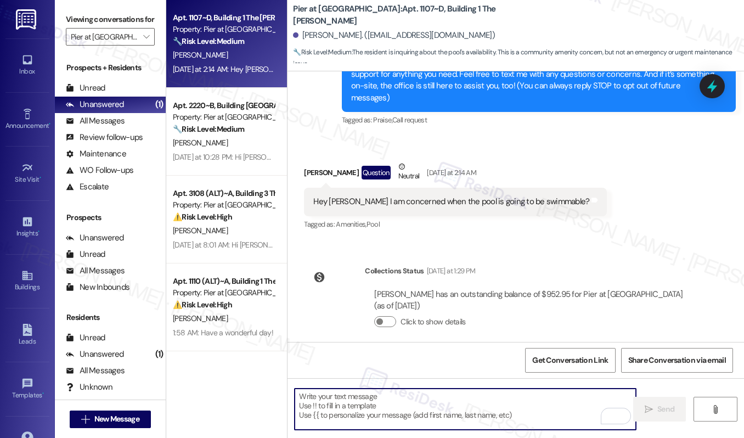
click at [357, 406] on textarea "To enrich screen reader interactions, please activate Accessibility in Grammarl…" at bounding box center [465, 409] width 341 height 41
paste textarea "Hi [PERSON_NAME], thank you for reaching out. The pool has been treated and wil…"
type textarea "Hi [PERSON_NAME], thank you for reaching out. The pool has been treated and wil…"
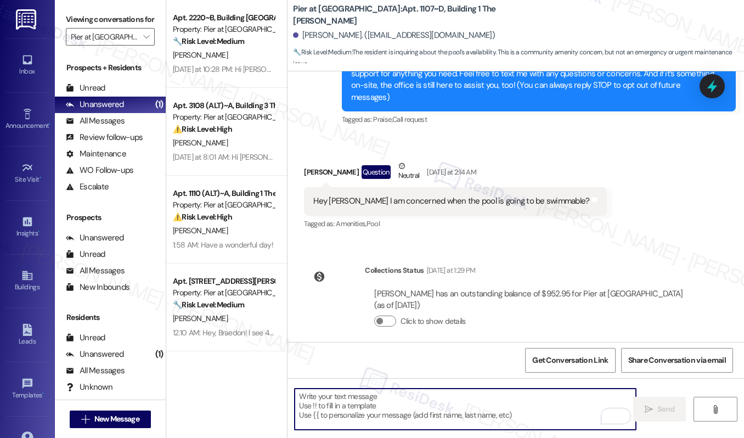
scroll to position [237, 0]
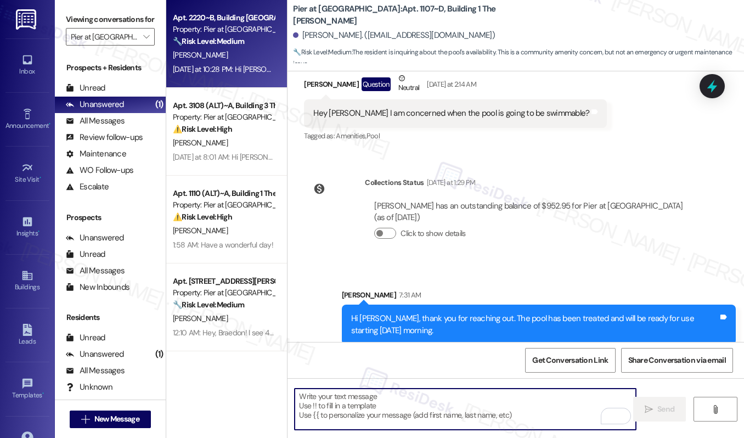
click at [228, 49] on div "[PERSON_NAME]" at bounding box center [224, 55] width 104 height 14
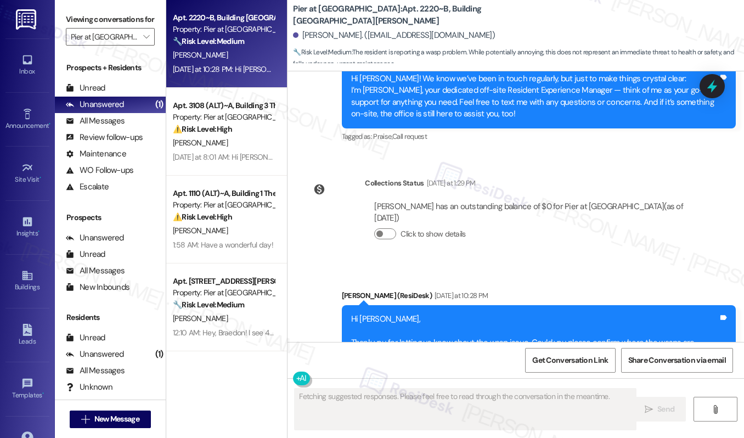
scroll to position [505, 0]
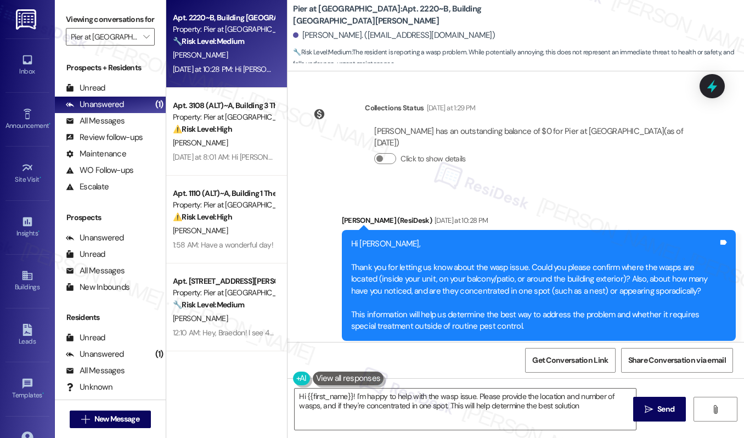
type textarea "Hi {{first_name}}! I'm happy to help with the wasp issue. Please provide the lo…"
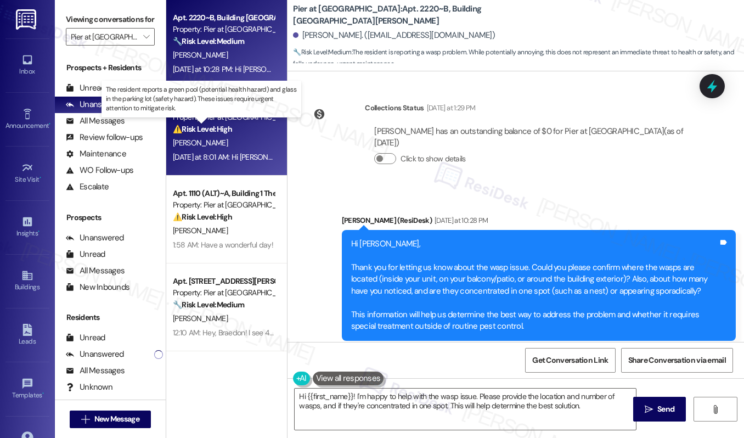
click at [223, 130] on strong "⚠️ Risk Level: High" at bounding box center [202, 129] width 59 height 10
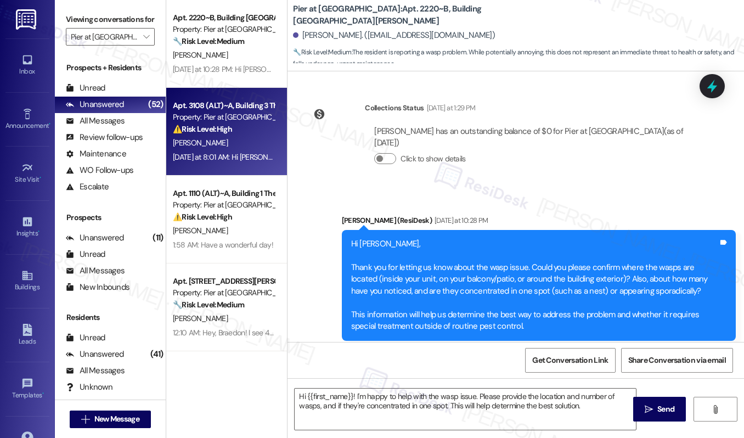
type textarea "Fetching suggested responses. Please feel free to read through the conversation…"
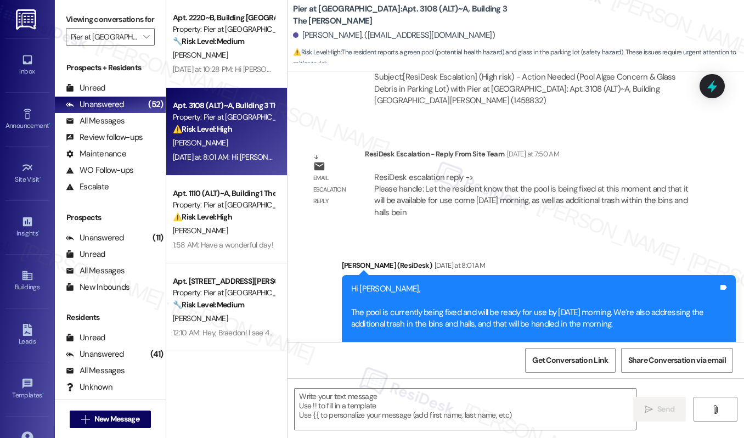
scroll to position [801, 0]
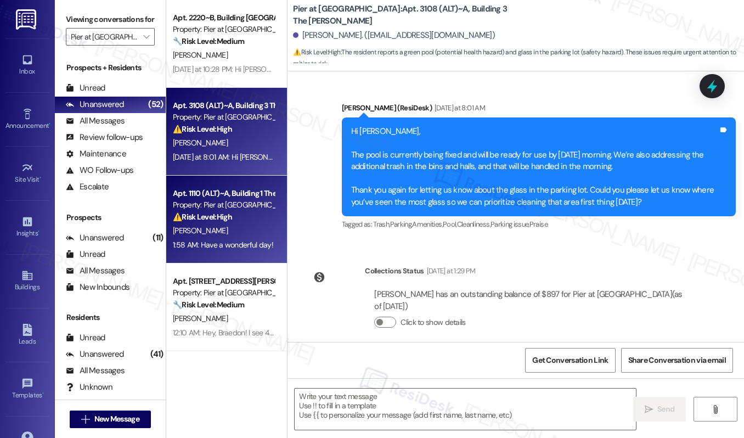
click at [192, 208] on div "Property: Pier at [GEOGRAPHIC_DATA]" at bounding box center [224, 205] width 102 height 12
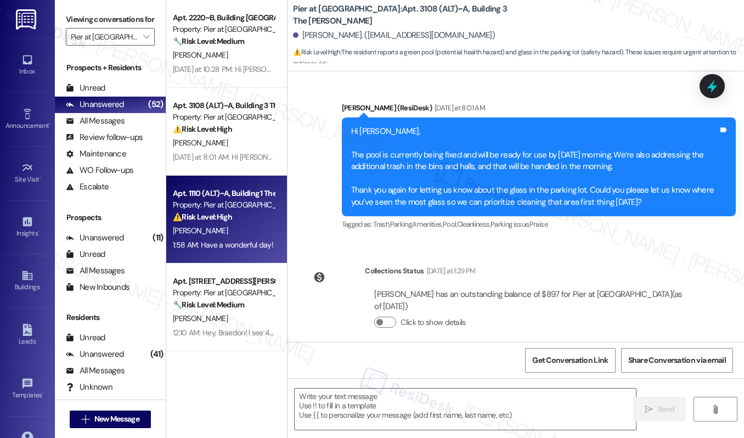
type textarea "Fetching suggested responses. Please feel free to read through the conversation…"
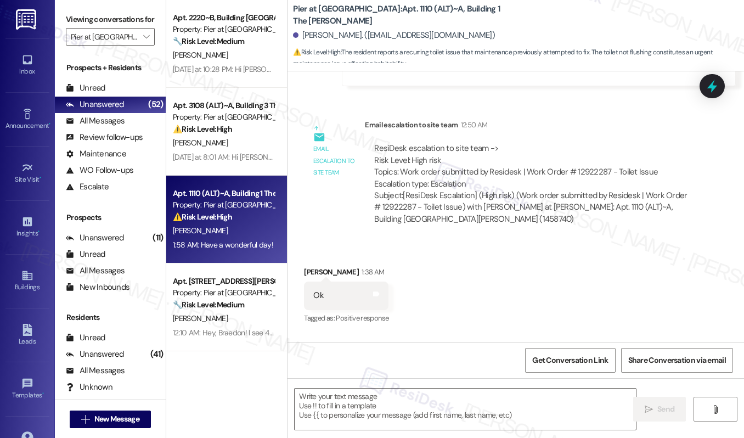
scroll to position [734, 0]
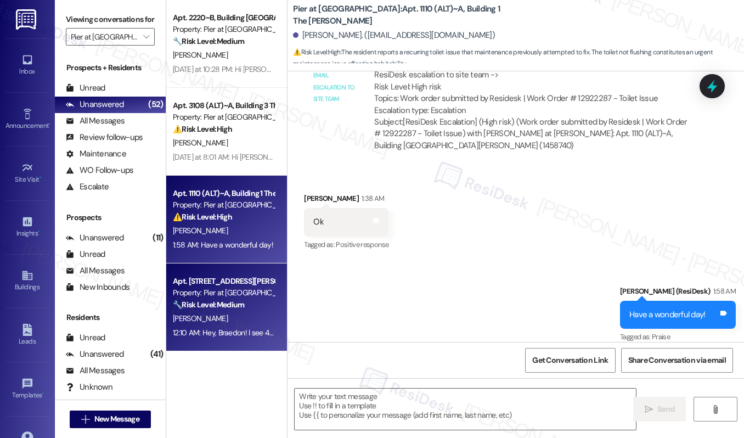
click at [223, 312] on div "[PERSON_NAME]" at bounding box center [224, 319] width 104 height 14
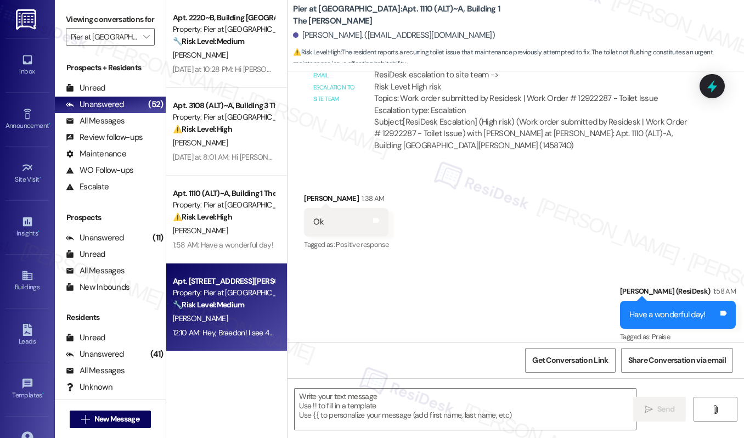
type textarea "Fetching suggested responses. Please feel free to read through the conversation…"
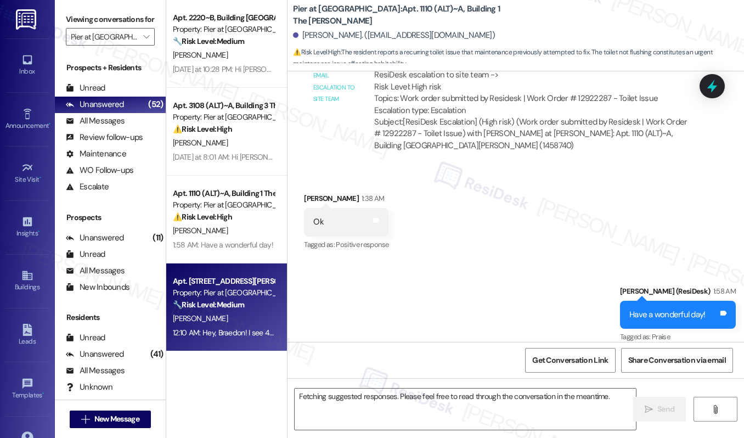
scroll to position [297, 0]
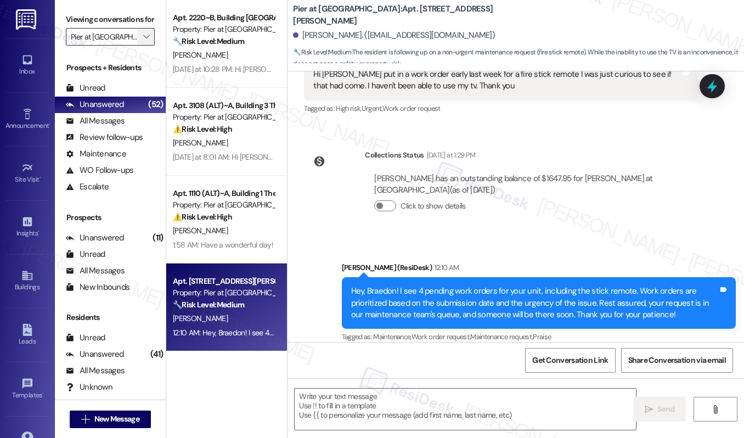
click at [141, 46] on span "" at bounding box center [146, 37] width 10 height 18
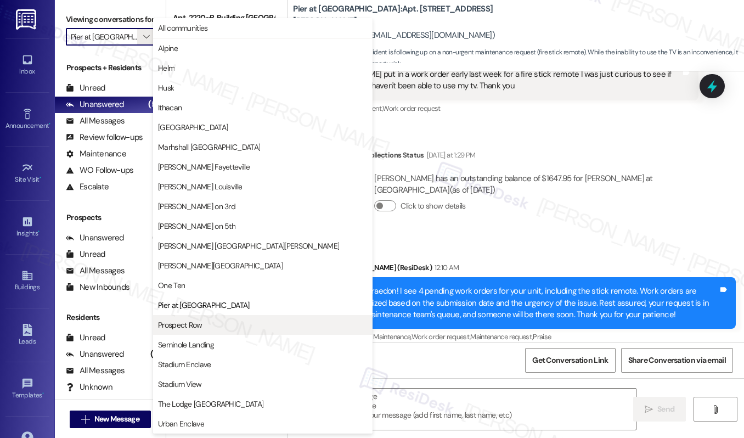
click at [208, 327] on span "Prospect Row" at bounding box center [263, 324] width 210 height 11
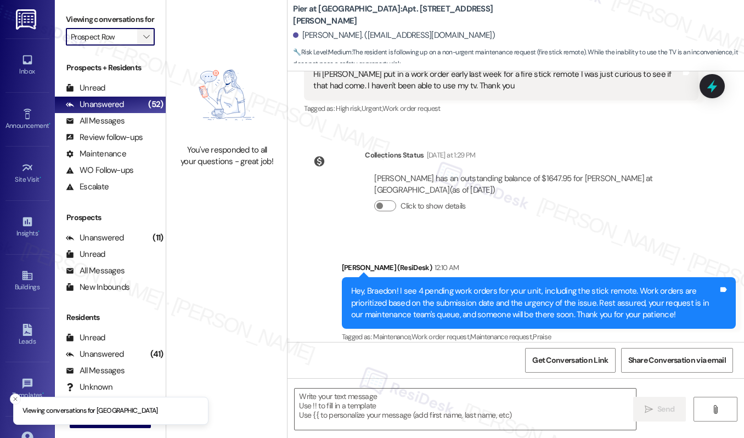
click at [145, 41] on icon "" at bounding box center [146, 36] width 6 height 9
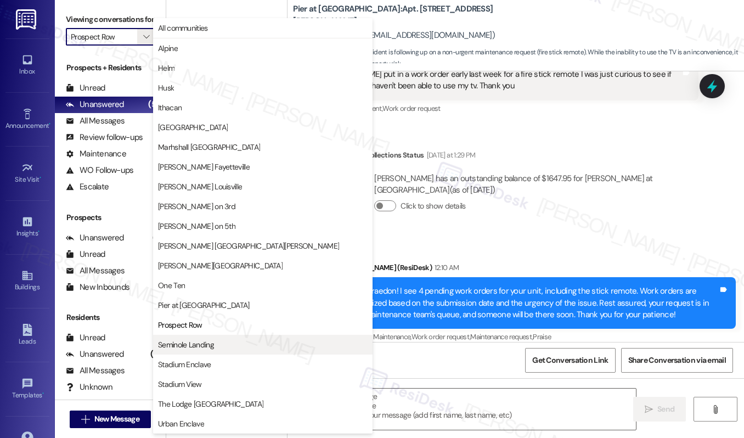
click at [205, 349] on span "Seminole Landing" at bounding box center [186, 344] width 56 height 11
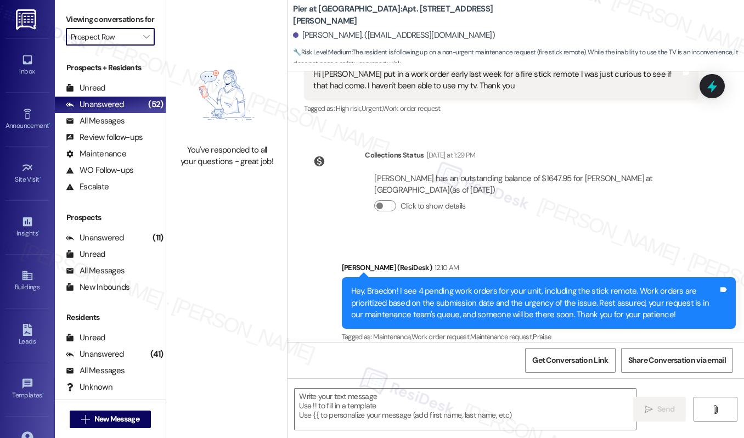
type input "Seminole Landing"
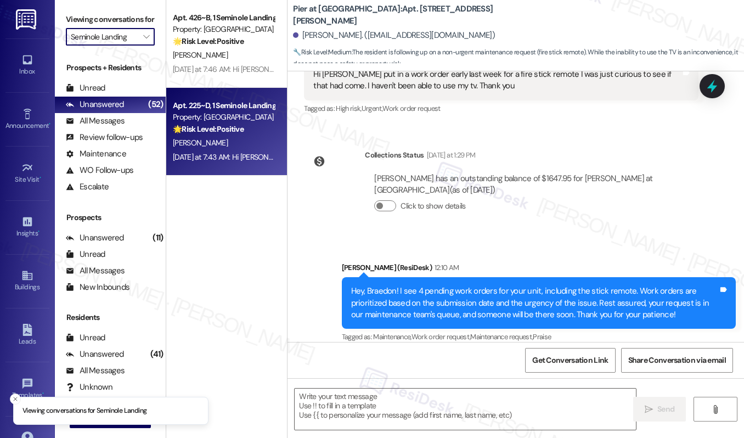
click at [193, 88] on div "Apt. 225~D, 1 Seminole Landing Property: Seminole Landing 🌟 Risk Level: Positiv…" at bounding box center [226, 132] width 121 height 88
type textarea "Fetching suggested responses. Please feel free to read through the conversation…"
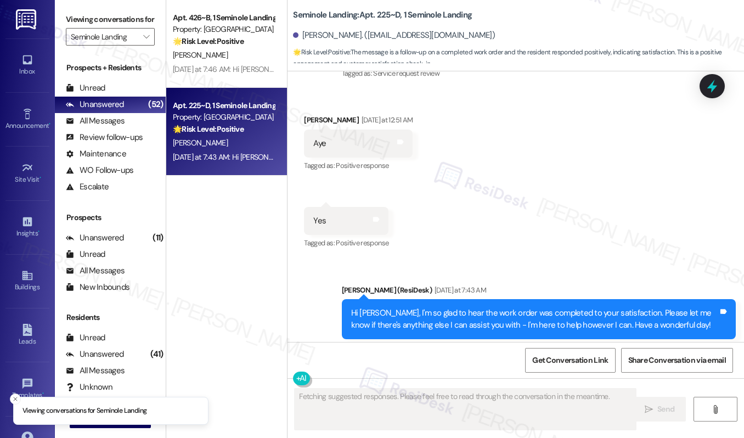
click at [209, 113] on div "Property: [GEOGRAPHIC_DATA]" at bounding box center [224, 117] width 102 height 12
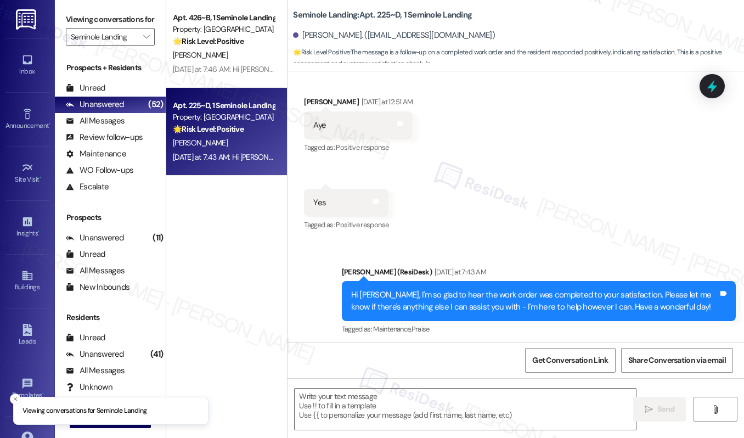
scroll to position [328, 0]
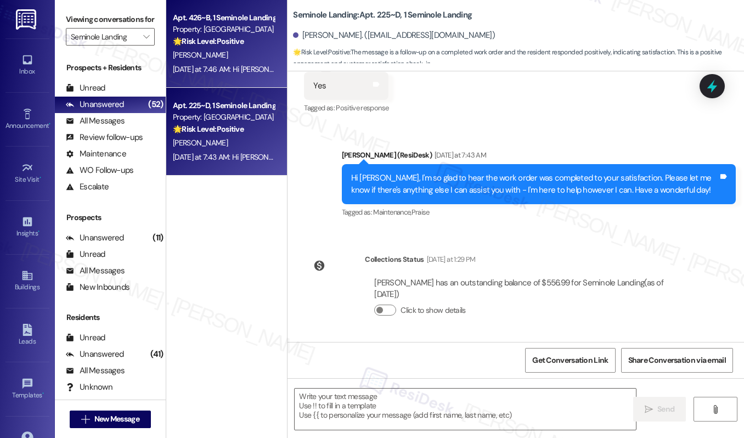
click at [250, 42] on div "🌟 Risk Level: Positive The resident responded positively to a check-in about a …" at bounding box center [224, 42] width 102 height 12
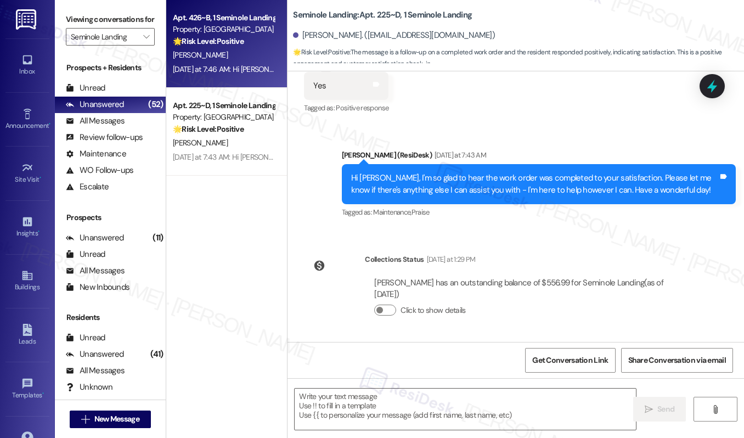
type textarea "Fetching suggested responses. Please feel free to read through the conversation…"
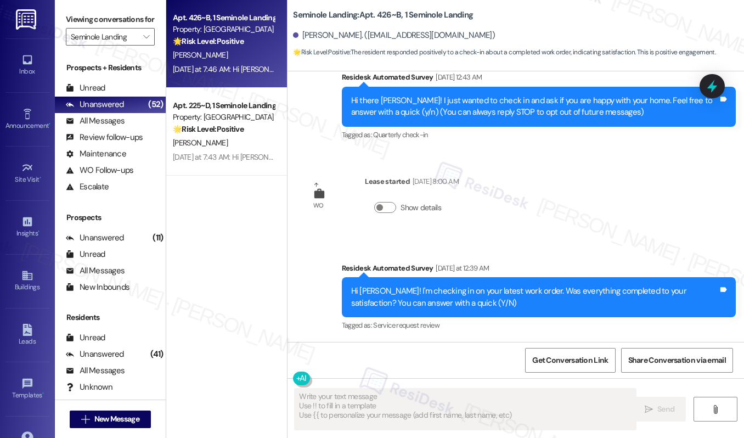
scroll to position [344, 0]
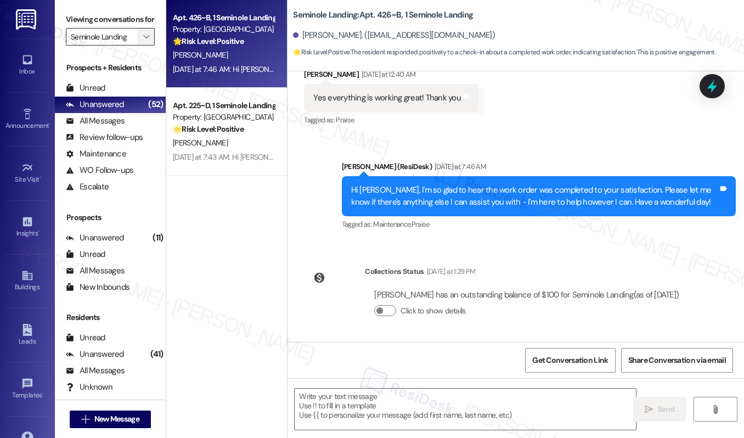
click at [145, 42] on span "" at bounding box center [146, 37] width 10 height 18
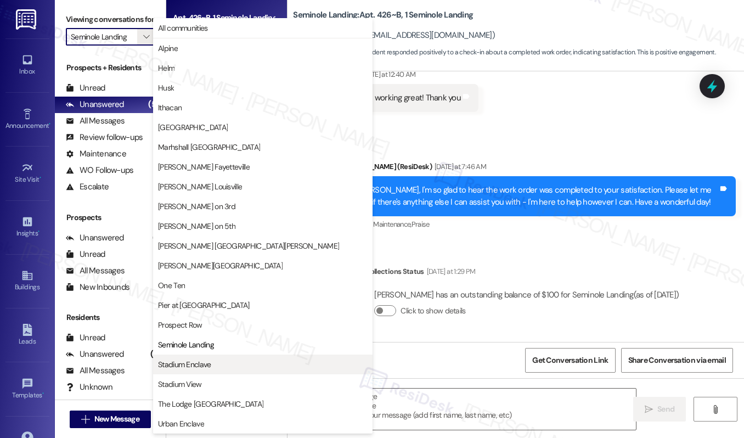
click at [205, 362] on span "Stadium Enclave" at bounding box center [184, 364] width 53 height 11
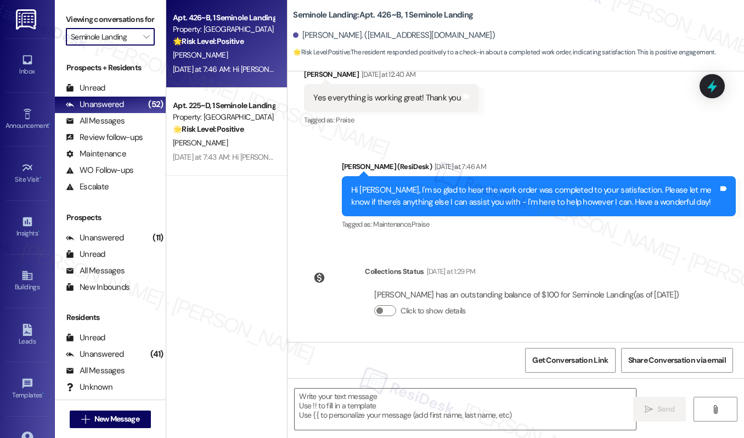
type input "Stadium Enclave"
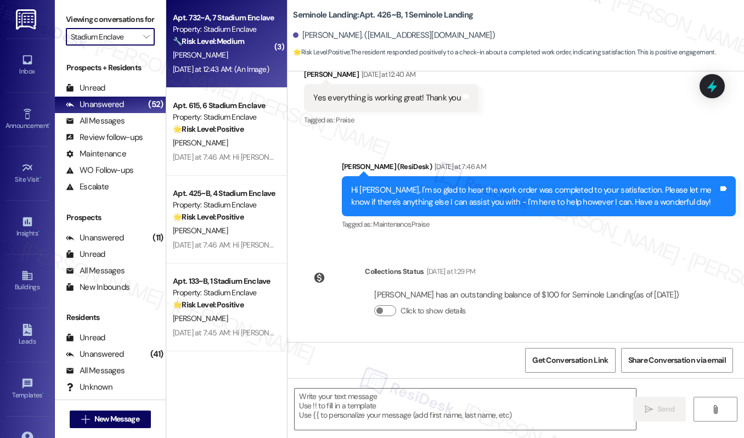
click at [240, 50] on div "[PERSON_NAME]" at bounding box center [224, 55] width 104 height 14
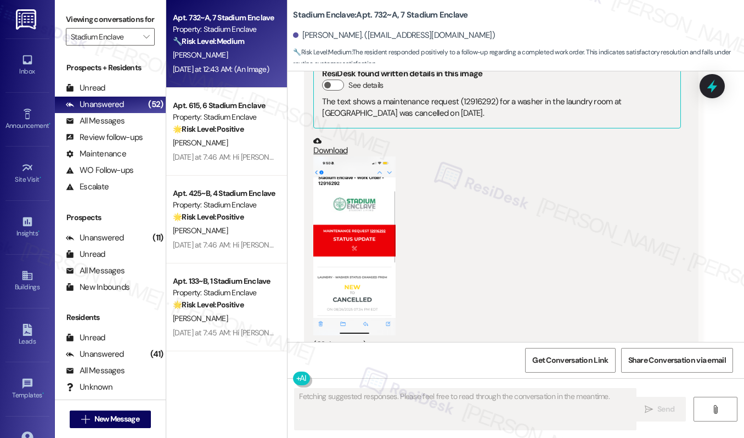
scroll to position [620, 0]
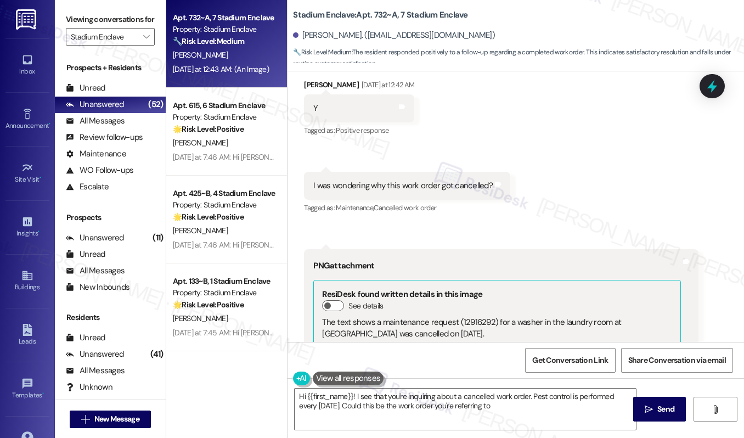
type textarea "Hi {{first_name}}! I see that you're inquiring about a cancelled work order. Pe…"
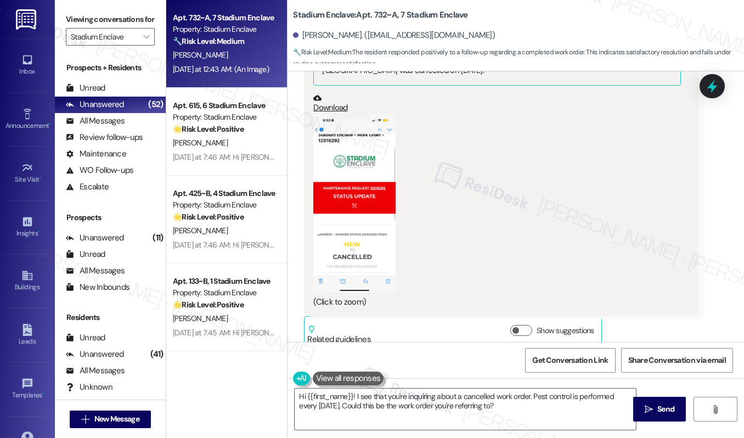
scroll to position [447, 0]
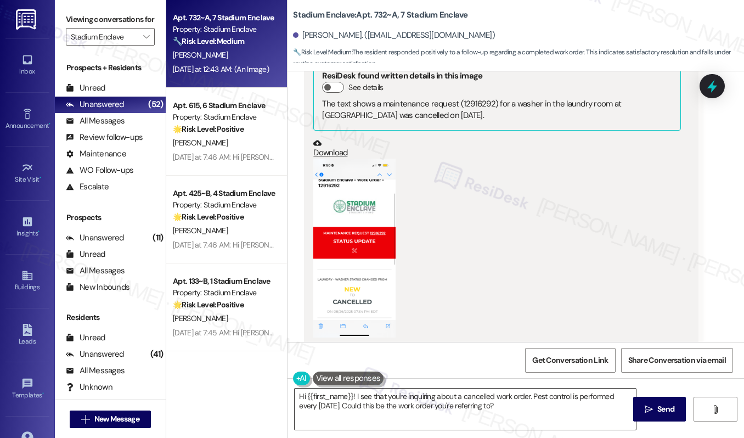
click at [405, 401] on textarea "Hi {{first_name}}! I see that you're inquiring about a cancelled work order. Pe…" at bounding box center [465, 409] width 341 height 41
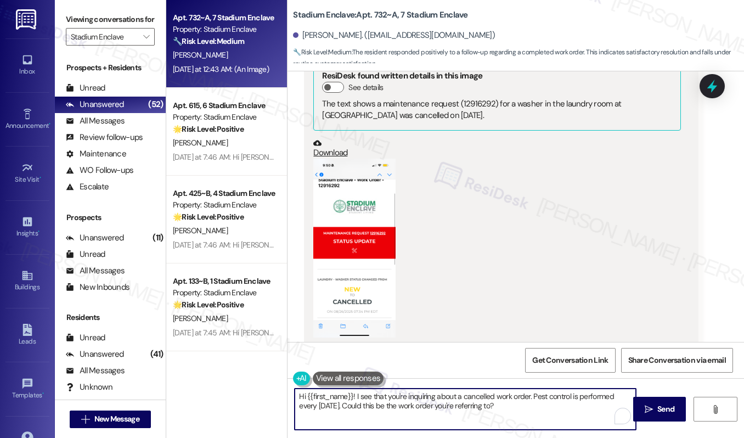
click at [405, 401] on textarea "Hi {{first_name}}! I see that you're inquiring about a cancelled work order. Pe…" at bounding box center [465, 409] width 341 height 41
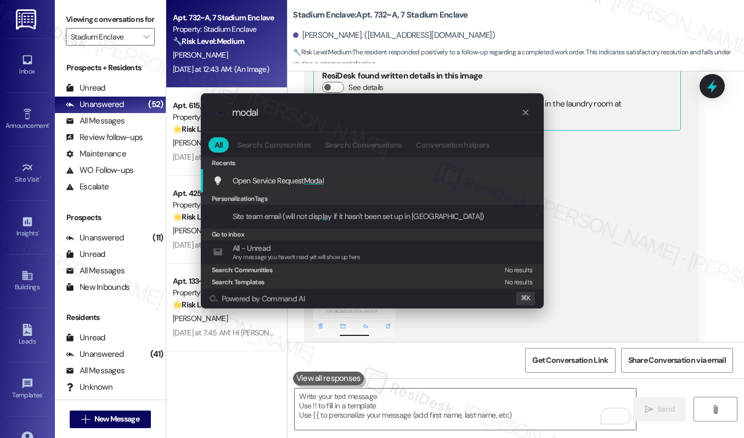
click at [392, 178] on div "Open Service Request Modal Add shortcut" at bounding box center [373, 181] width 321 height 12
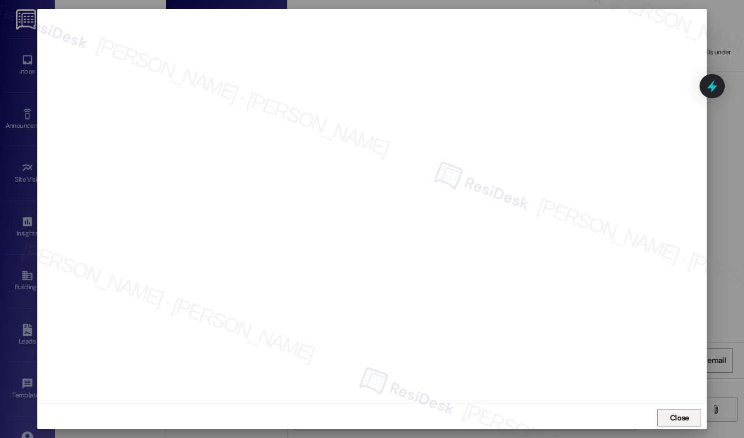
click at [680, 414] on span "Close" at bounding box center [679, 418] width 19 height 12
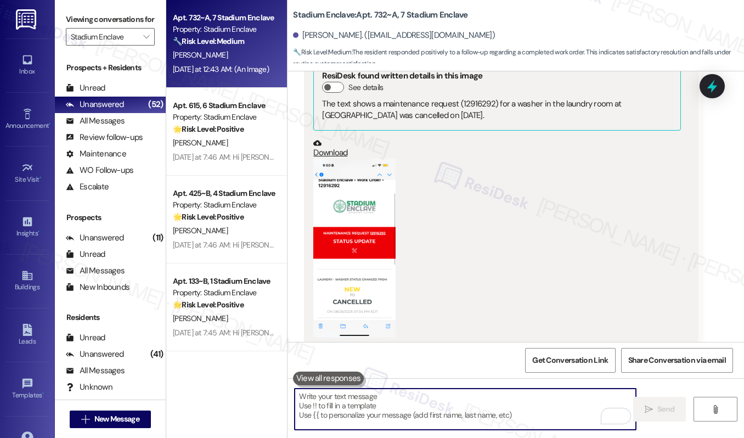
click at [362, 245] on button "Zoom image" at bounding box center [354, 248] width 82 height 179
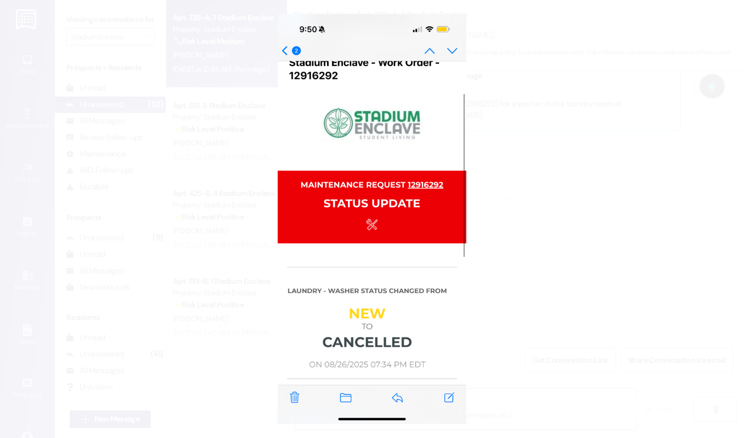
click at [525, 242] on button "Unzoom image" at bounding box center [372, 219] width 744 height 438
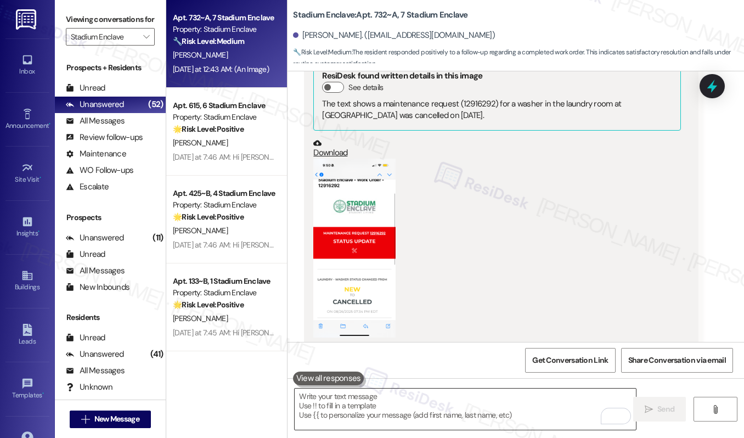
click at [465, 409] on textarea "To enrich screen reader interactions, please activate Accessibility in Grammarl…" at bounding box center [465, 409] width 341 height 41
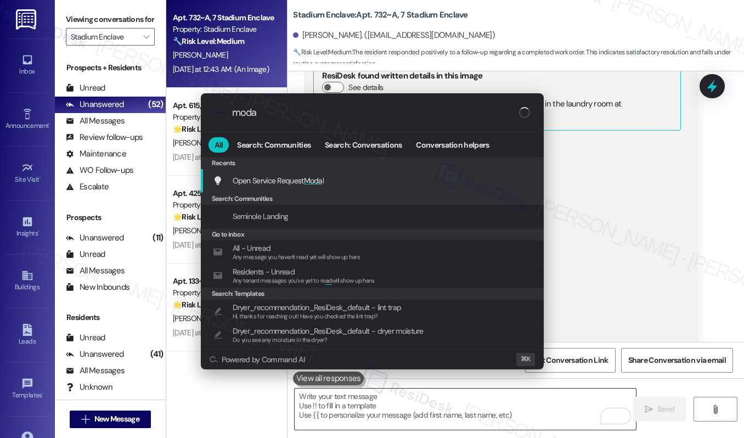
type input "modal"
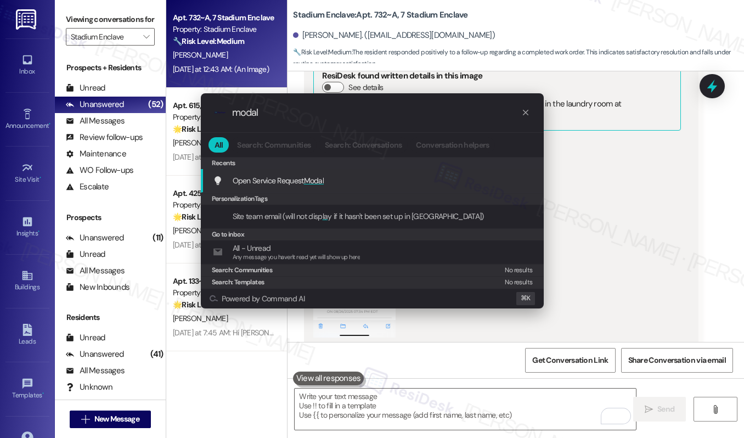
click at [408, 183] on div "Open Service Request Modal Add shortcut" at bounding box center [373, 181] width 321 height 12
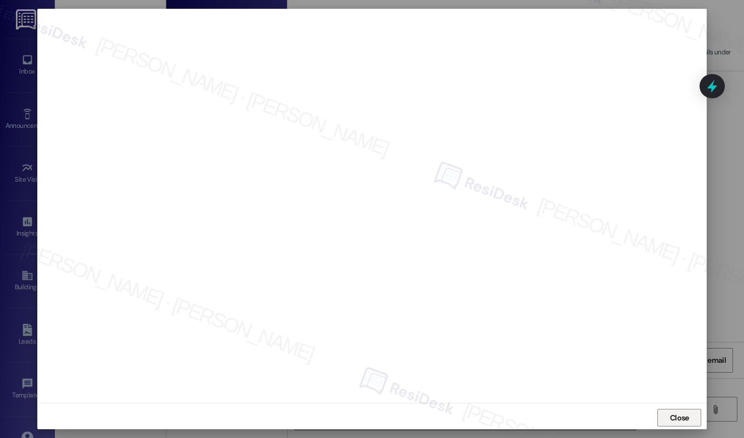
click at [681, 423] on span "Close" at bounding box center [679, 418] width 19 height 12
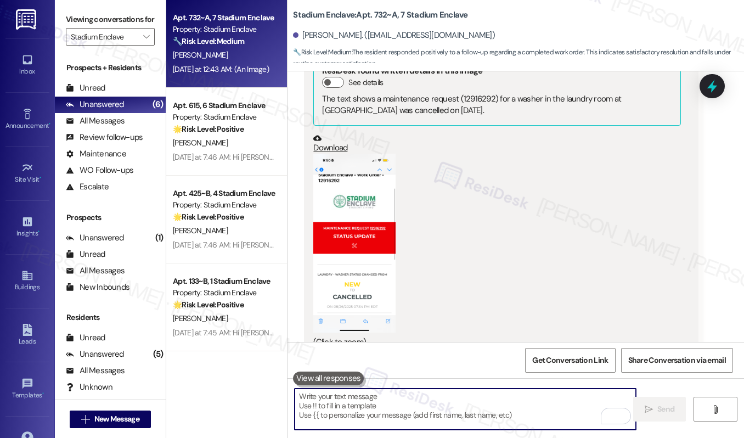
scroll to position [452, 0]
click at [461, 401] on textarea "To enrich screen reader interactions, please activate Accessibility in Grammarl…" at bounding box center [465, 409] width 341 height 41
paste textarea "12919210"
type textarea "12919210"
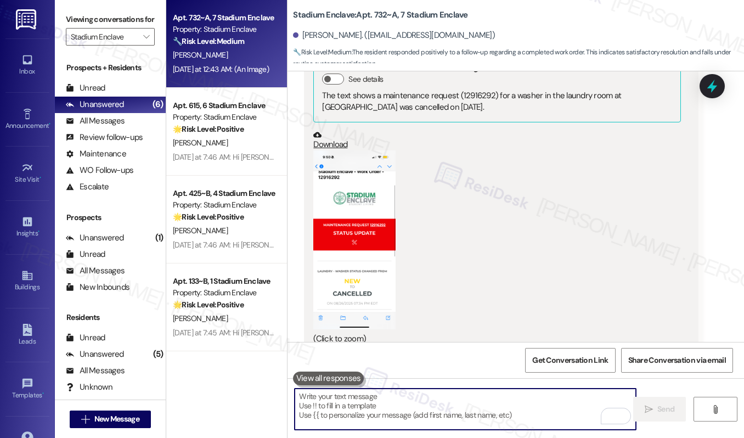
scroll to position [620, 0]
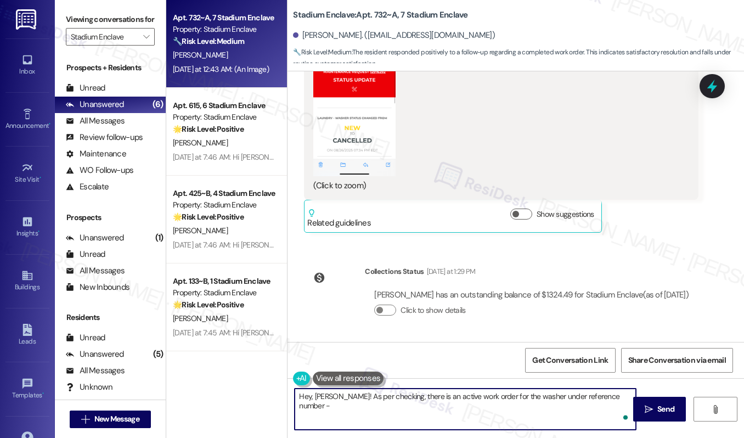
paste textarea "12919210"
paste textarea "Work orders are prioritized based on the submission date and the urgency of the…"
type textarea "Hey, [PERSON_NAME]! As per checking, there is an active work order for the wash…"
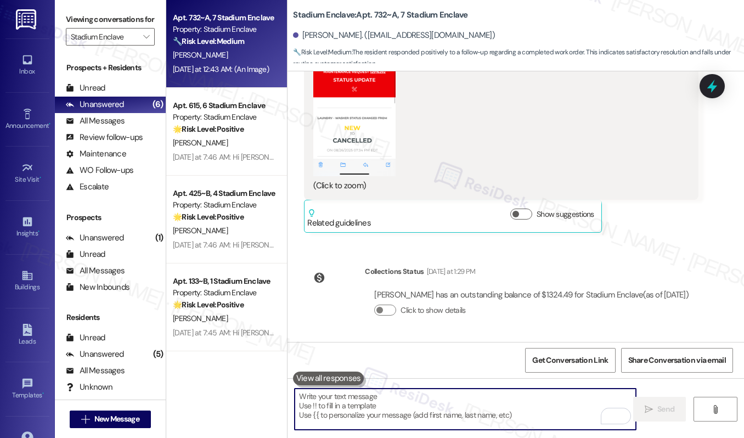
paste textarea "Hi [PERSON_NAME]! I checked and there’s an active work order for the washer und…"
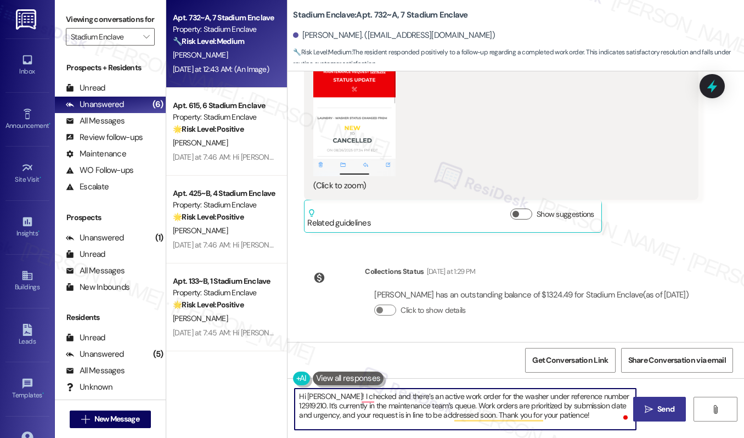
type textarea "Hi [PERSON_NAME]! I checked and there’s an active work order for the washer und…"
click at [648, 411] on icon "" at bounding box center [649, 409] width 8 height 9
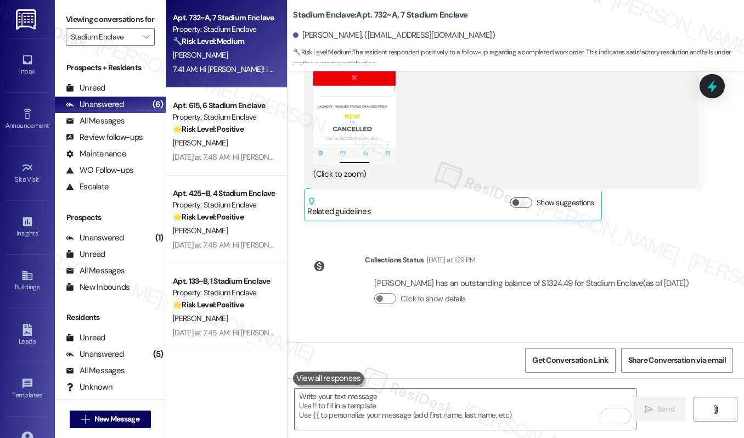
scroll to position [720, 0]
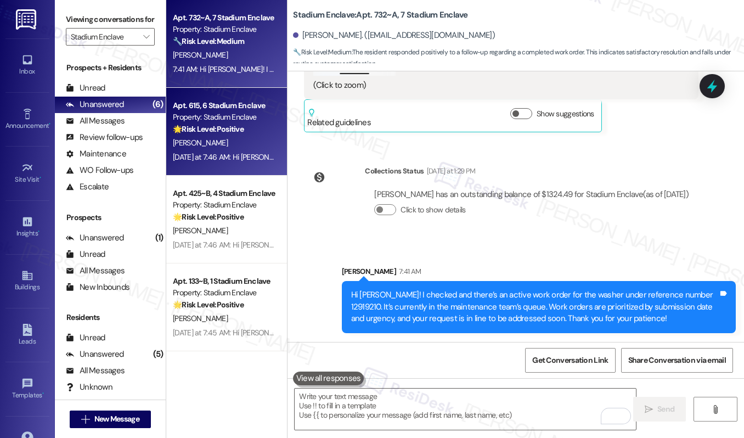
click at [228, 122] on div "Property: Stadium Enclave" at bounding box center [224, 117] width 102 height 12
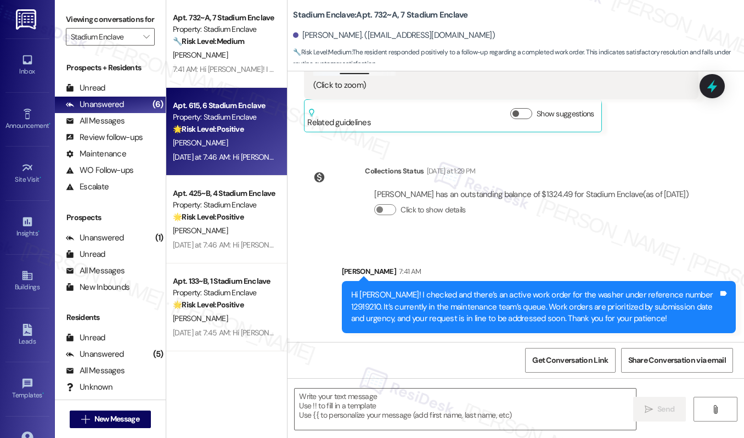
type textarea "Fetching suggested responses. Please feel free to read through the conversation…"
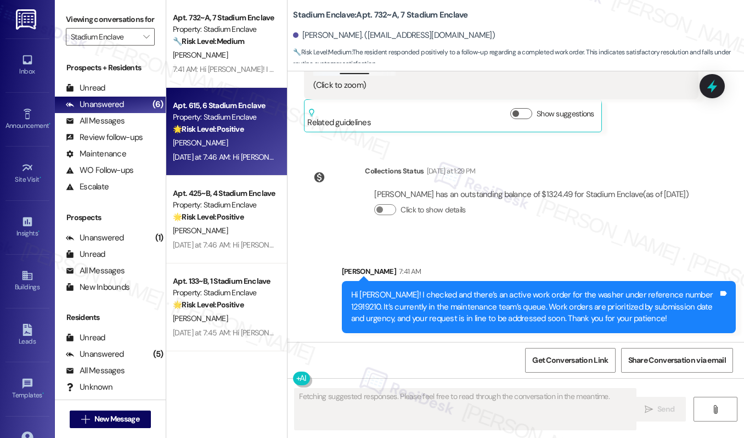
scroll to position [239, 0]
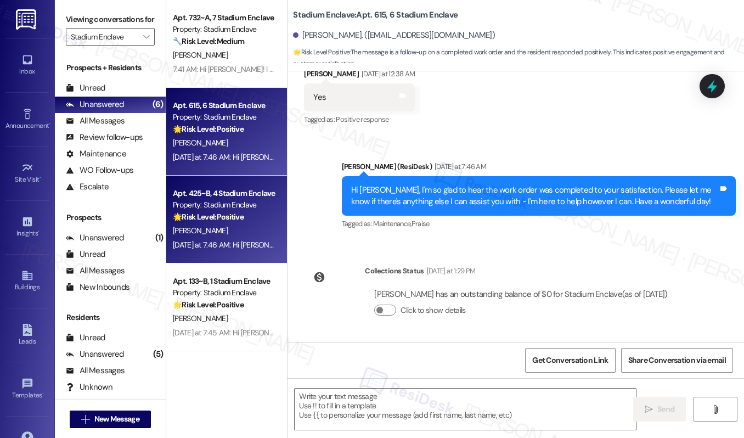
click at [231, 226] on div "[PERSON_NAME]" at bounding box center [224, 231] width 104 height 14
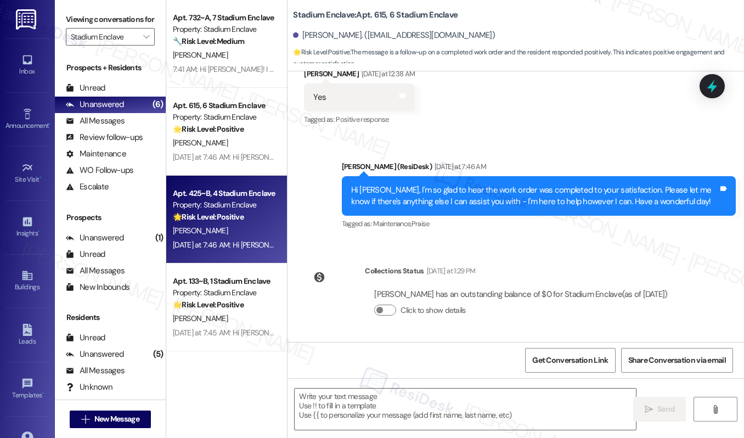
type textarea "Fetching suggested responses. Please feel free to read through the conversation…"
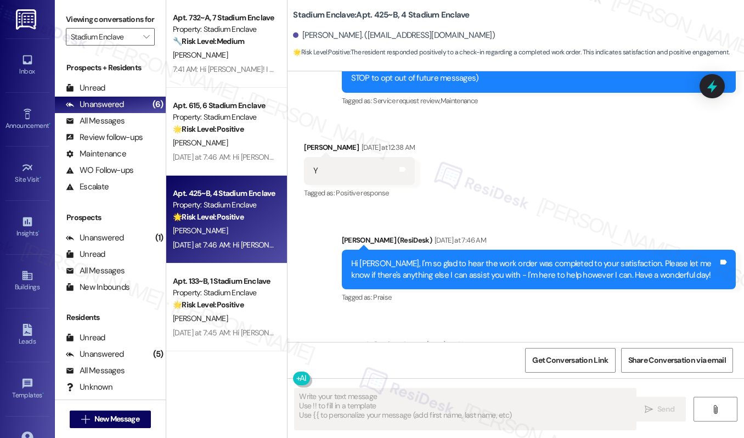
scroll to position [251, 0]
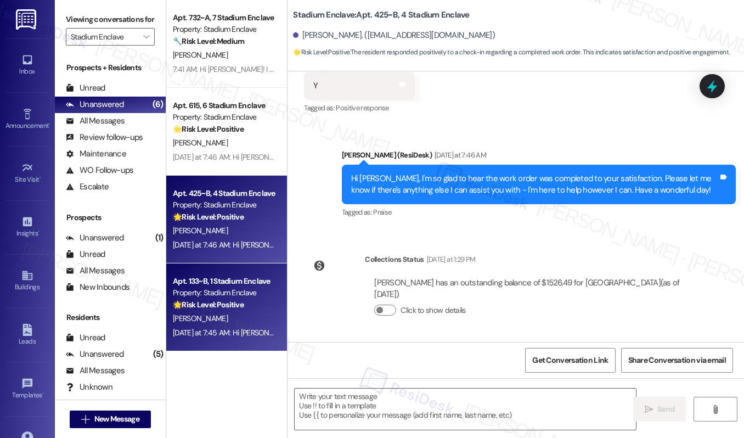
click at [227, 321] on div "[PERSON_NAME]" at bounding box center [224, 319] width 104 height 14
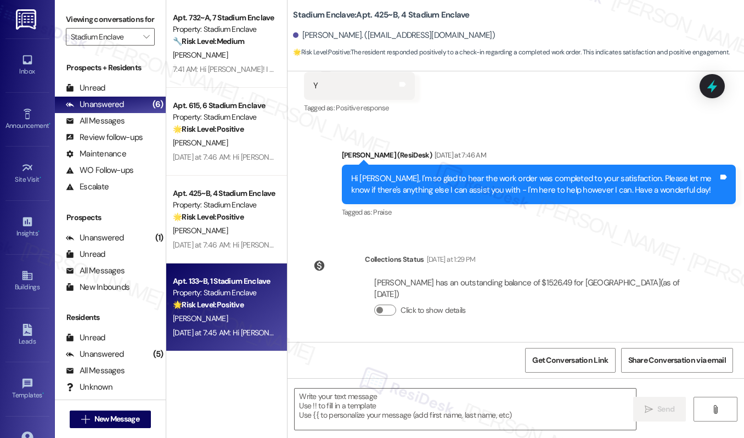
type textarea "Fetching suggested responses. Please feel free to read through the conversation…"
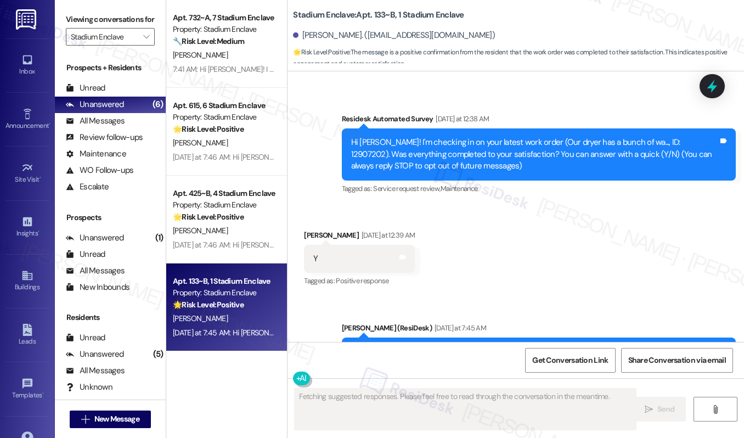
scroll to position [138, 0]
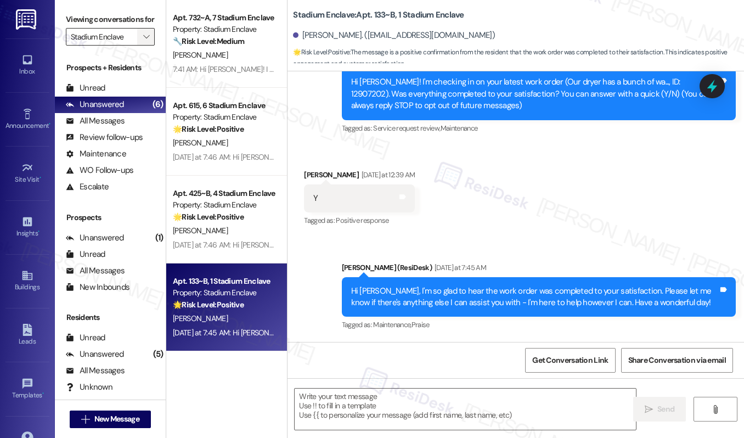
click at [148, 46] on span "" at bounding box center [146, 37] width 10 height 18
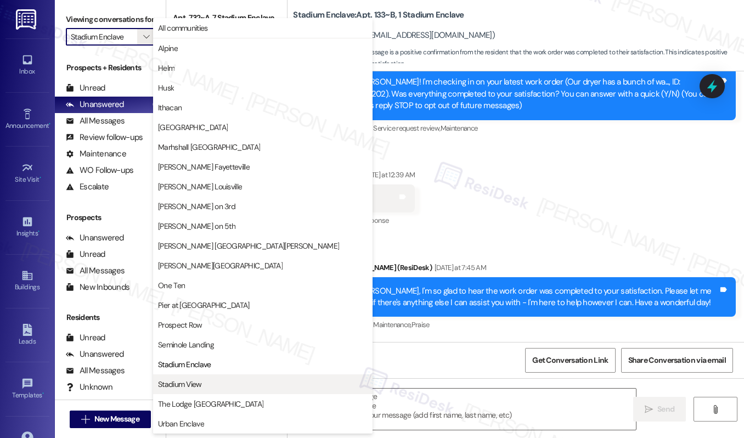
click at [211, 386] on span "Stadium View" at bounding box center [263, 384] width 210 height 11
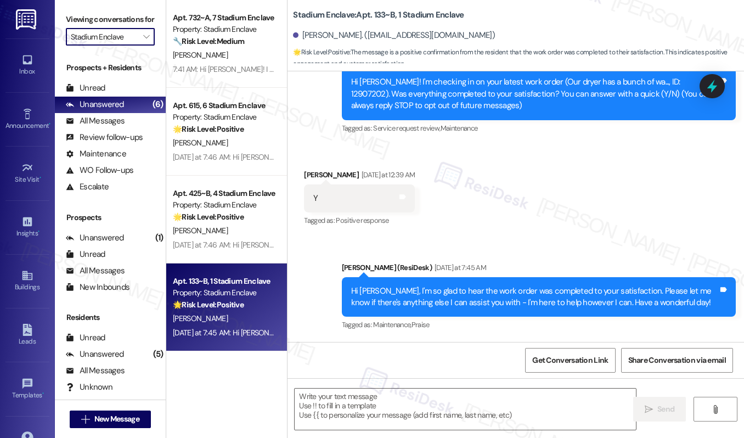
type input "Stadium View"
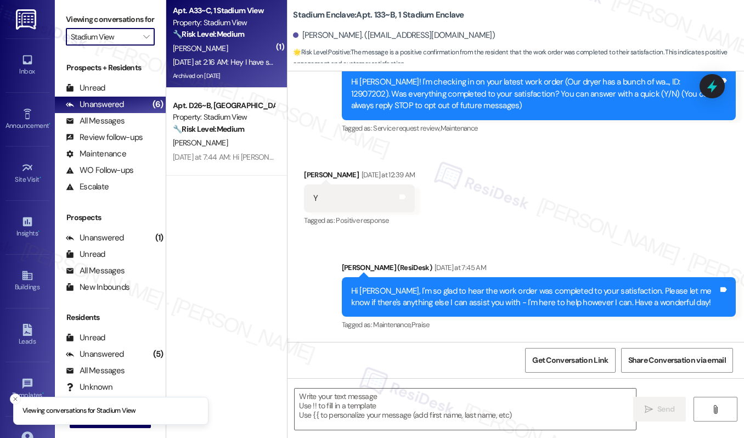
click at [244, 75] on div "Archived on [DATE]" at bounding box center [224, 76] width 104 height 14
type textarea "Fetching suggested responses. Please feel free to read through the conversation…"
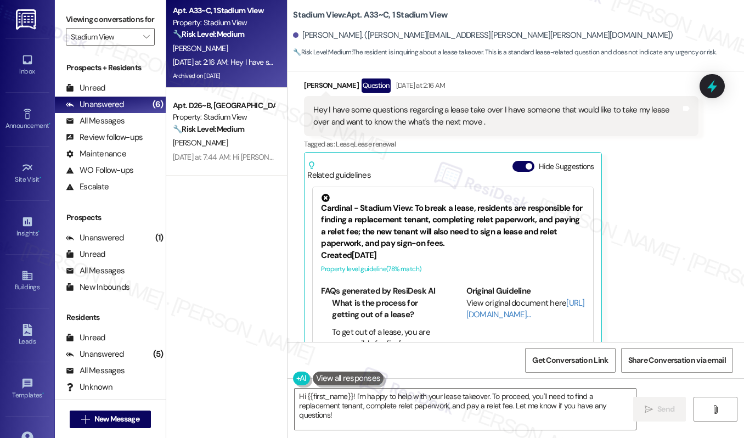
scroll to position [6817, 0]
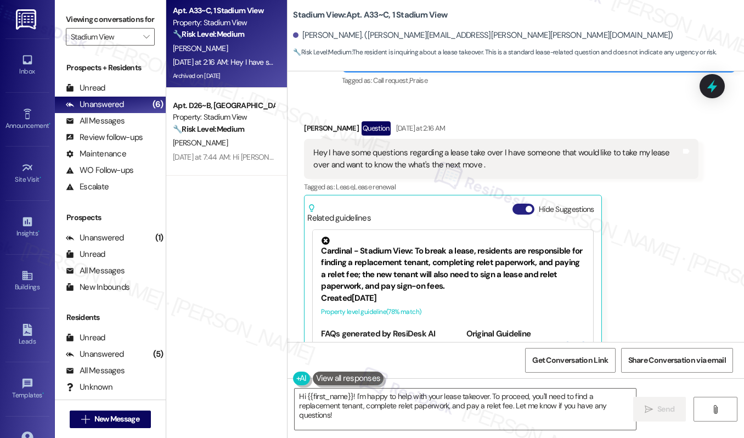
click at [521, 204] on button "Hide Suggestions" at bounding box center [524, 209] width 22 height 11
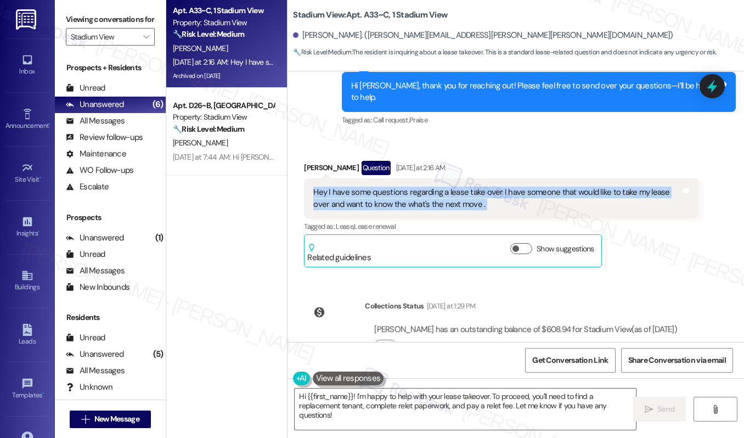
click at [358, 187] on div "Hey I have some questions regarding a lease take over I have someone that would…" at bounding box center [496, 199] width 367 height 24
click at [357, 187] on div "Hey I have some questions regarding a lease take over I have someone that would…" at bounding box center [496, 199] width 367 height 24
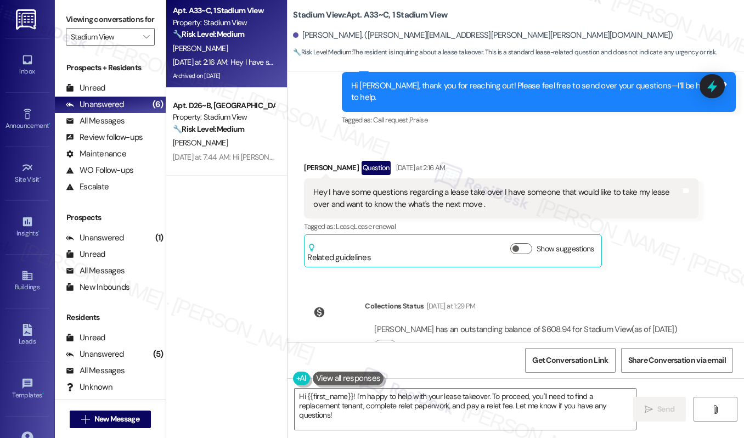
click at [357, 187] on div "Hey I have some questions regarding a lease take over I have someone that would…" at bounding box center [496, 199] width 367 height 24
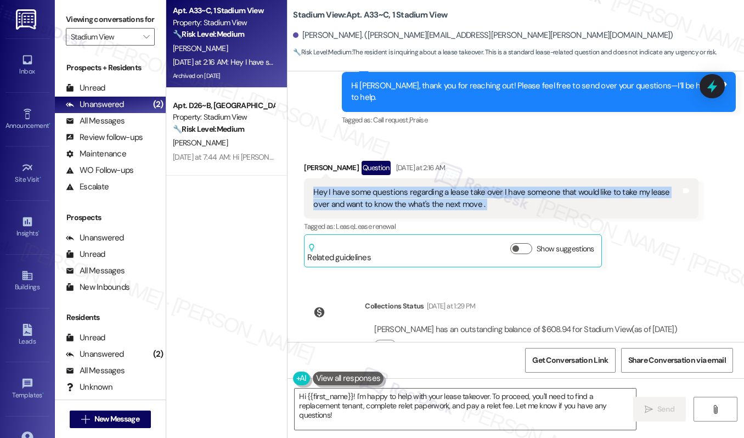
click at [431, 187] on div "Hey I have some questions regarding a lease take over I have someone that would…" at bounding box center [496, 199] width 367 height 24
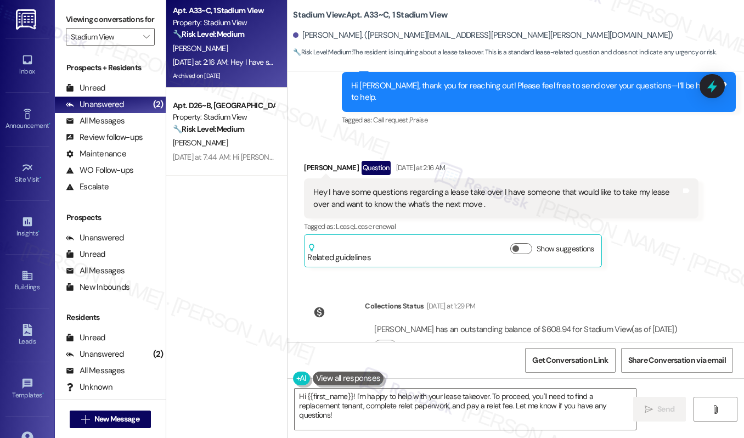
click at [431, 187] on div "Hey I have some questions regarding a lease take over I have someone that would…" at bounding box center [496, 199] width 367 height 24
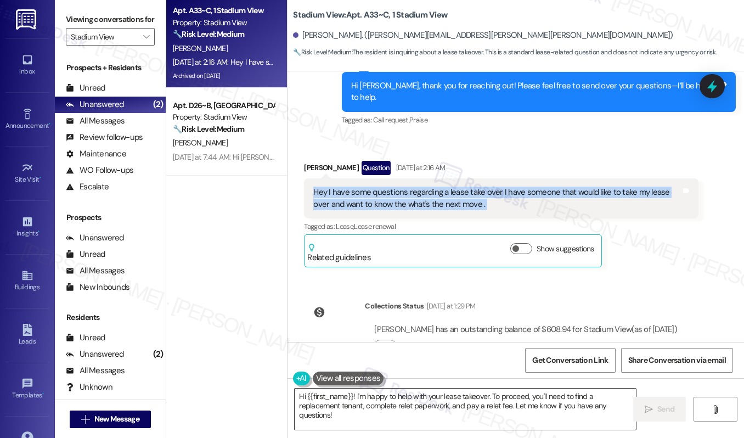
click at [416, 403] on textarea "Hi {{first_name}}! I'm happy to help with your lease takeover. To proceed, you'…" at bounding box center [465, 409] width 341 height 41
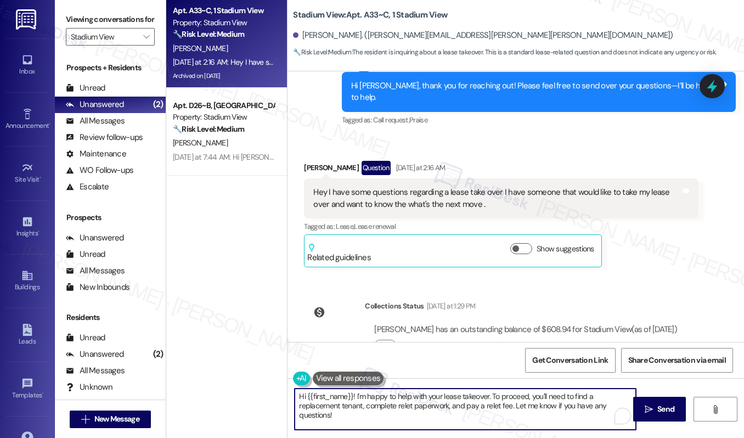
click at [416, 403] on textarea "Hi {{first_name}}! I'm happy to help with your lease takeover. To proceed, you'…" at bounding box center [465, 409] width 341 height 41
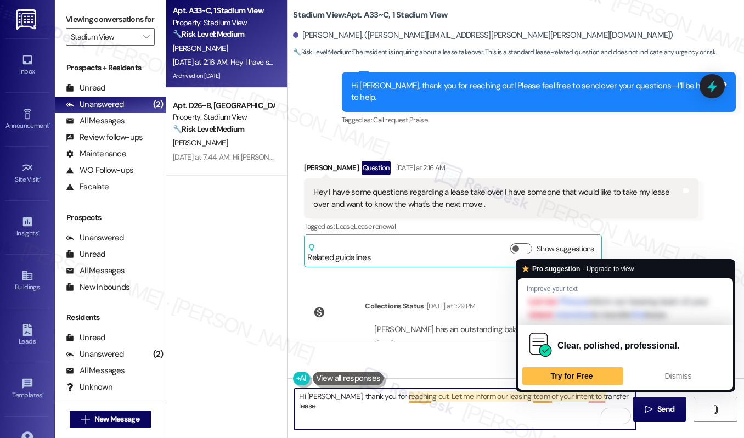
click at [480, 325] on div "[PERSON_NAME] has an outstanding balance of $608.94 for Stadium View (as of [DA…" at bounding box center [526, 342] width 322 height 53
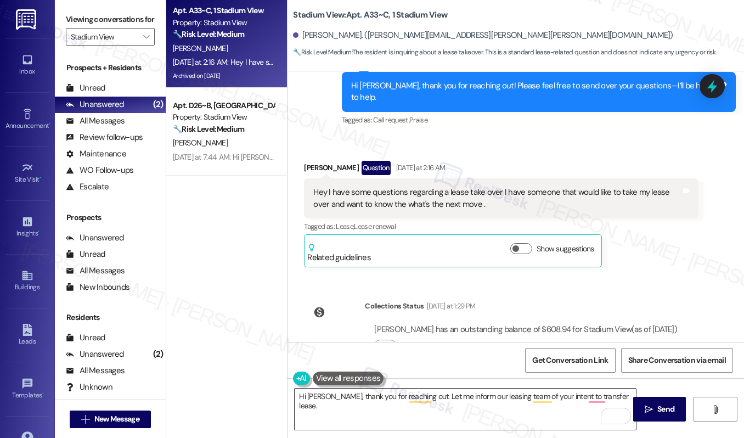
click at [621, 401] on textarea "Hi [PERSON_NAME], thank you for reaching out. Let me inform our leasing team of…" at bounding box center [465, 409] width 341 height 41
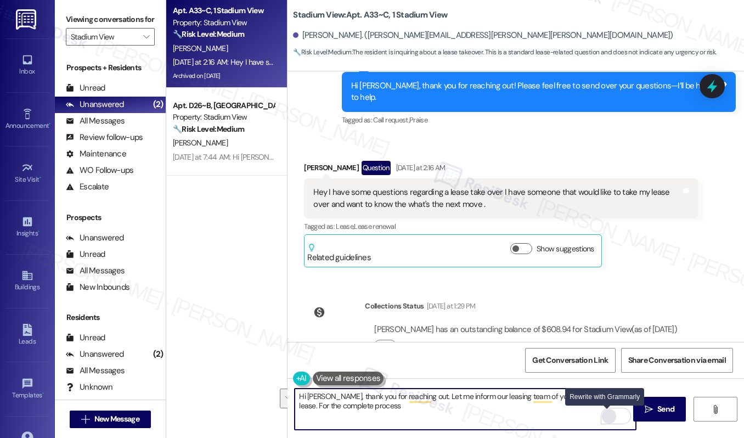
drag, startPoint x: 608, startPoint y: 397, endPoint x: 606, endPoint y: 412, distance: 15.5
click at [606, 412] on div "Hi [PERSON_NAME], thank you for reaching out. Let me inform our leasing team of…" at bounding box center [465, 409] width 343 height 42
drag, startPoint x: 607, startPoint y: 397, endPoint x: 607, endPoint y: 407, distance: 9.3
click at [607, 407] on textarea "Hi [PERSON_NAME], thank you for reaching out. Let me inform our leasing team of…" at bounding box center [465, 409] width 341 height 41
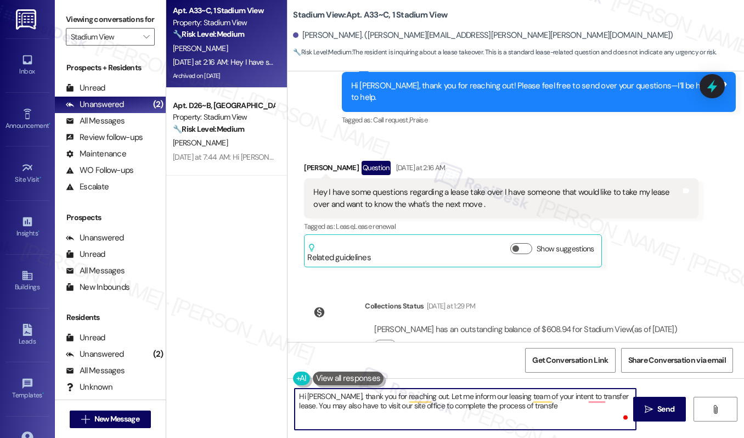
type textarea "Hi [PERSON_NAME], thank you for reaching out. Let me inform our leasing team of…"
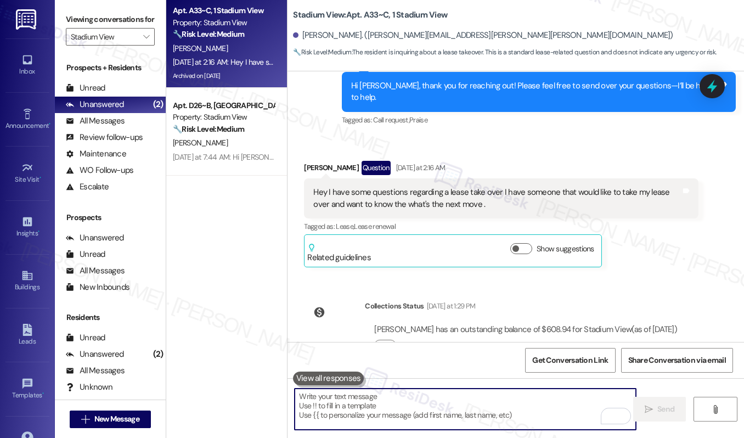
click at [355, 411] on textarea "To enrich screen reader interactions, please activate Accessibility in Grammarl…" at bounding box center [465, 409] width 341 height 41
paste textarea "Hi [PERSON_NAME], thank you for reaching out. I’ll inform our leasing team abou…"
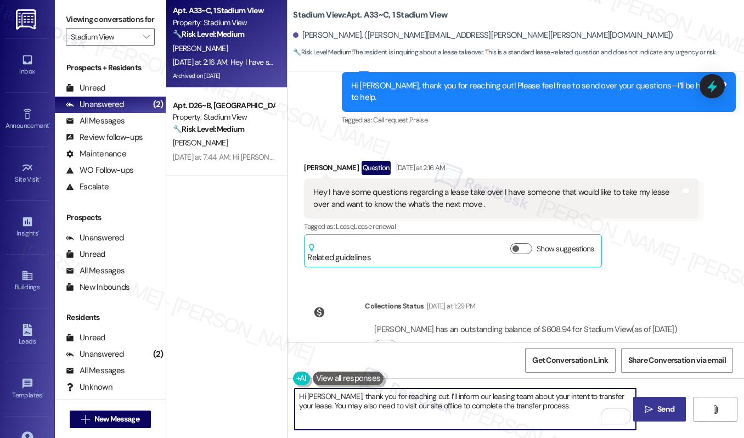
type textarea "Hi [PERSON_NAME], thank you for reaching out. I’ll inform our leasing team abou…"
click at [654, 414] on span " Send" at bounding box center [660, 409] width 35 height 12
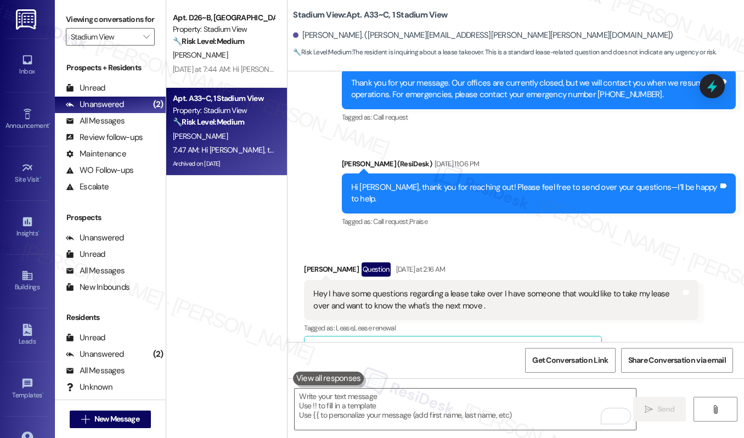
scroll to position [6865, 0]
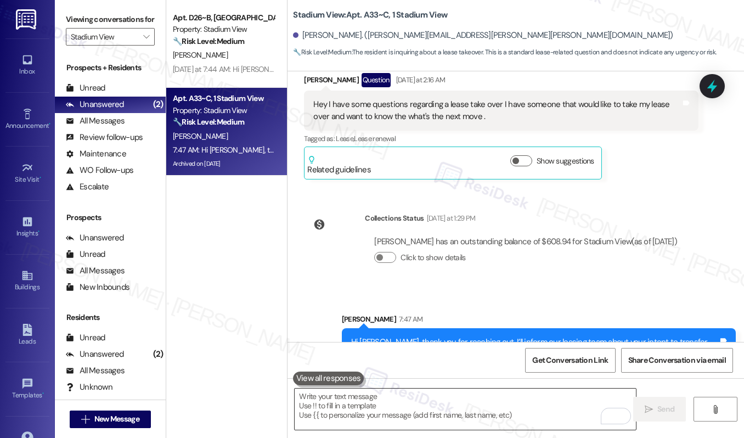
click at [467, 402] on textarea "To enrich screen reader interactions, please activate Accessibility in Grammarl…" at bounding box center [465, 409] width 341 height 41
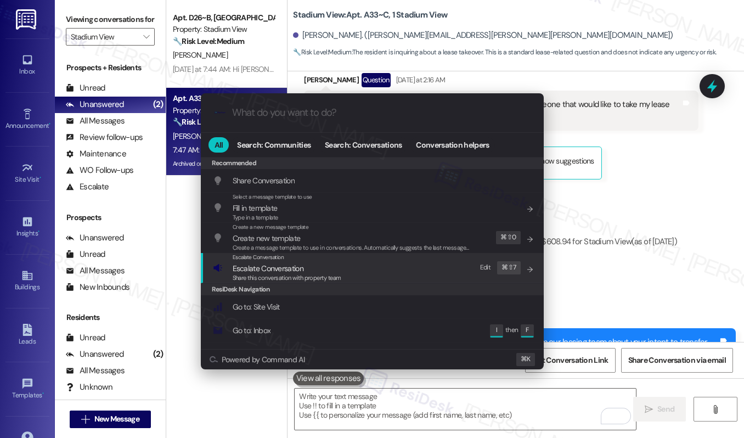
click at [363, 263] on div "Escalate Conversation Escalate Conversation Share this conversation with proper…" at bounding box center [373, 268] width 321 height 30
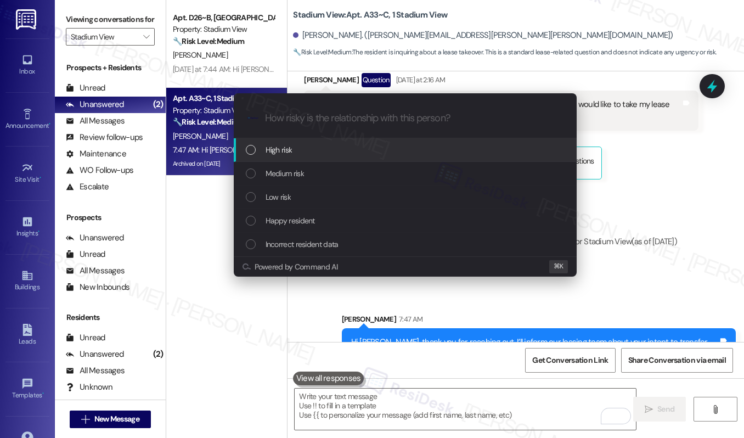
click at [367, 145] on div "High risk" at bounding box center [406, 150] width 321 height 12
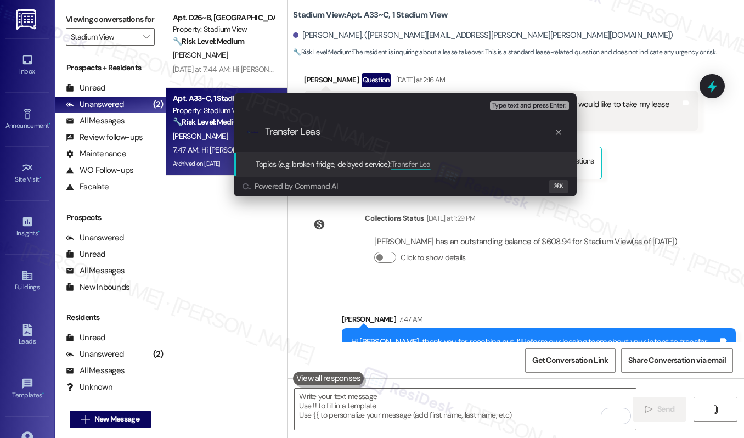
type input "Transfer Lease"
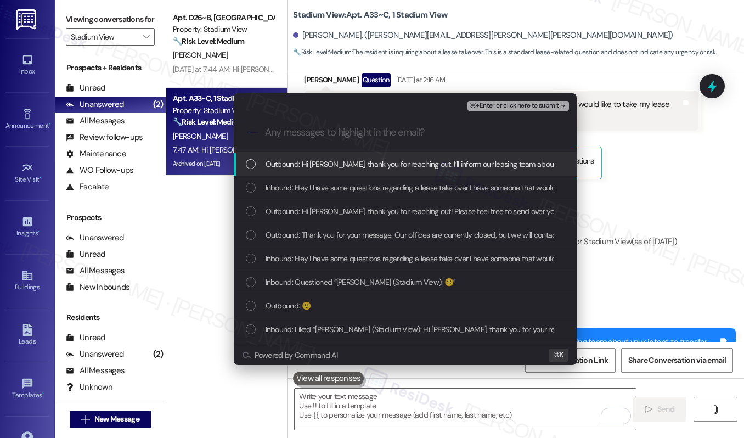
click at [370, 158] on span "Outbound: Hi [PERSON_NAME], thank you for reaching out. I’ll inform our leasing…" at bounding box center [583, 164] width 634 height 12
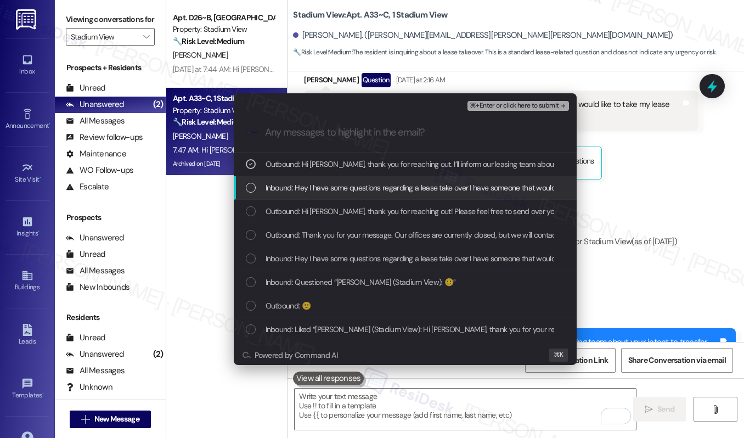
click at [375, 187] on span "Inbound: Hey I have some questions regarding a lease take over I have someone t…" at bounding box center [523, 188] width 515 height 12
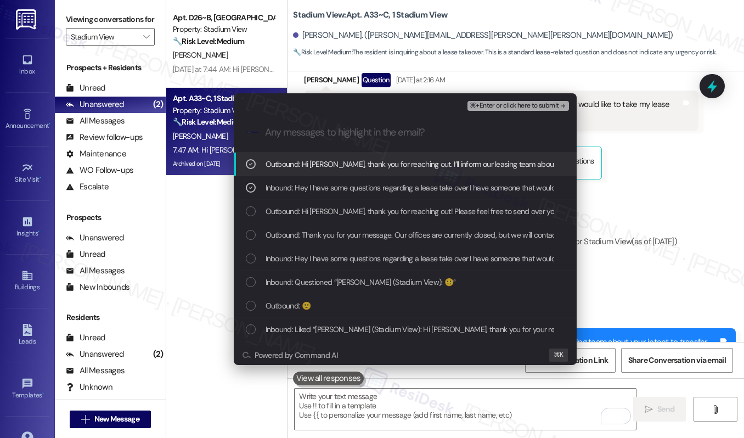
click at [516, 109] on span "⌘+Enter or click here to submit" at bounding box center [514, 106] width 89 height 8
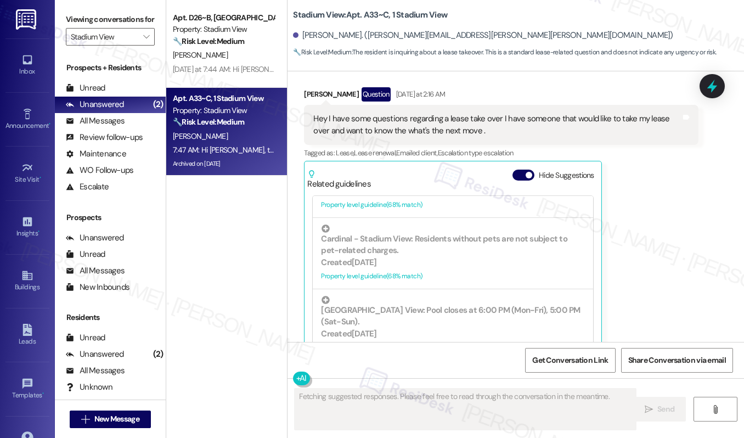
scroll to position [7056, 0]
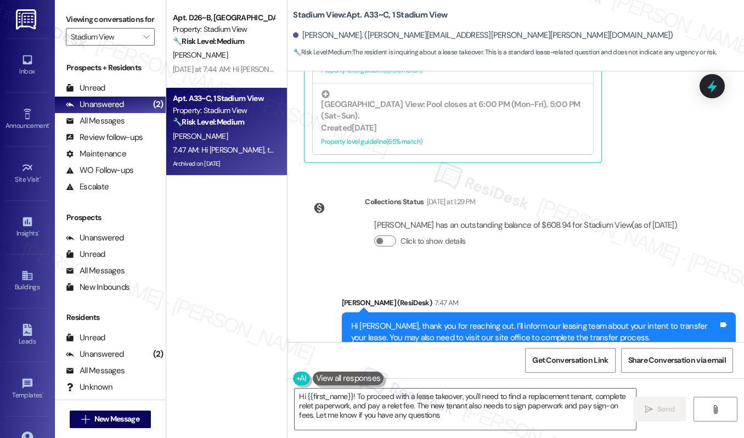
type textarea "Hi {{first_name}}! To proceed with a lease takeover, you'll need to find a repl…"
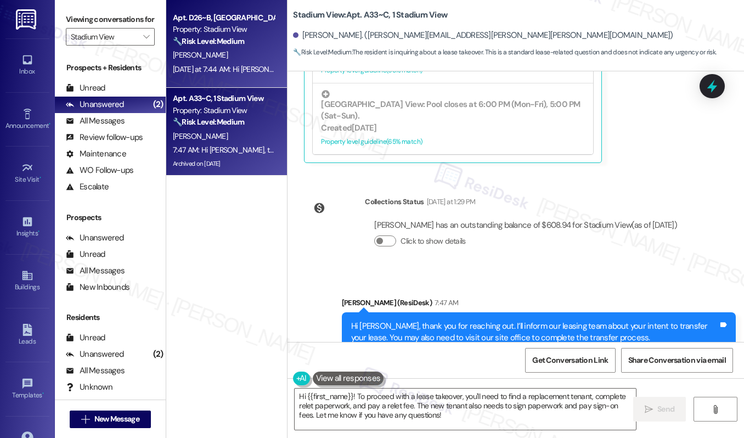
click at [206, 41] on strong "🔧 Risk Level: Medium" at bounding box center [208, 41] width 71 height 10
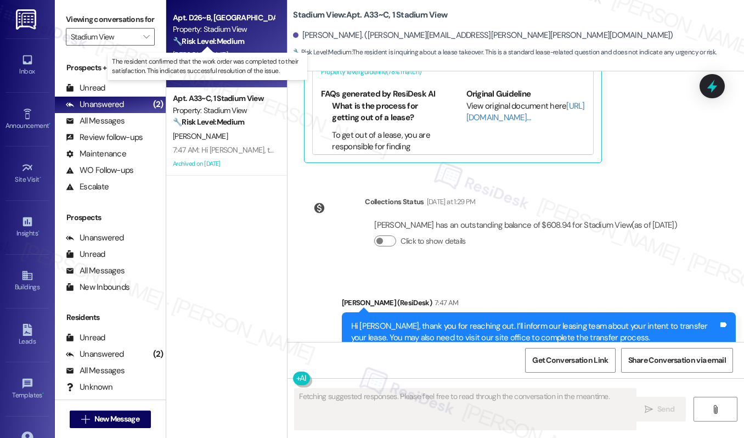
scroll to position [424, 0]
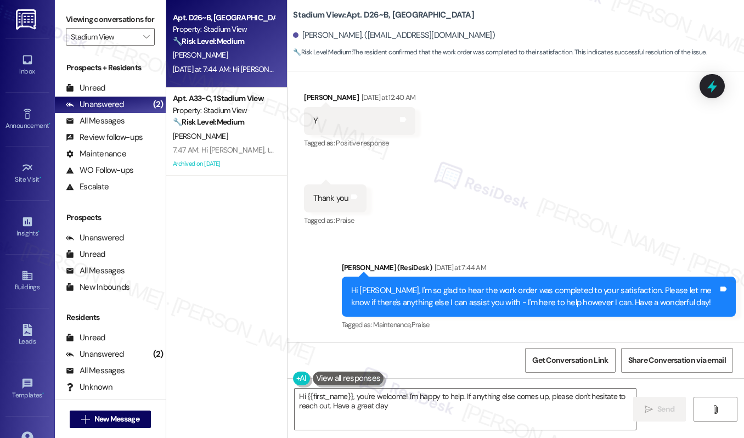
type textarea "Hi {{first_name}}, you're welcome! I'm happy to help. If anything else comes up…"
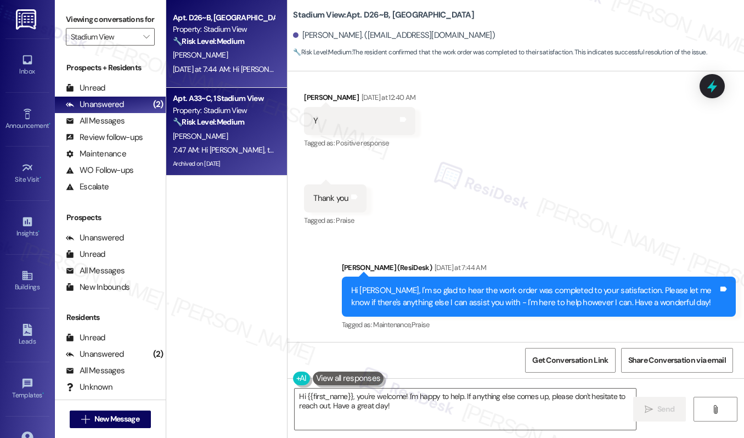
click at [219, 143] on div "[PERSON_NAME]" at bounding box center [224, 137] width 104 height 14
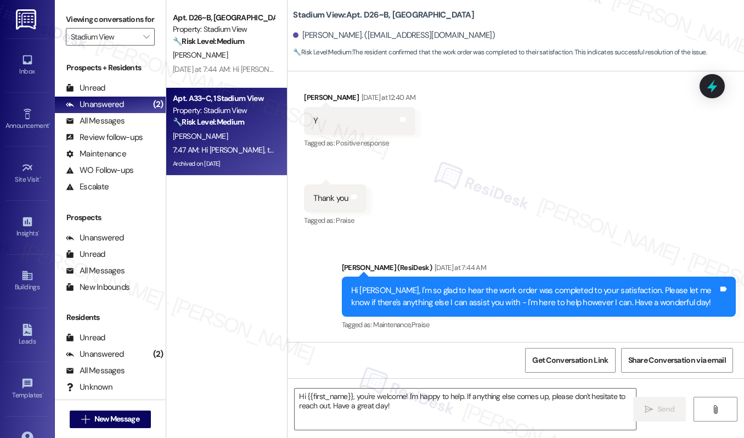
type textarea "Fetching suggested responses. Please feel free to read through the conversation…"
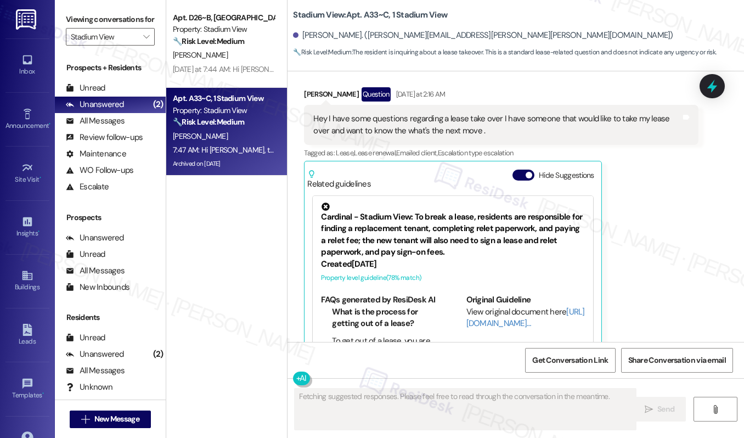
scroll to position [7191, 0]
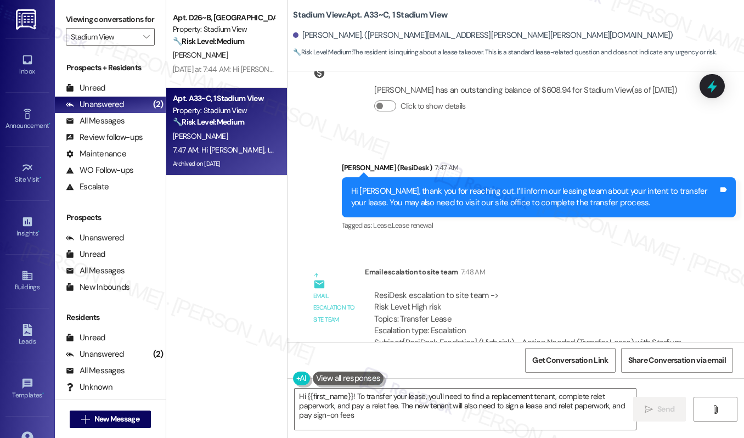
type textarea "Hi {{first_name}}! To transfer your lease, you'll need to find a replacement te…"
click at [147, 41] on icon "" at bounding box center [146, 36] width 6 height 9
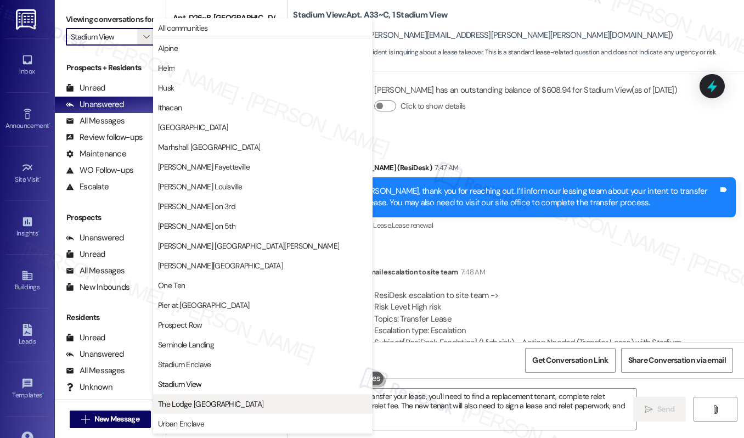
click at [196, 397] on button "The Lodge [GEOGRAPHIC_DATA]" at bounding box center [263, 404] width 220 height 20
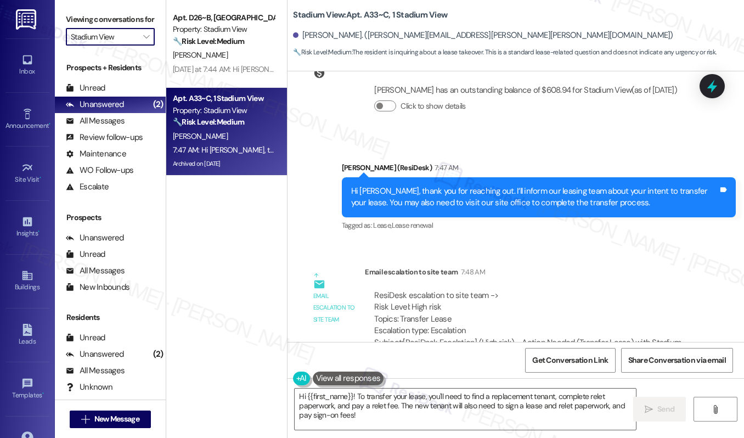
type input "The Lodge [GEOGRAPHIC_DATA]"
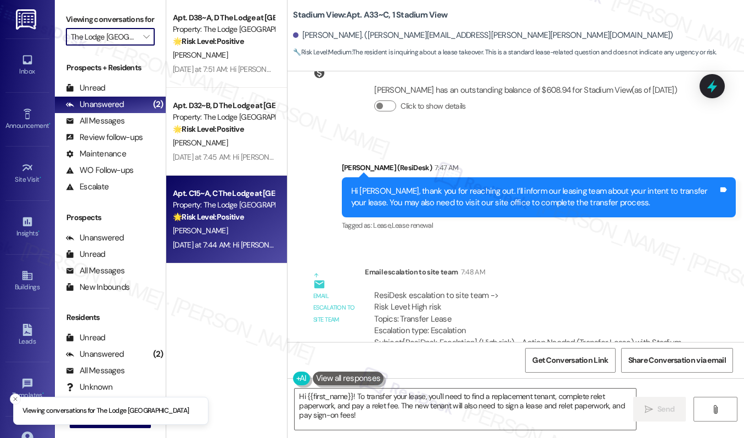
click at [236, 231] on div "[PERSON_NAME]" at bounding box center [224, 231] width 104 height 14
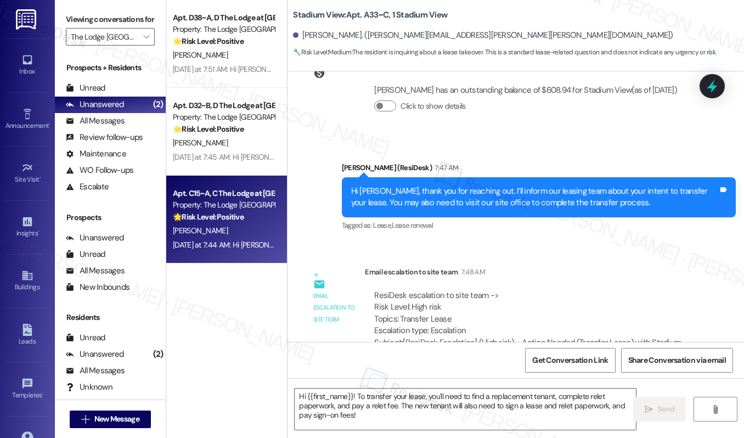
type textarea "Fetching suggested responses. Please feel free to read through the conversation…"
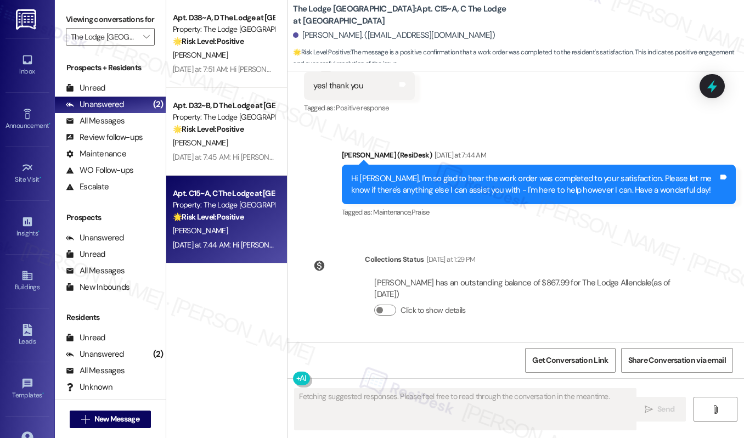
scroll to position [251, 0]
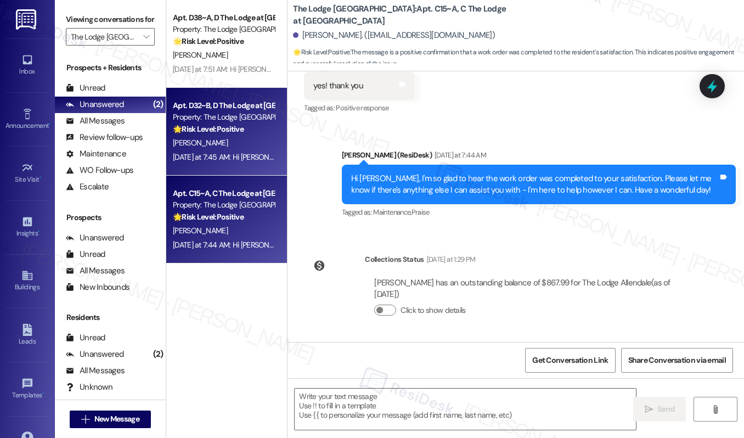
click at [239, 152] on div "[DATE] at 7:45 AM: Hi [PERSON_NAME], I'm so glad to hear the work order was com…" at bounding box center [535, 157] width 725 height 10
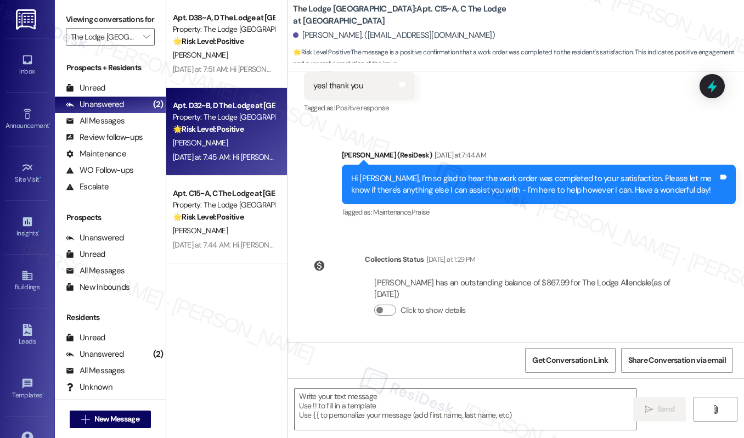
type textarea "Fetching suggested responses. Please feel free to read through the conversation…"
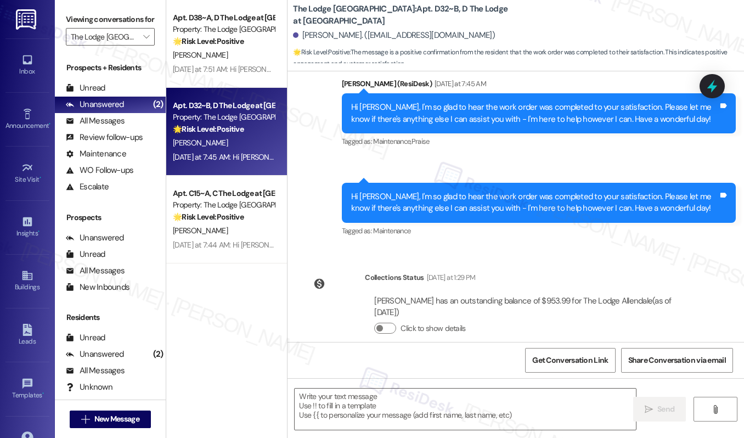
scroll to position [443, 0]
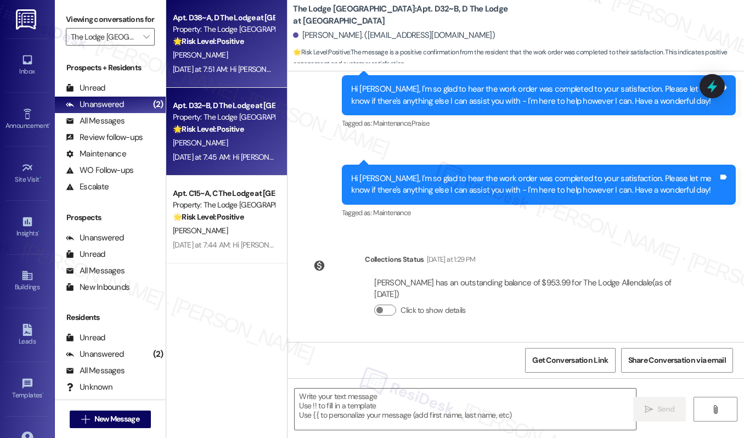
click at [239, 50] on div "[PERSON_NAME]" at bounding box center [224, 55] width 104 height 14
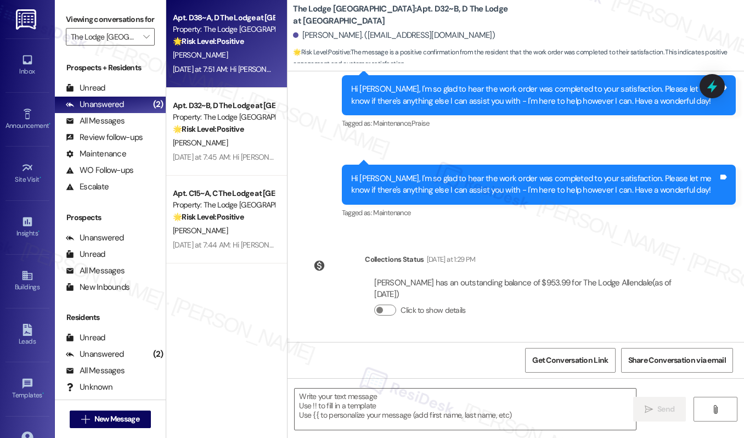
type textarea "Fetching suggested responses. Please feel free to read through the conversation…"
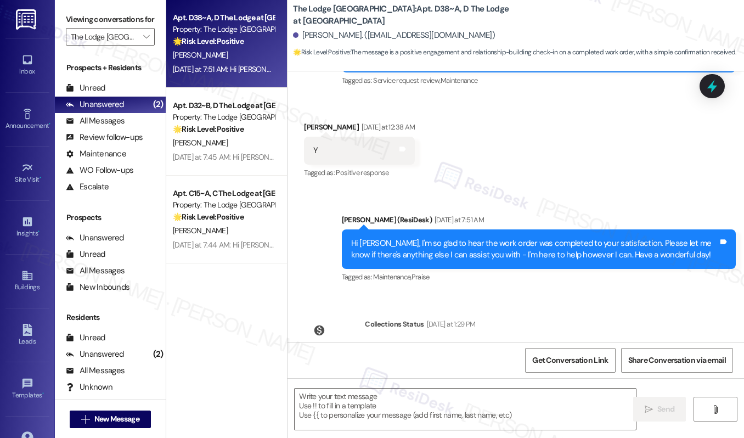
scroll to position [251, 0]
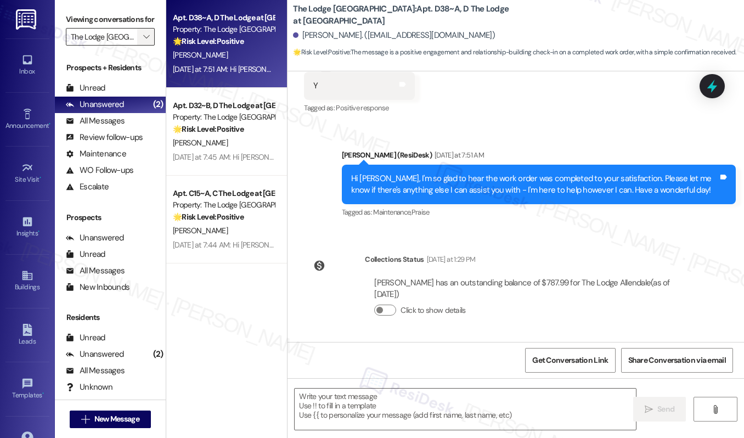
click at [149, 44] on span "" at bounding box center [146, 37] width 10 height 18
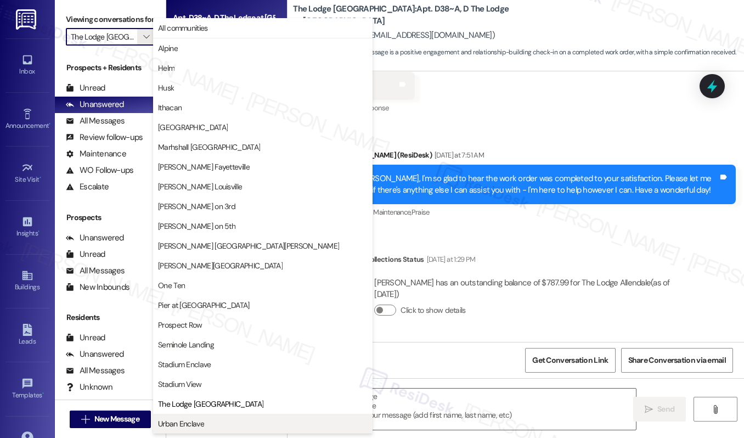
click at [190, 425] on span "Urban Enclave" at bounding box center [181, 423] width 46 height 11
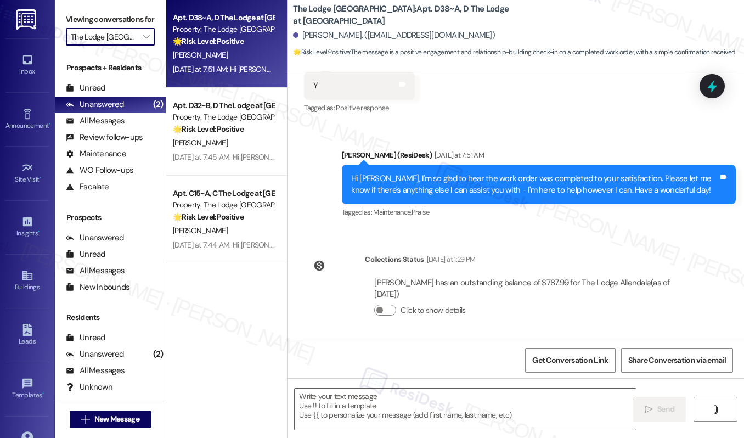
type input "Urban Enclave"
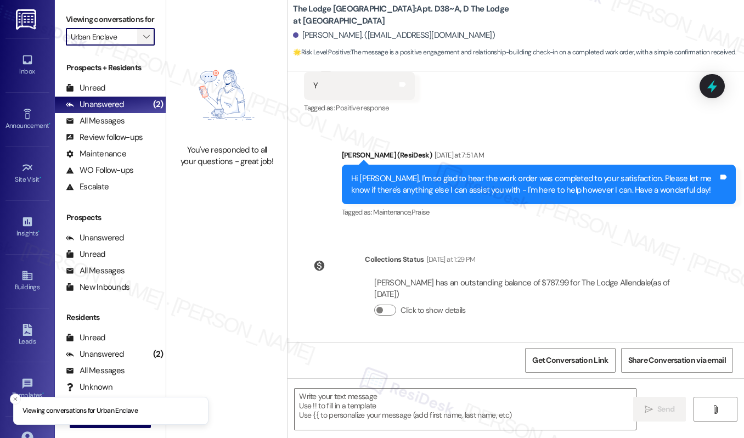
click at [144, 46] on span "" at bounding box center [146, 37] width 10 height 18
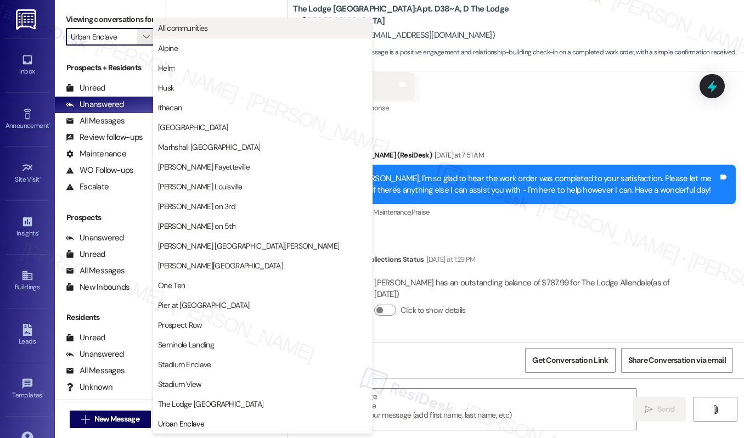
click at [193, 19] on button "All communities" at bounding box center [263, 28] width 220 height 20
